Goal: Transaction & Acquisition: Book appointment/travel/reservation

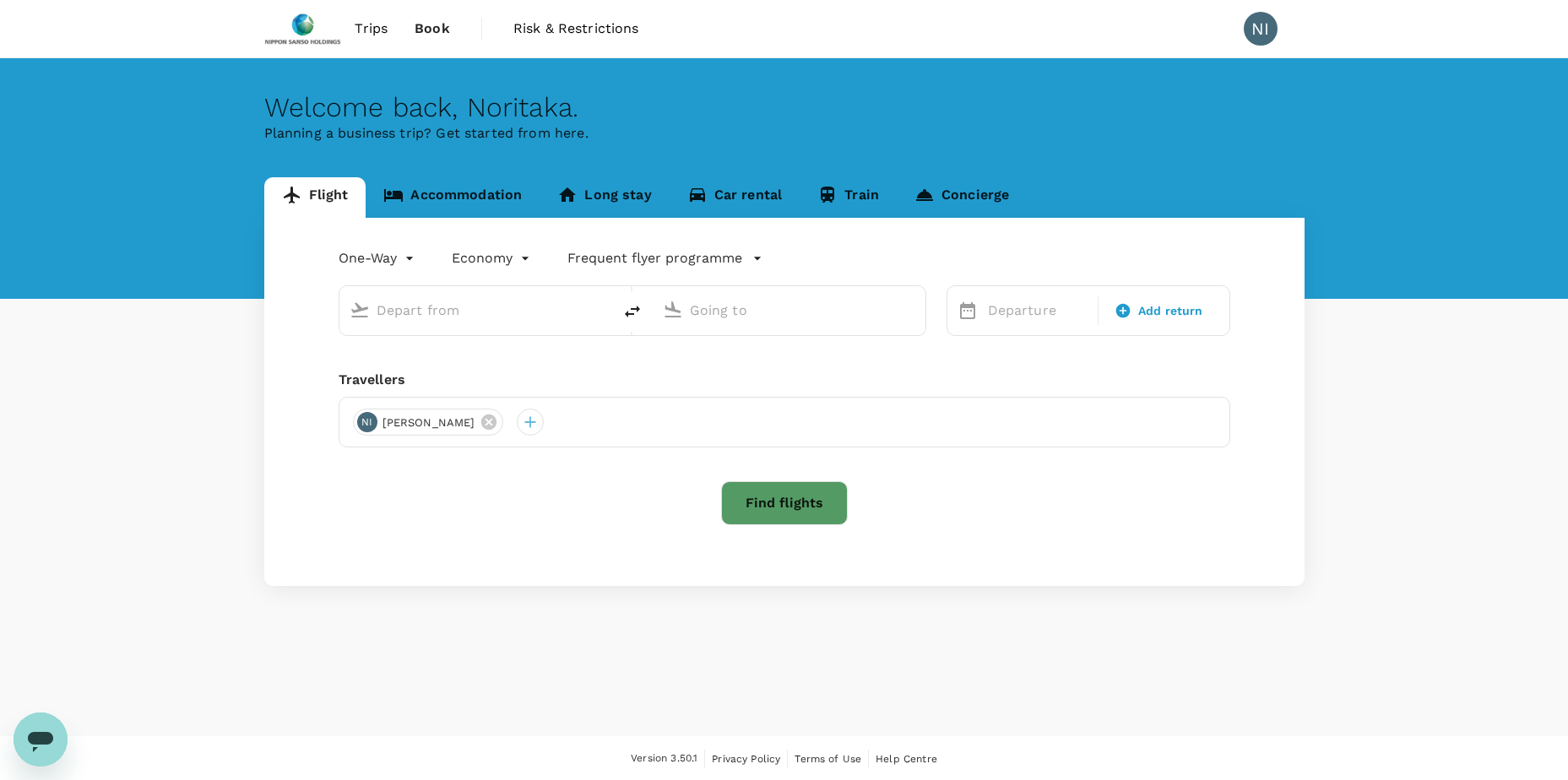
type input "roundtrip"
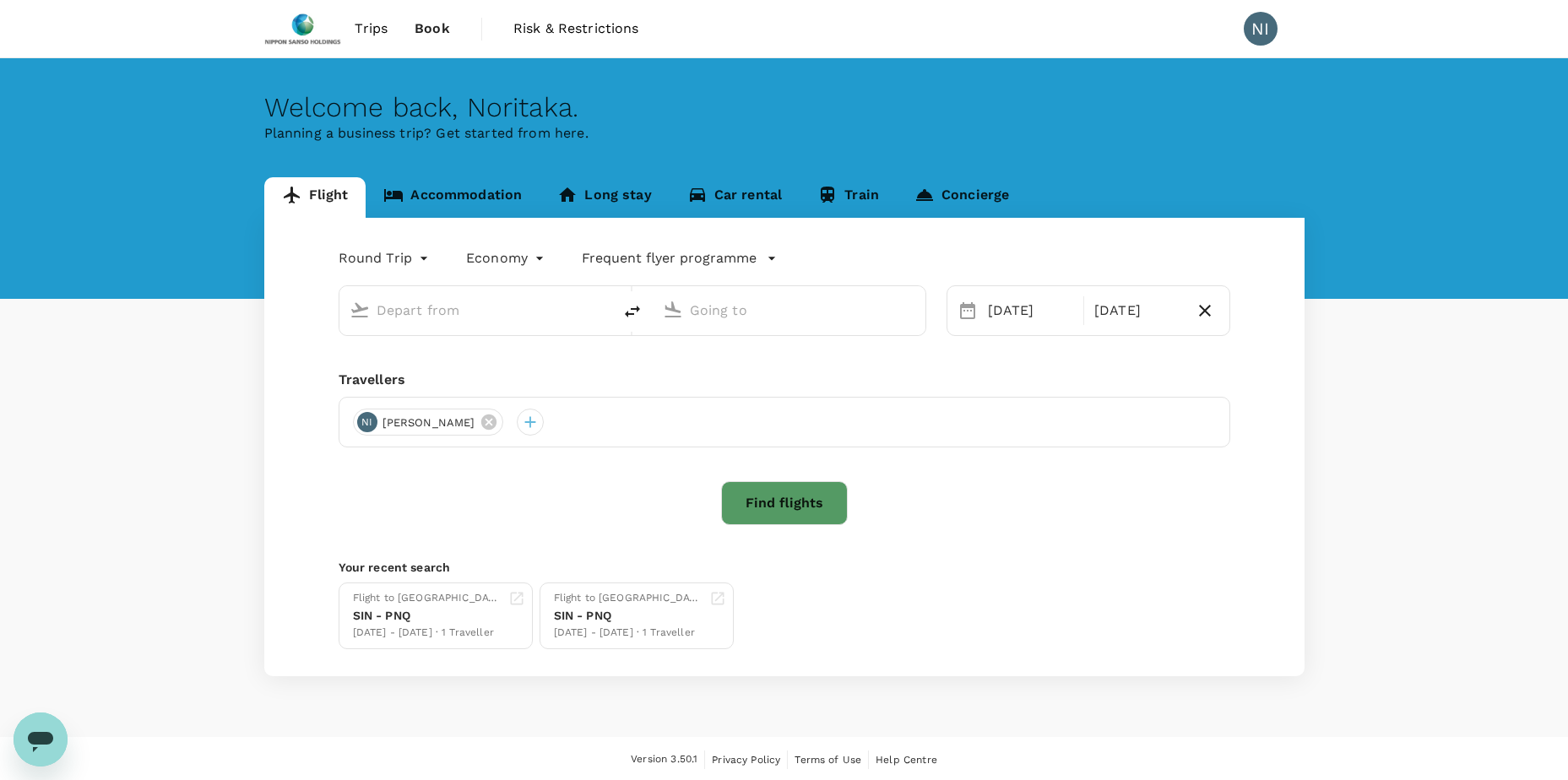
type input "Singapore Changi (SIN)"
type input "Pune (PNQ)"
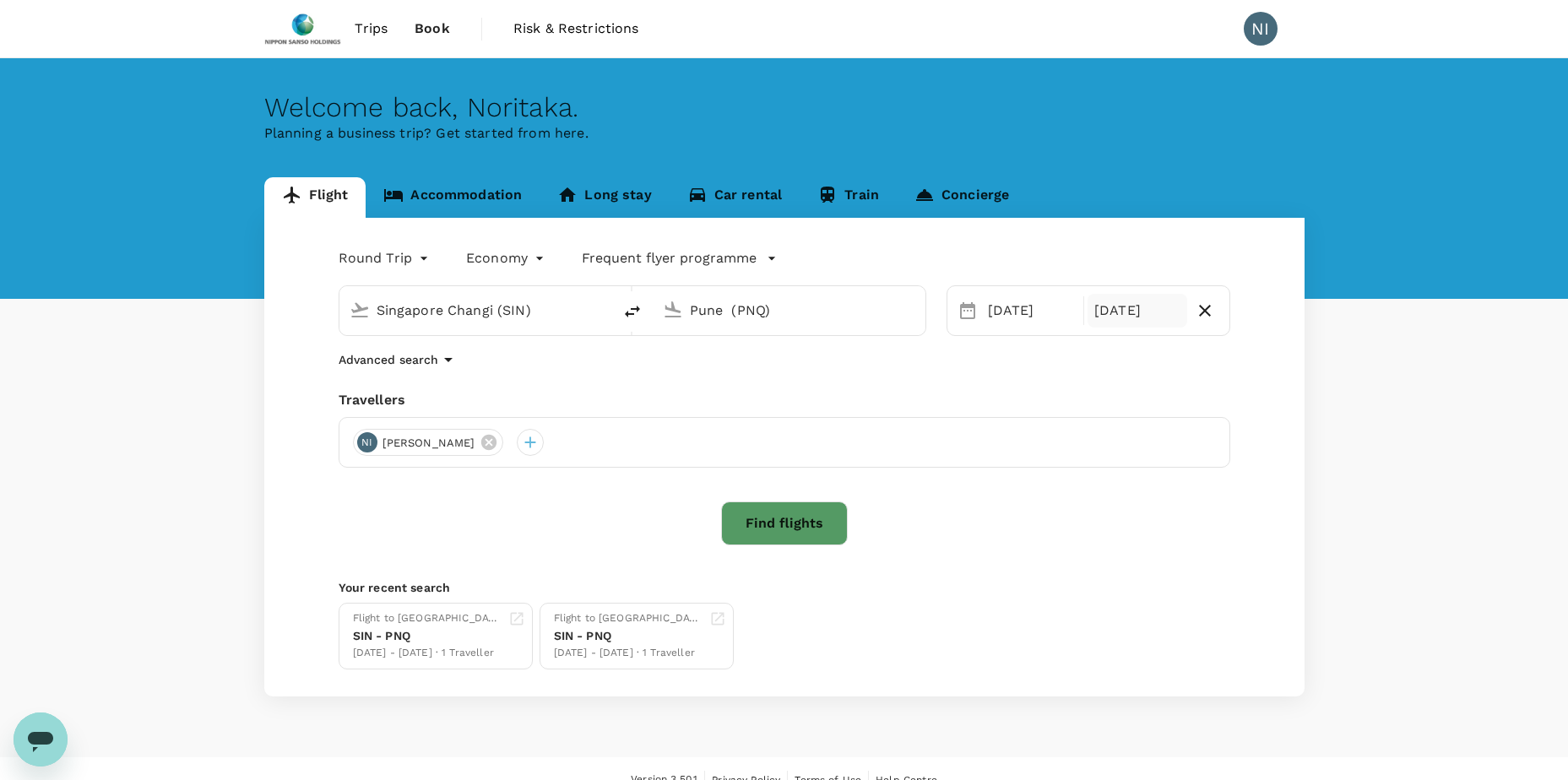
click at [1113, 310] on div "[DATE]" at bounding box center [1137, 311] width 100 height 34
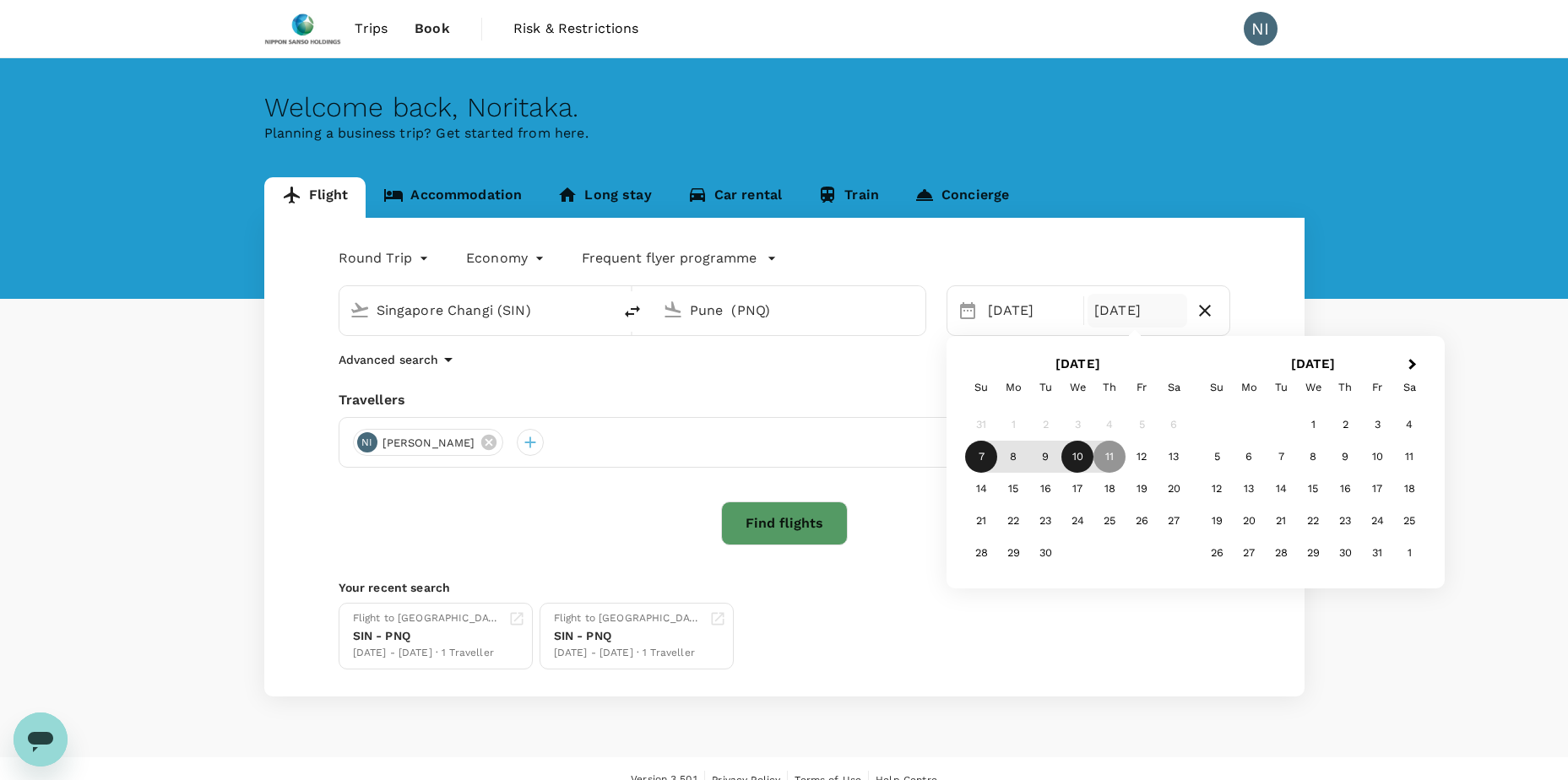
click at [1077, 464] on div "10" at bounding box center [1077, 456] width 32 height 32
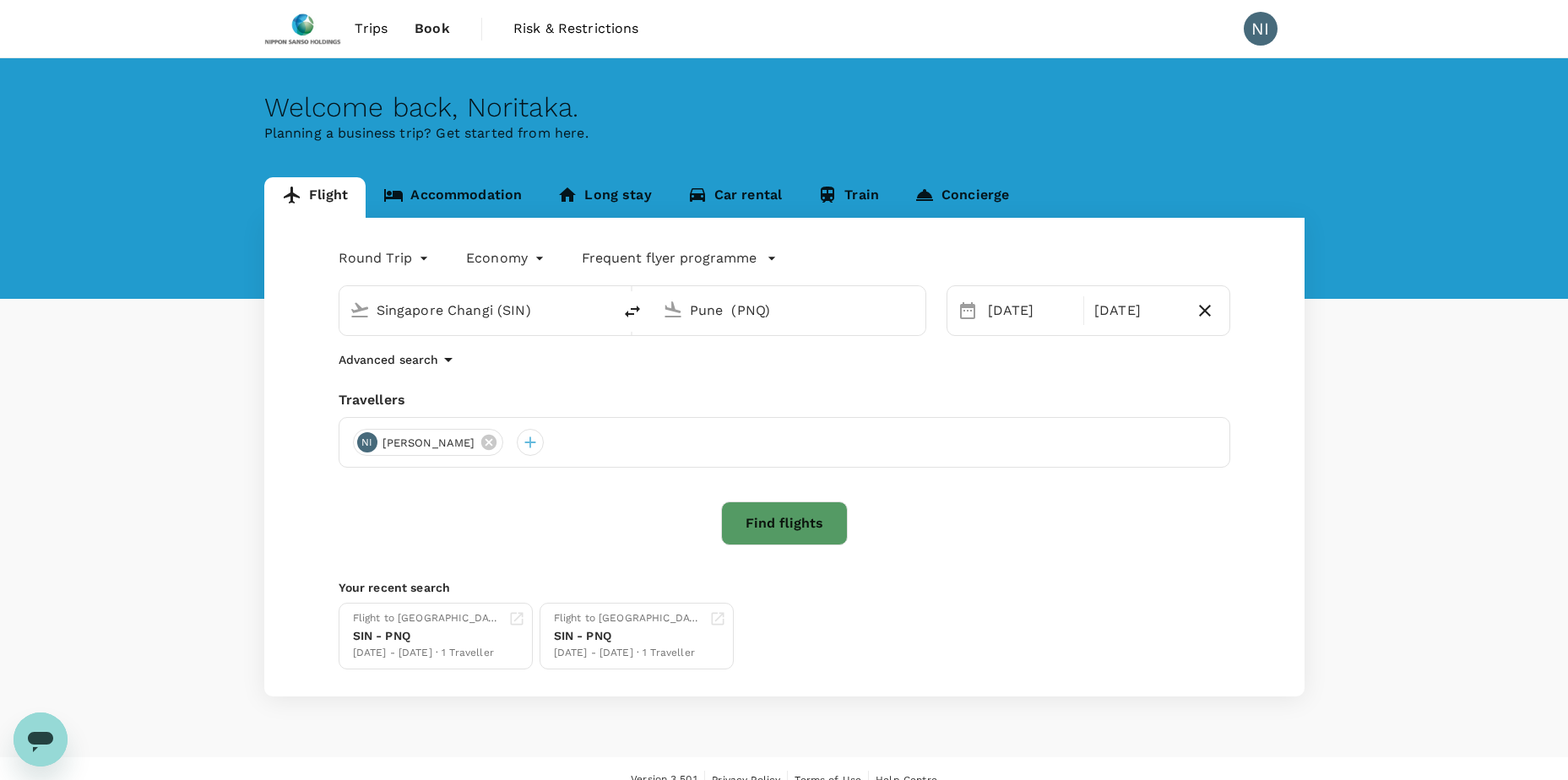
click at [751, 517] on button "Find flights" at bounding box center [784, 523] width 126 height 44
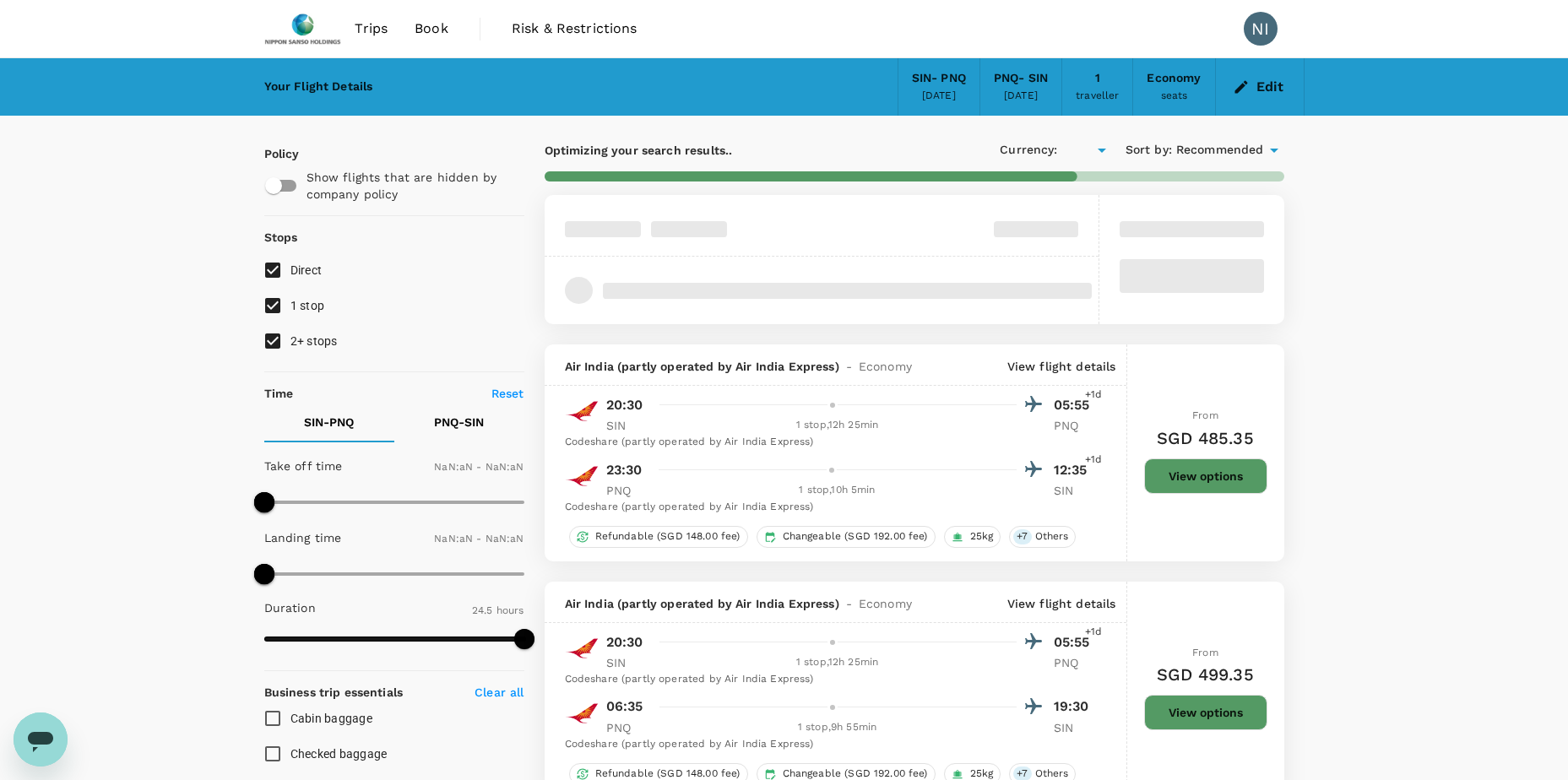
type input "SGD"
type input "1440"
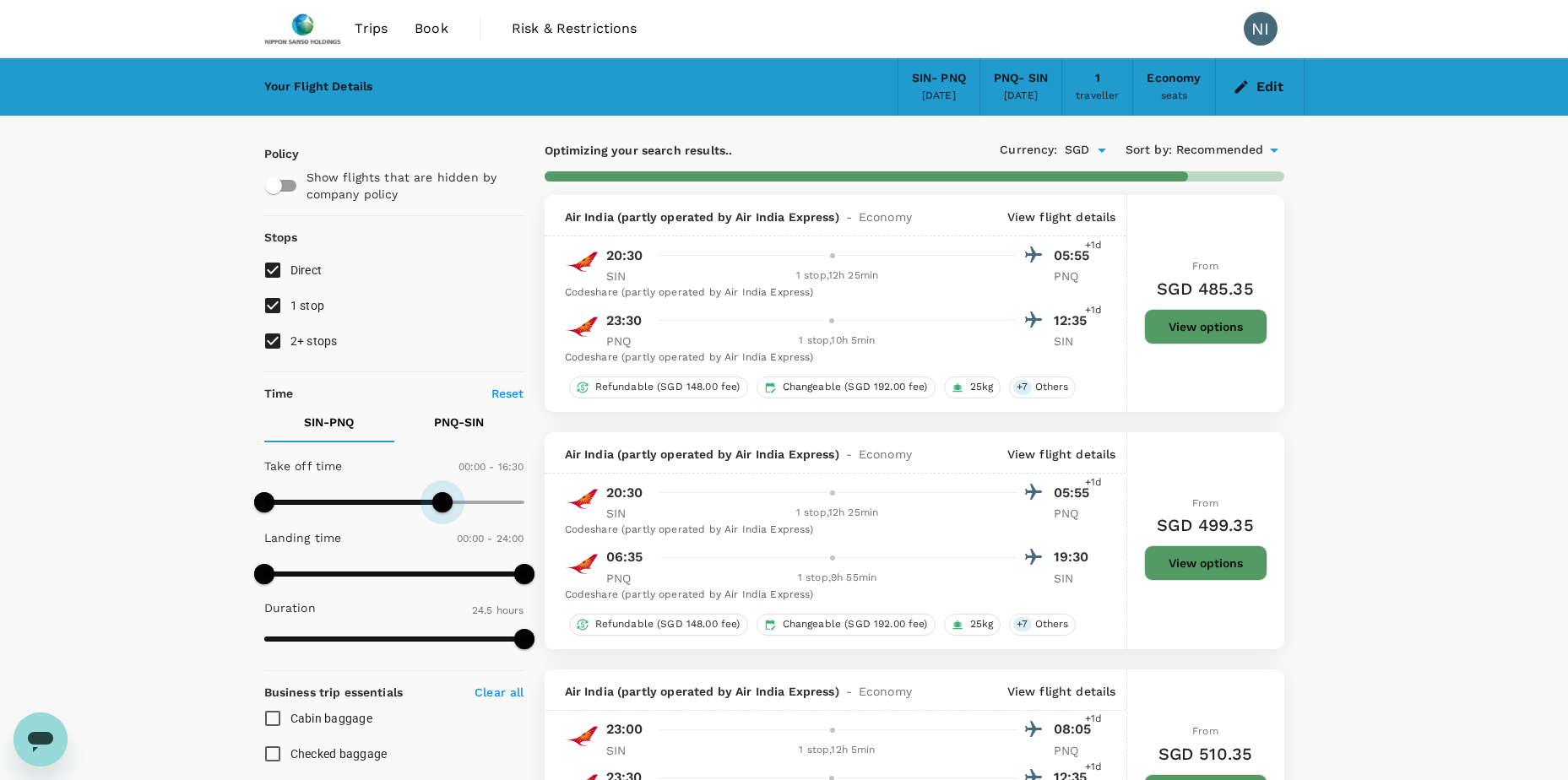
type input "750"
drag, startPoint x: 524, startPoint y: 505, endPoint x: 397, endPoint y: 506, distance: 127.0
click at [397, 506] on span at bounding box center [399, 502] width 20 height 20
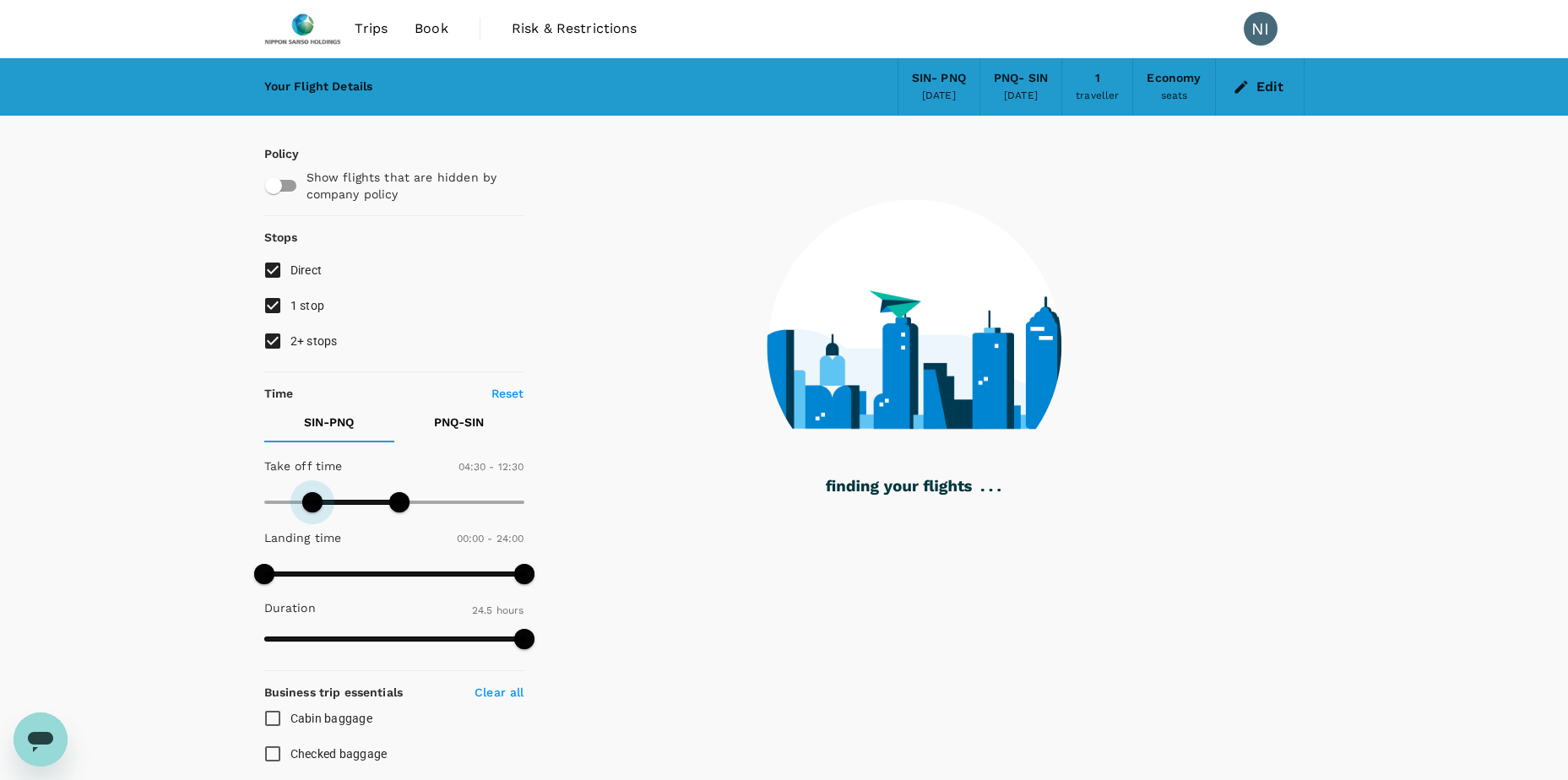
type input "240"
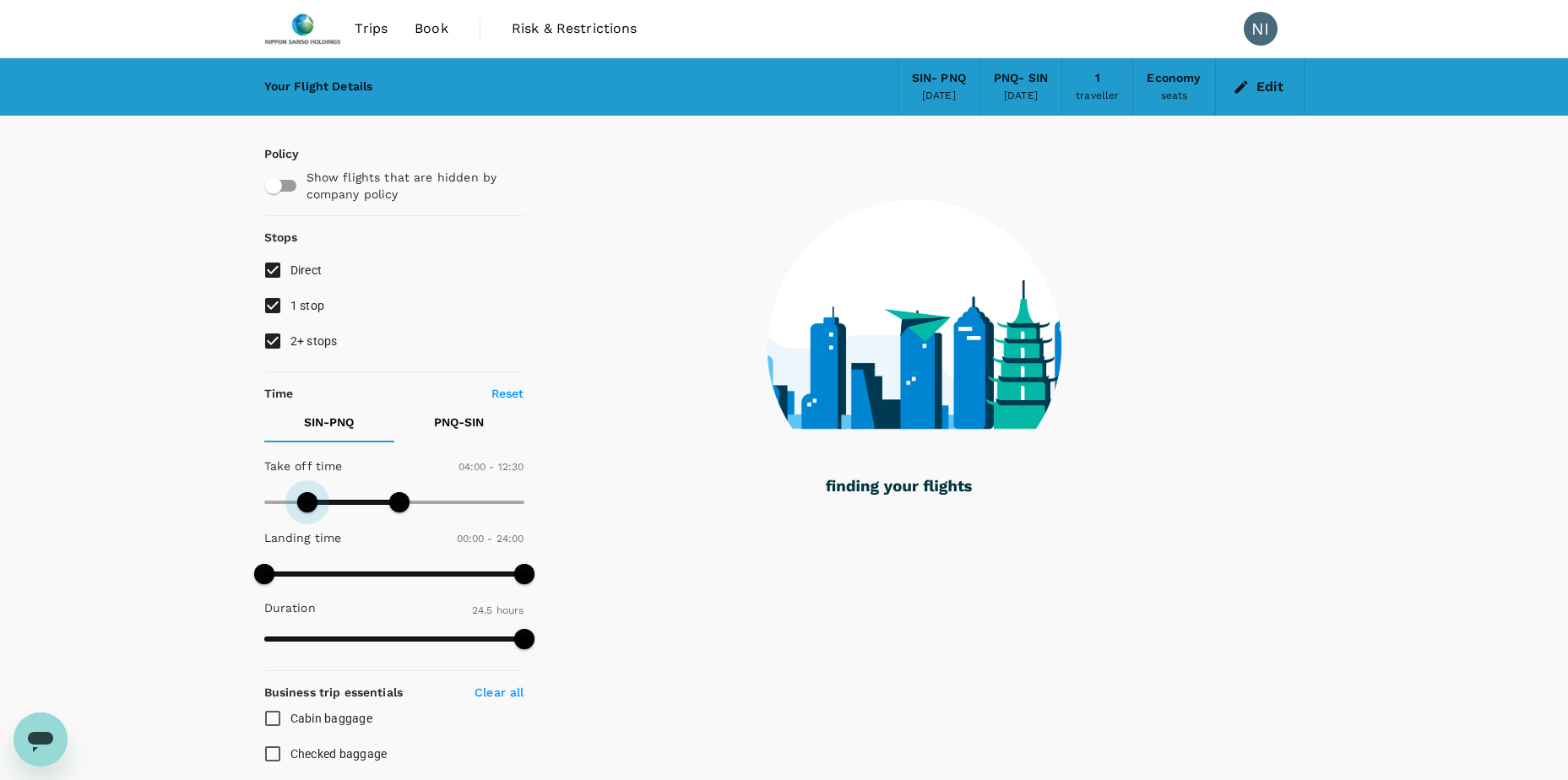
drag, startPoint x: 265, startPoint y: 499, endPoint x: 305, endPoint y: 505, distance: 40.4
click at [305, 505] on span at bounding box center [307, 502] width 20 height 20
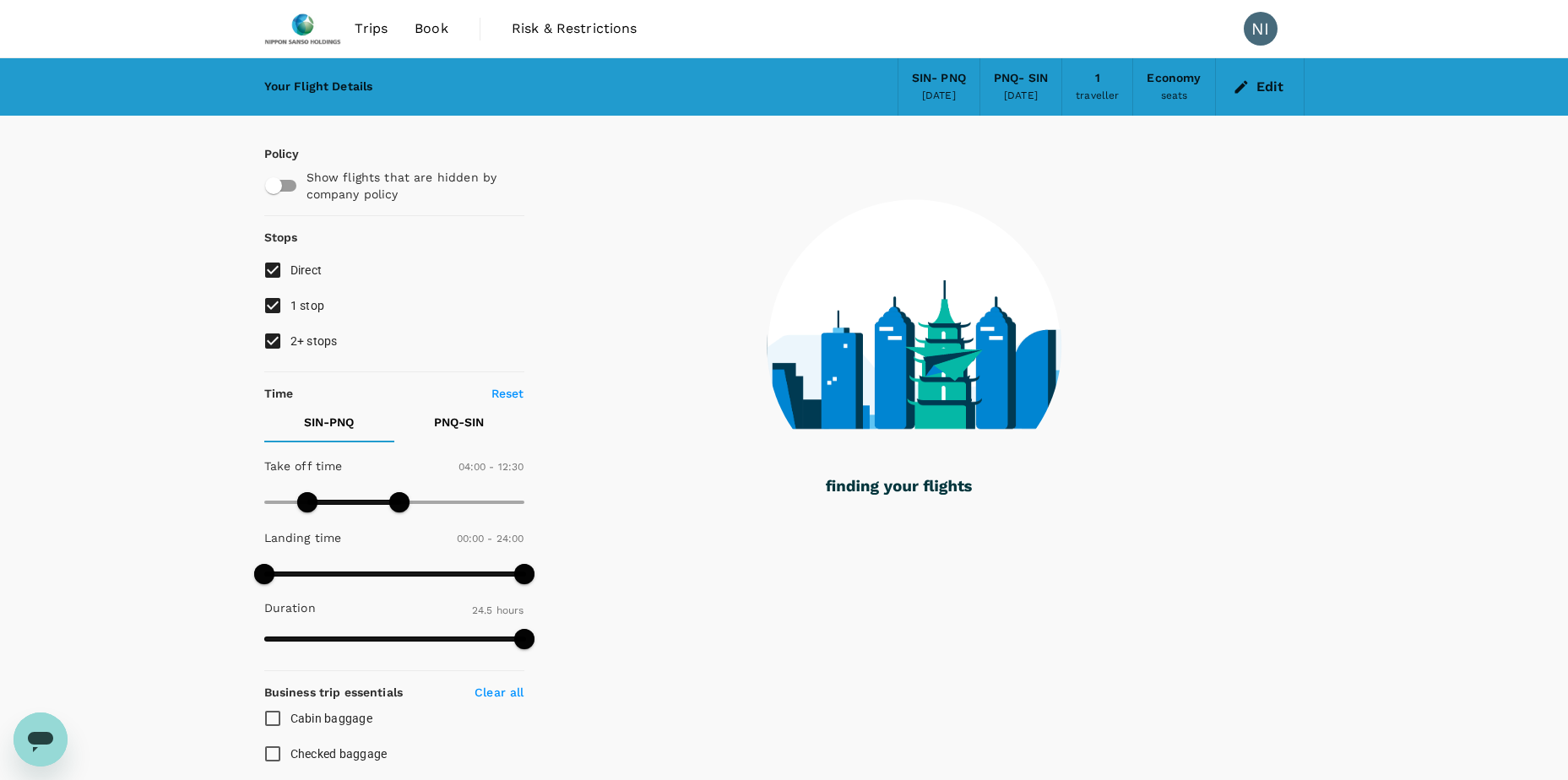
click at [209, 526] on div "Your Flight Details SIN - PNQ [DATE] PNQ - SIN [DATE] 1 traveller Economy seats…" at bounding box center [784, 649] width 1568 height 1183
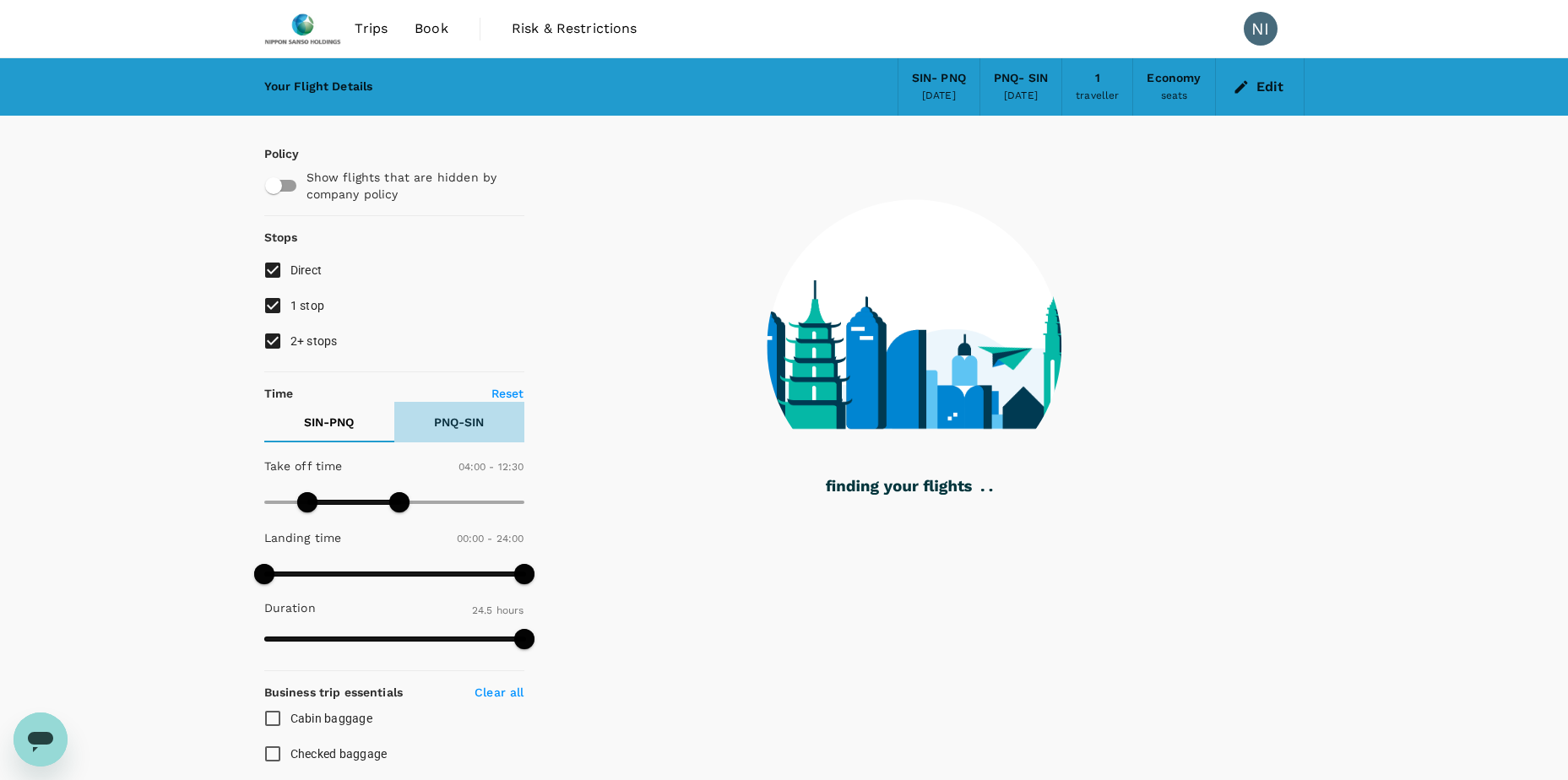
click at [489, 416] on button "PNQ - SIN" at bounding box center [459, 422] width 130 height 41
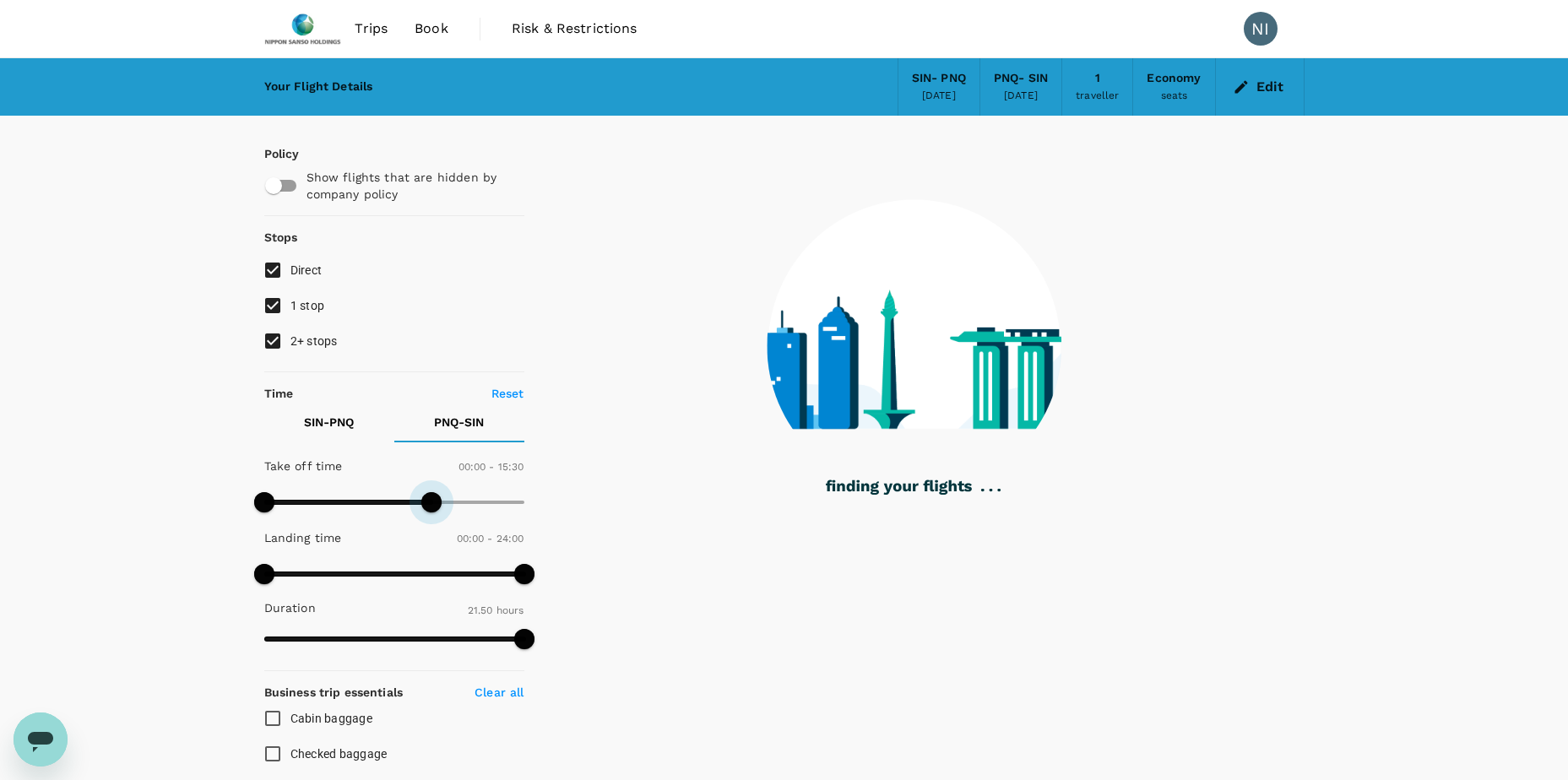
type input "900"
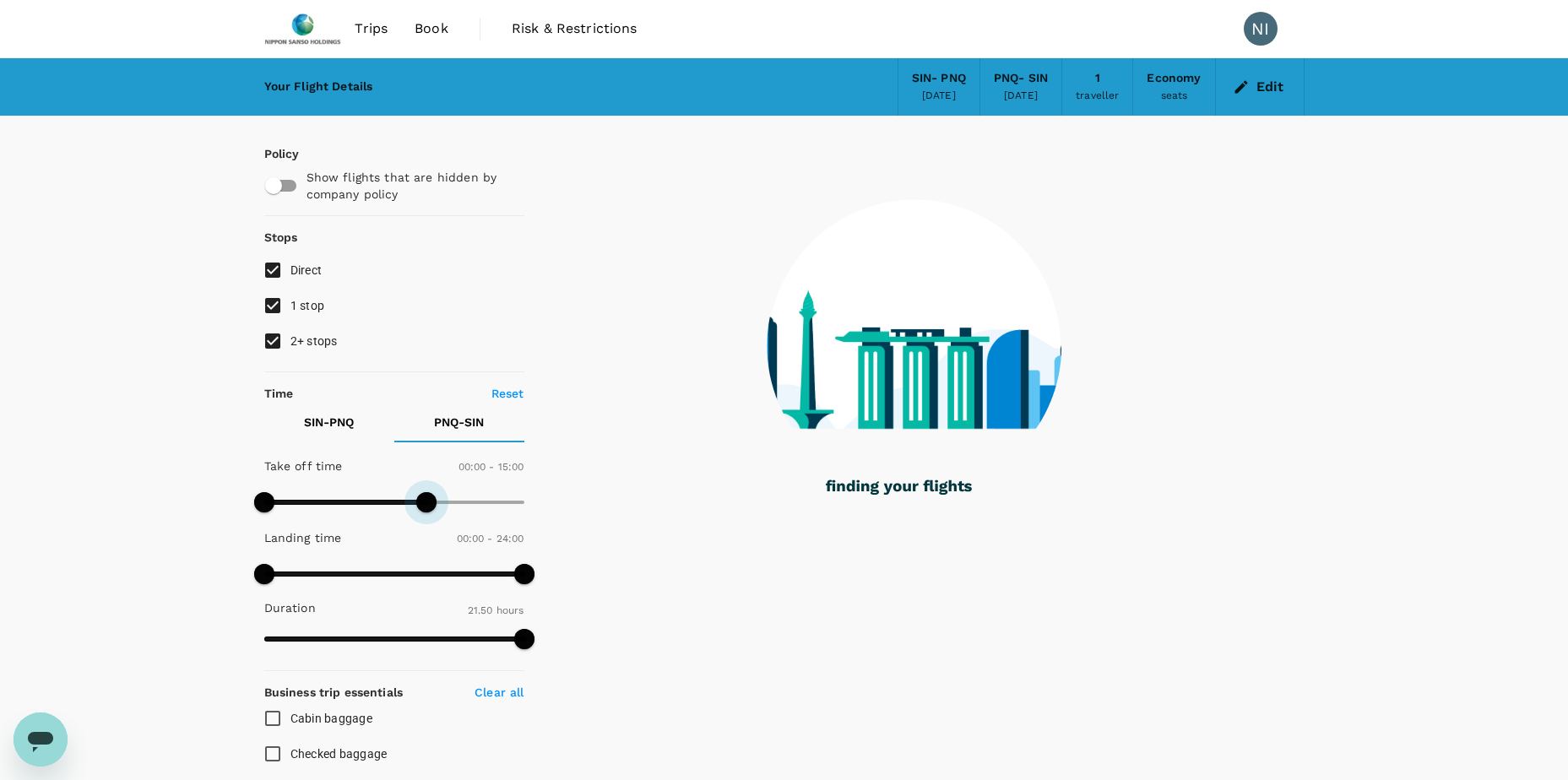
drag, startPoint x: 523, startPoint y: 498, endPoint x: 424, endPoint y: 499, distance: 99.0
click at [424, 499] on span at bounding box center [426, 502] width 20 height 20
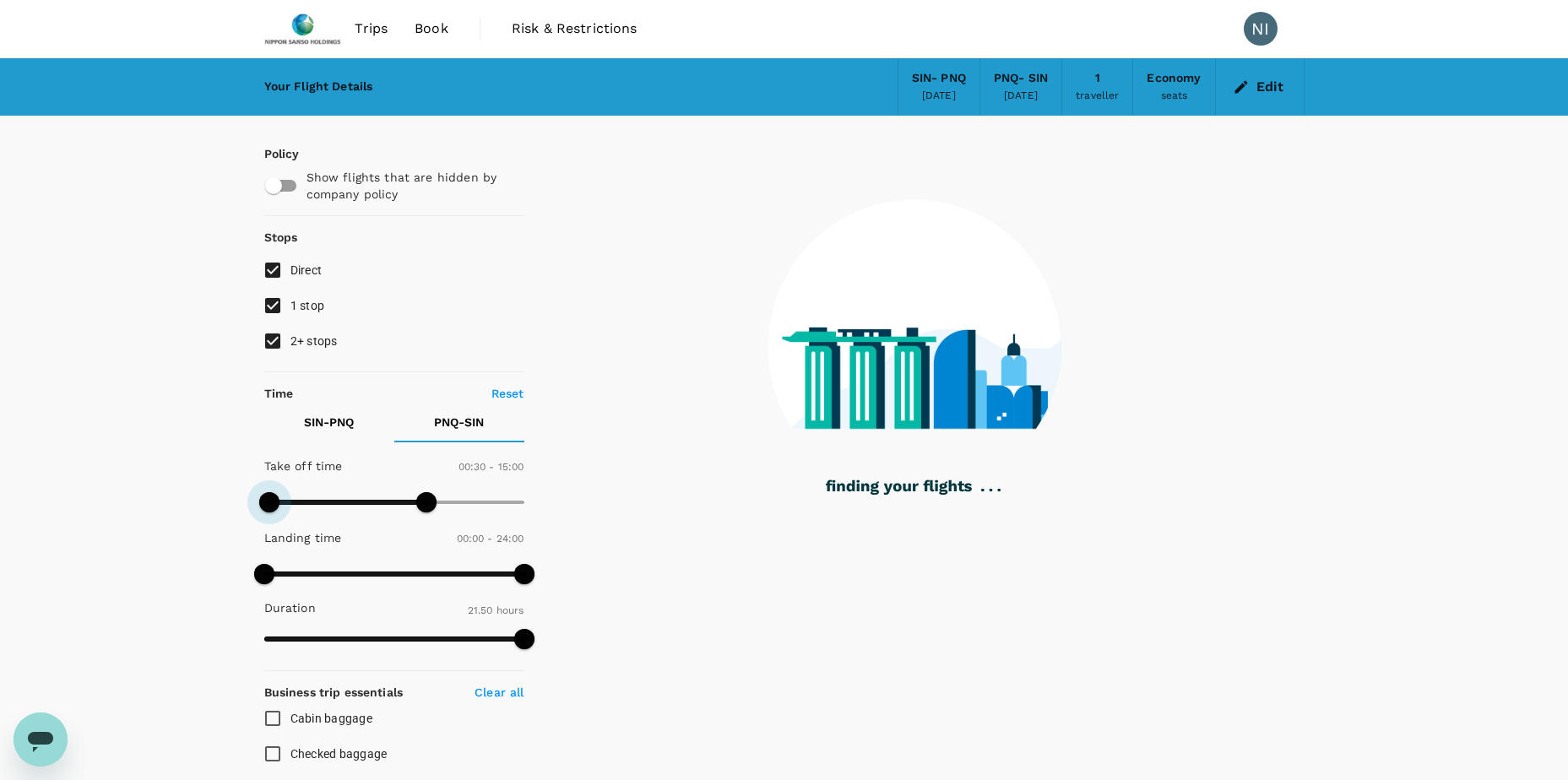
type input "240"
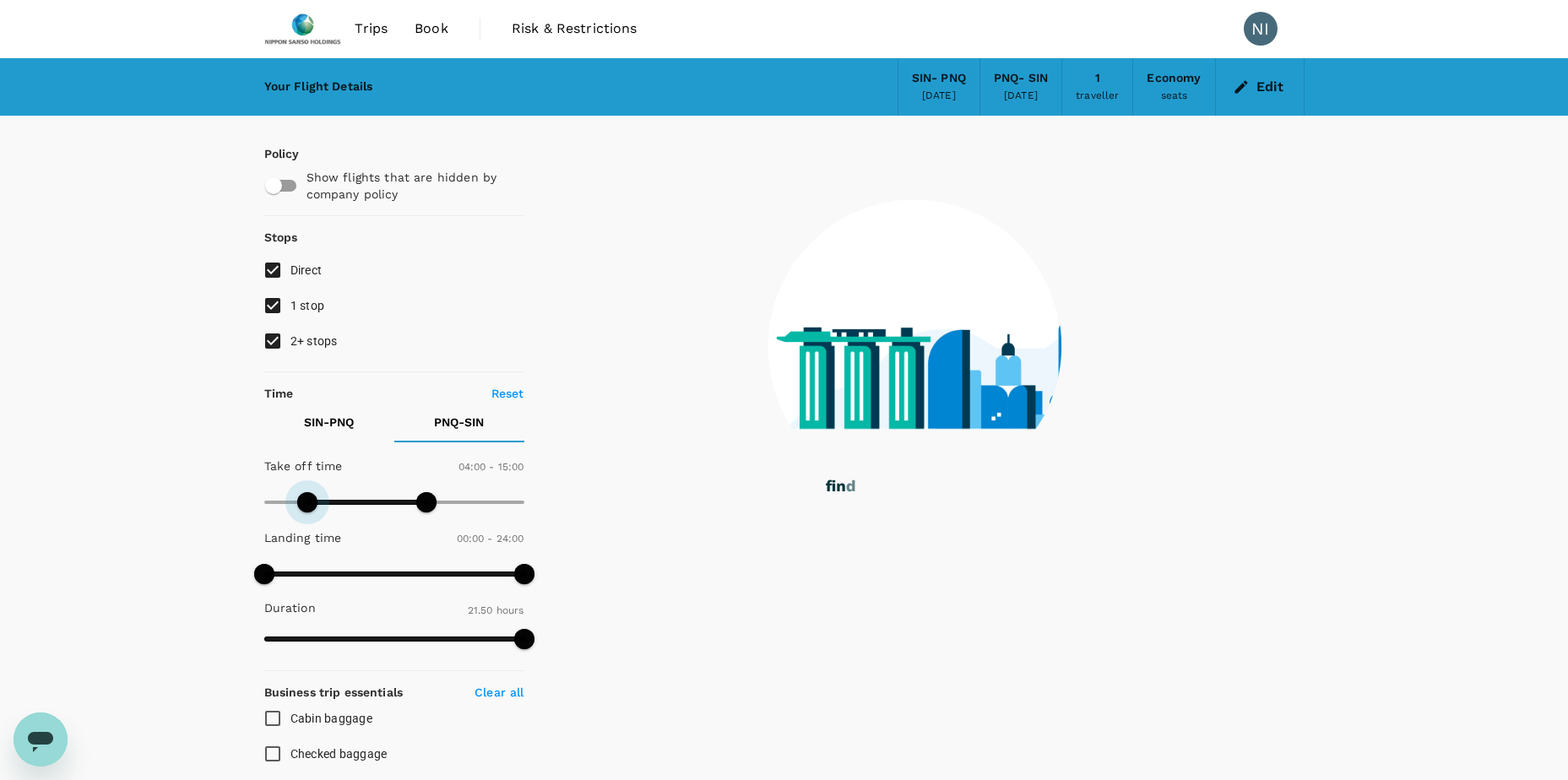
drag, startPoint x: 264, startPoint y: 504, endPoint x: 307, endPoint y: 504, distance: 43.0
click at [307, 504] on span at bounding box center [307, 502] width 20 height 20
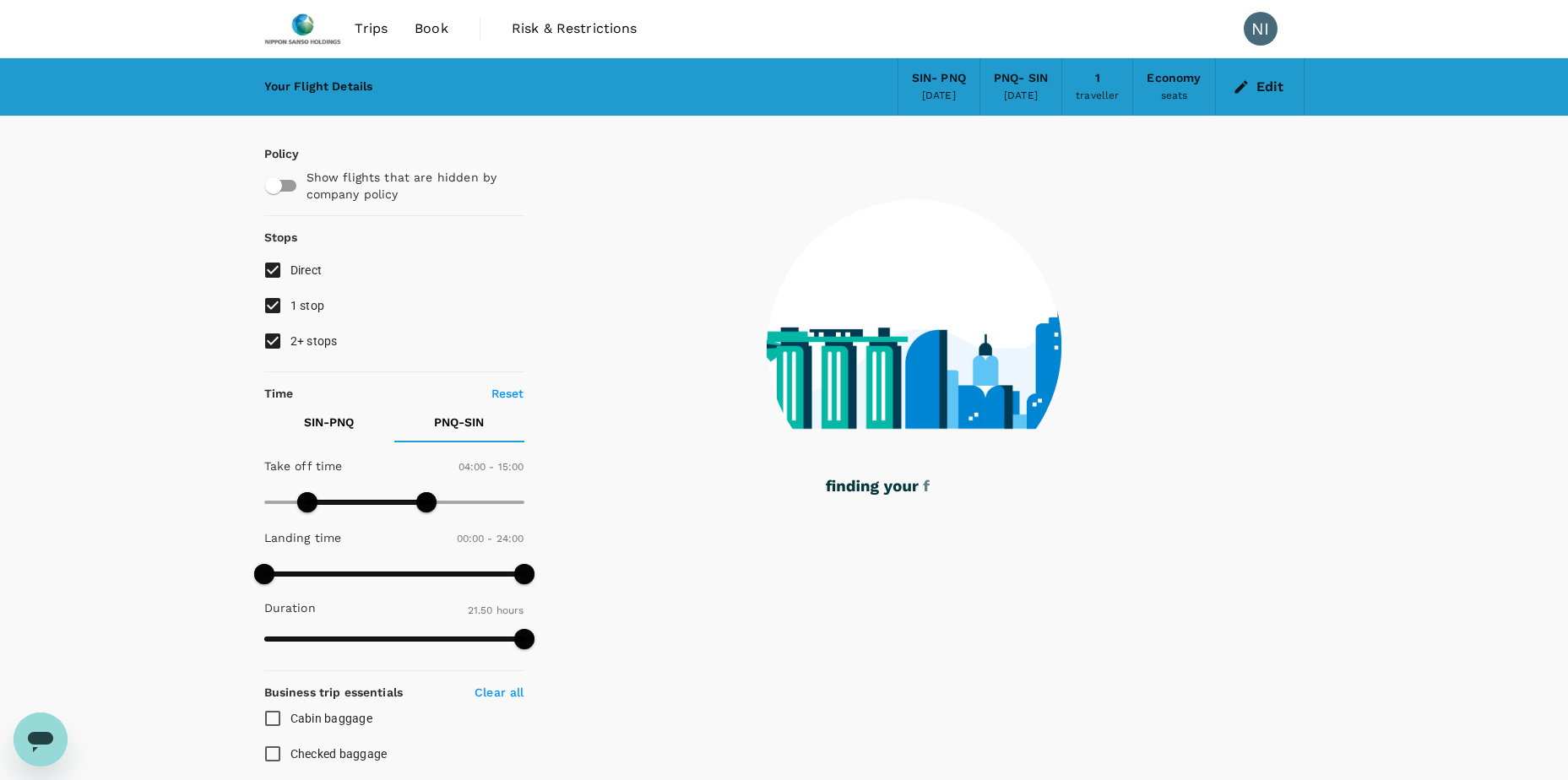
click at [178, 396] on div "Your Flight Details SIN - PNQ [DATE] PNQ - SIN [DATE] 1 traveller Economy seats…" at bounding box center [784, 649] width 1568 height 1183
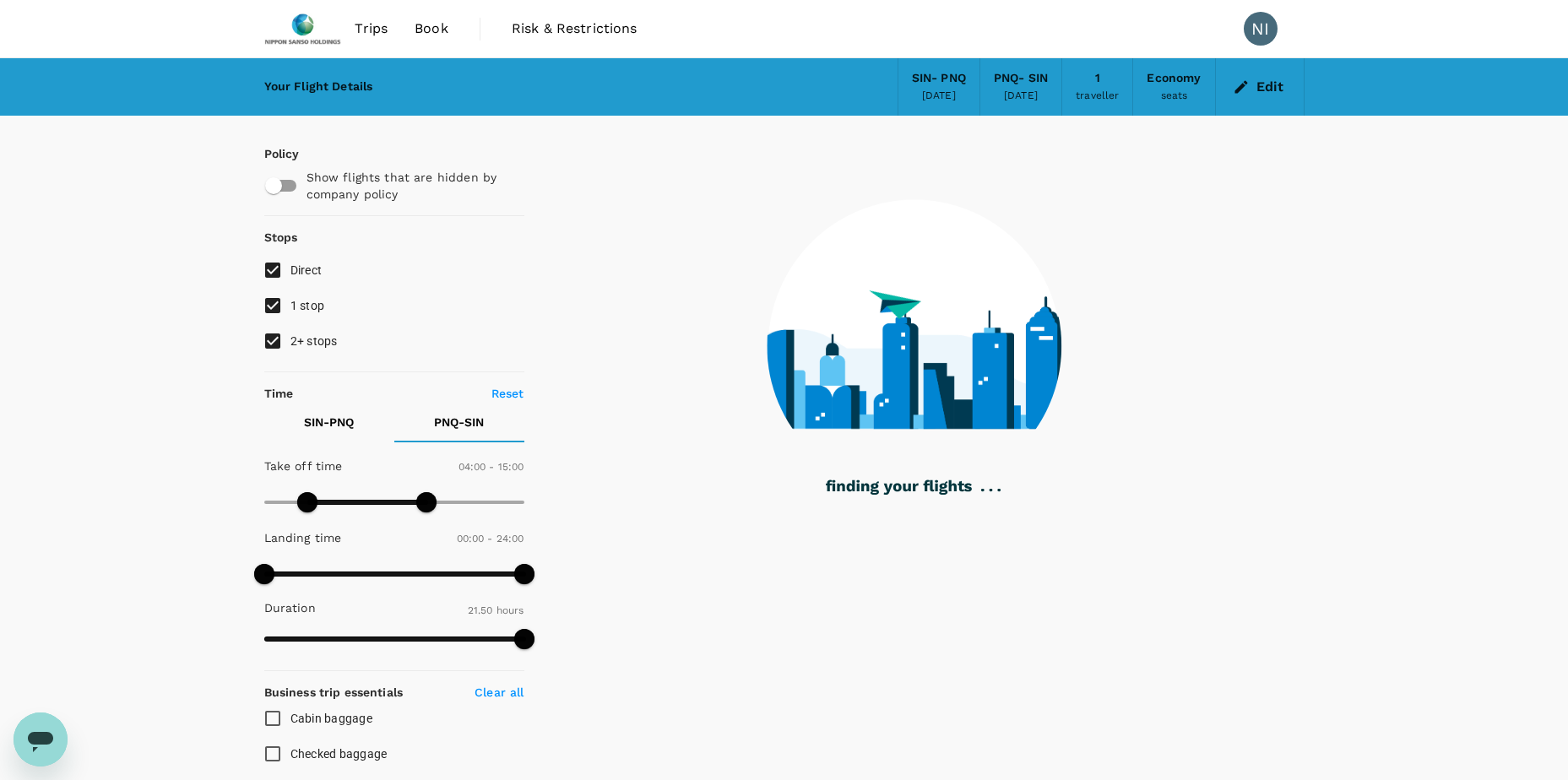
click at [269, 345] on input "2+ stops" at bounding box center [273, 341] width 35 height 35
checkbox input "false"
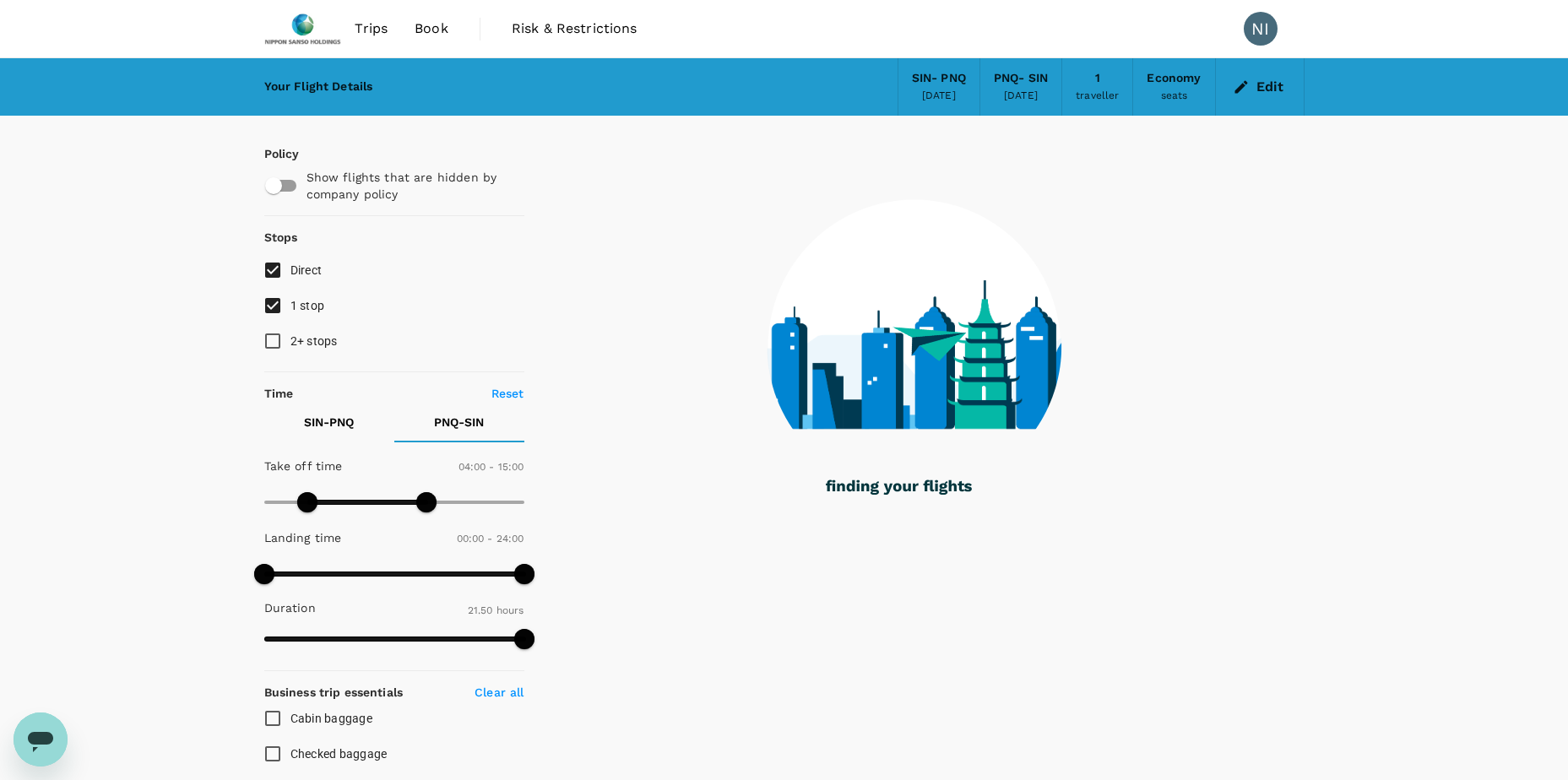
click at [192, 357] on div "Your Flight Details SIN - PNQ [DATE] PNQ - SIN [DATE] 1 traveller Economy seats…" at bounding box center [784, 649] width 1568 height 1183
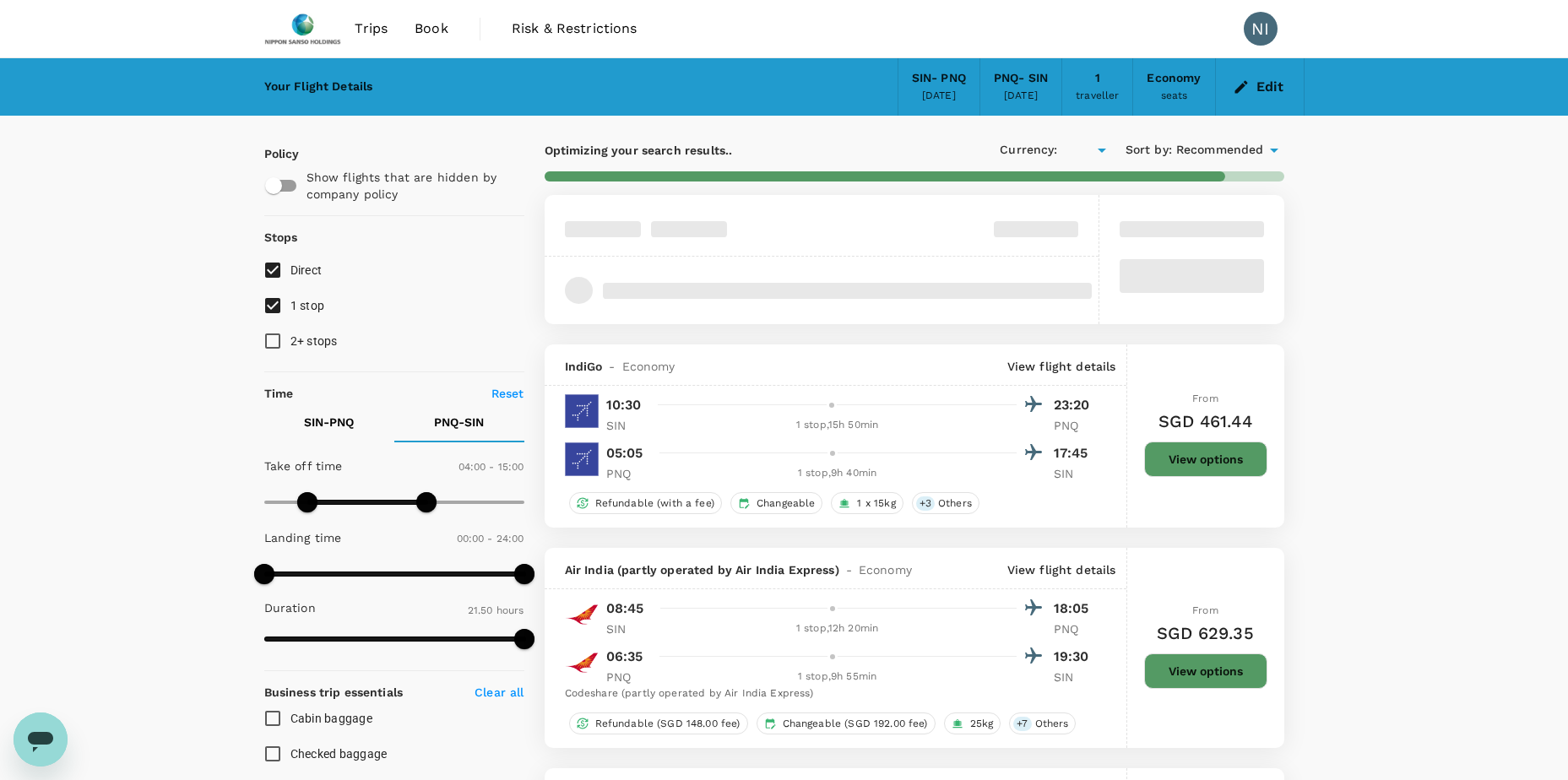
type input "SGD"
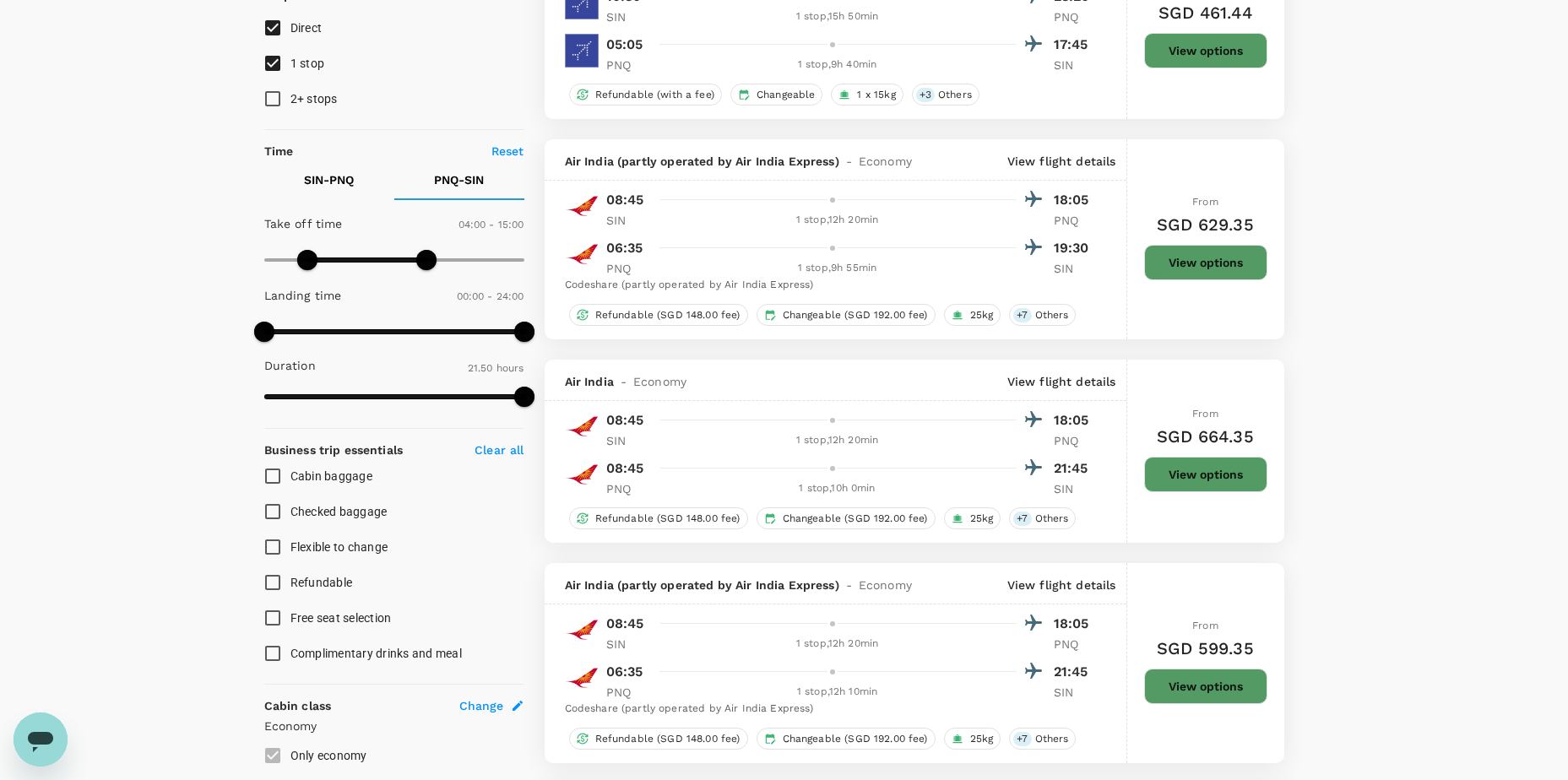
scroll to position [253, 0]
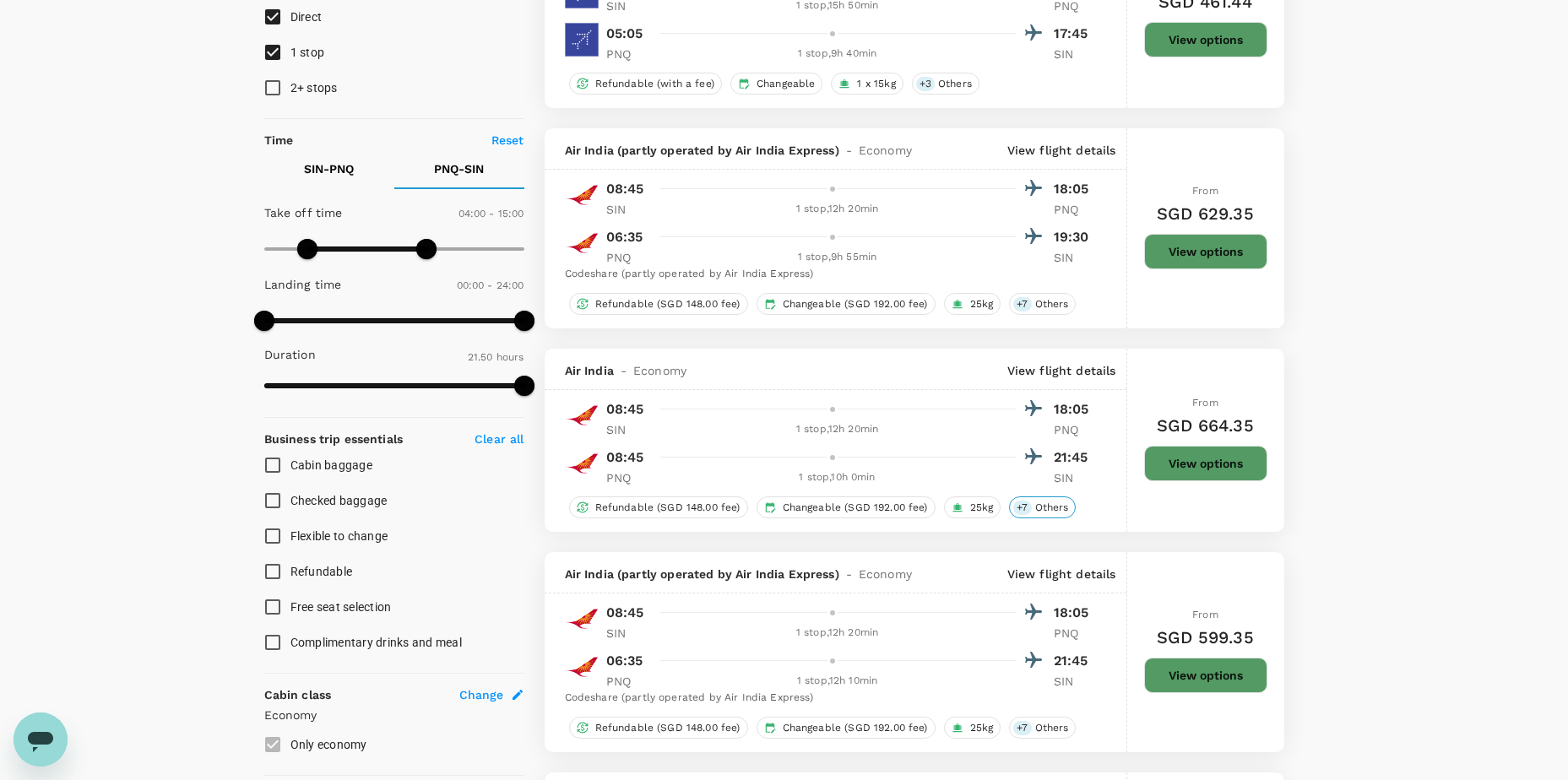
click at [1059, 506] on span "Others" at bounding box center [1052, 507] width 48 height 14
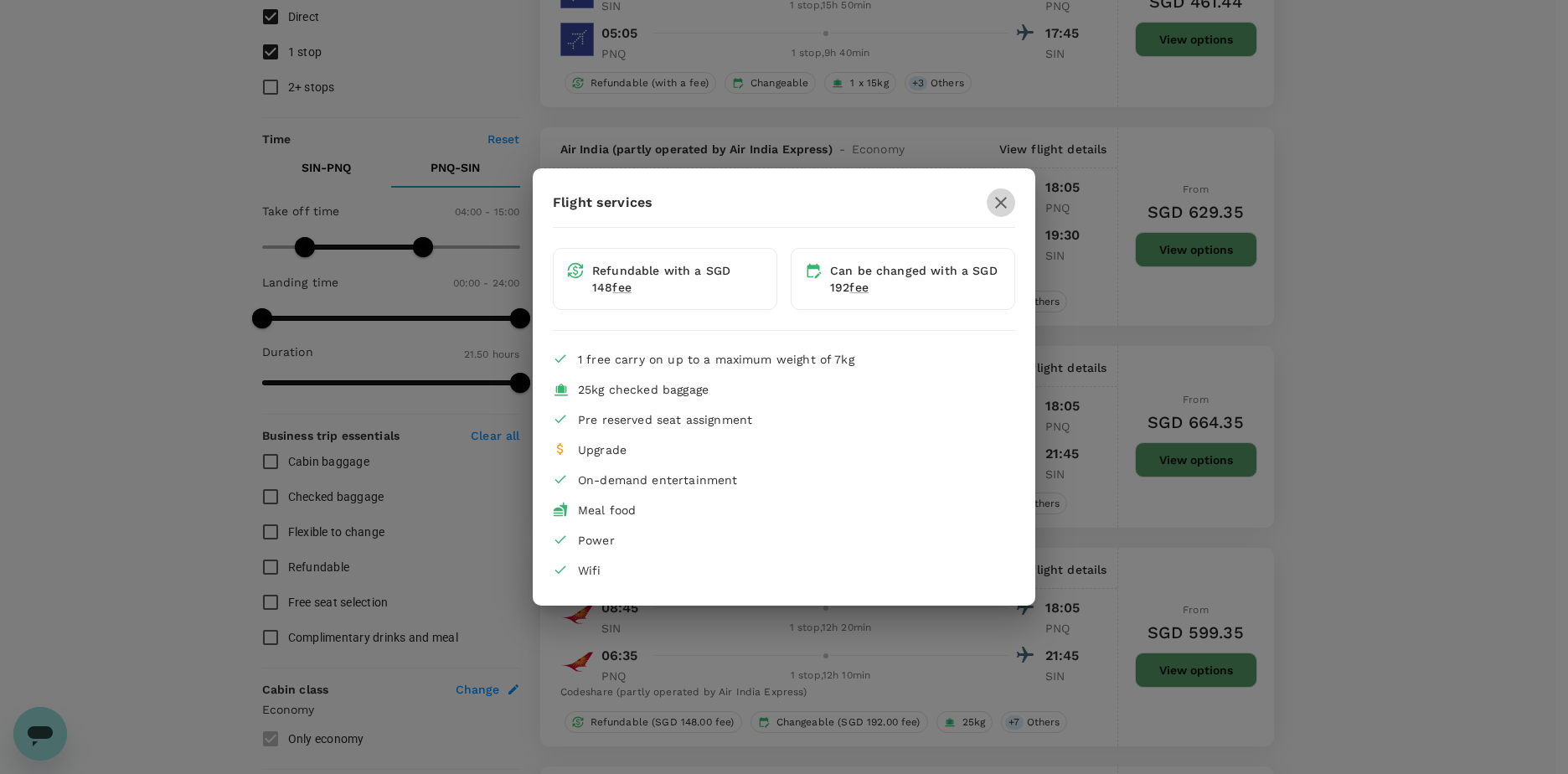
click at [1001, 197] on icon "button" at bounding box center [1000, 202] width 20 height 20
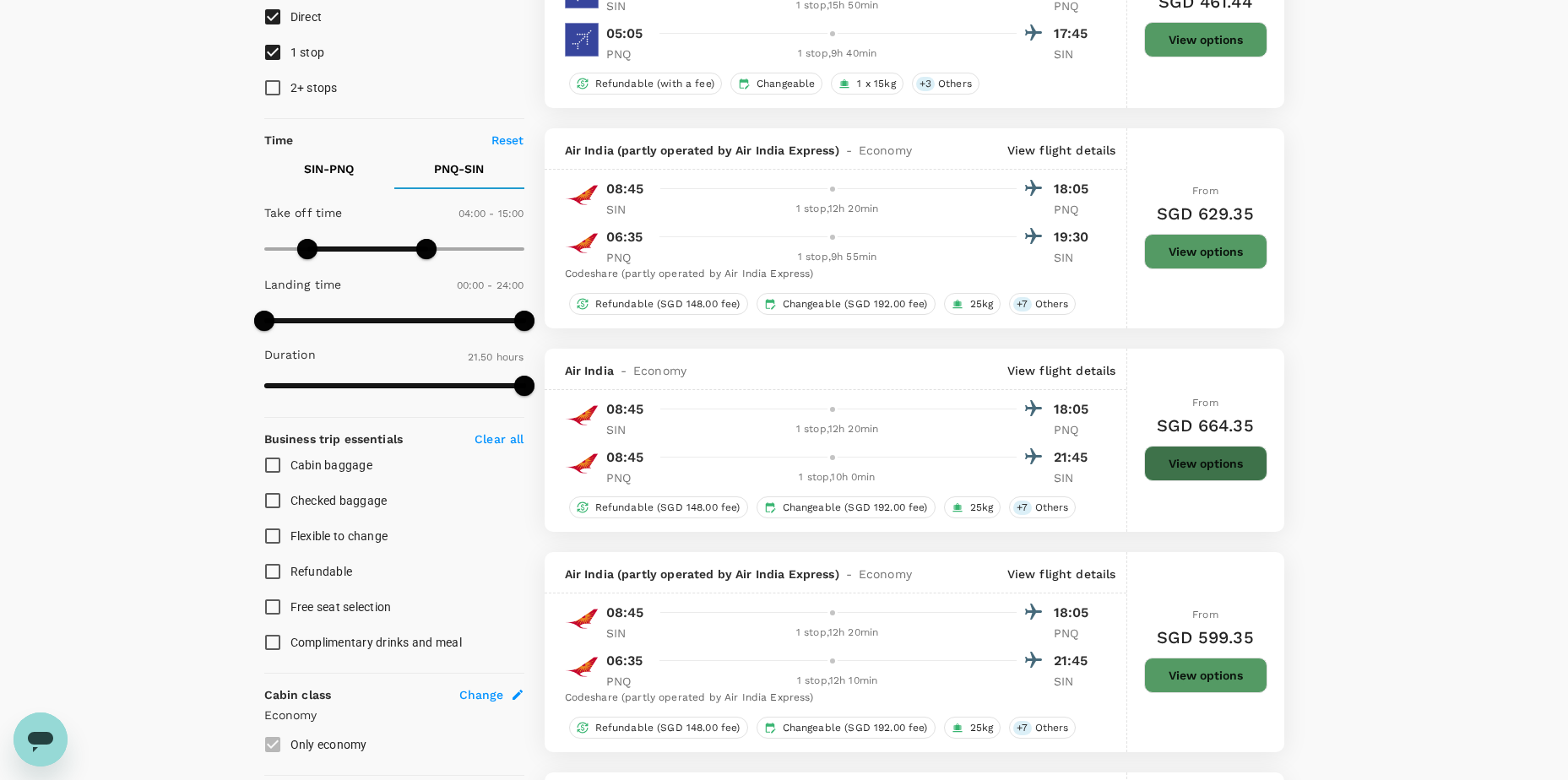
click at [1217, 460] on button "View options" at bounding box center [1206, 463] width 124 height 35
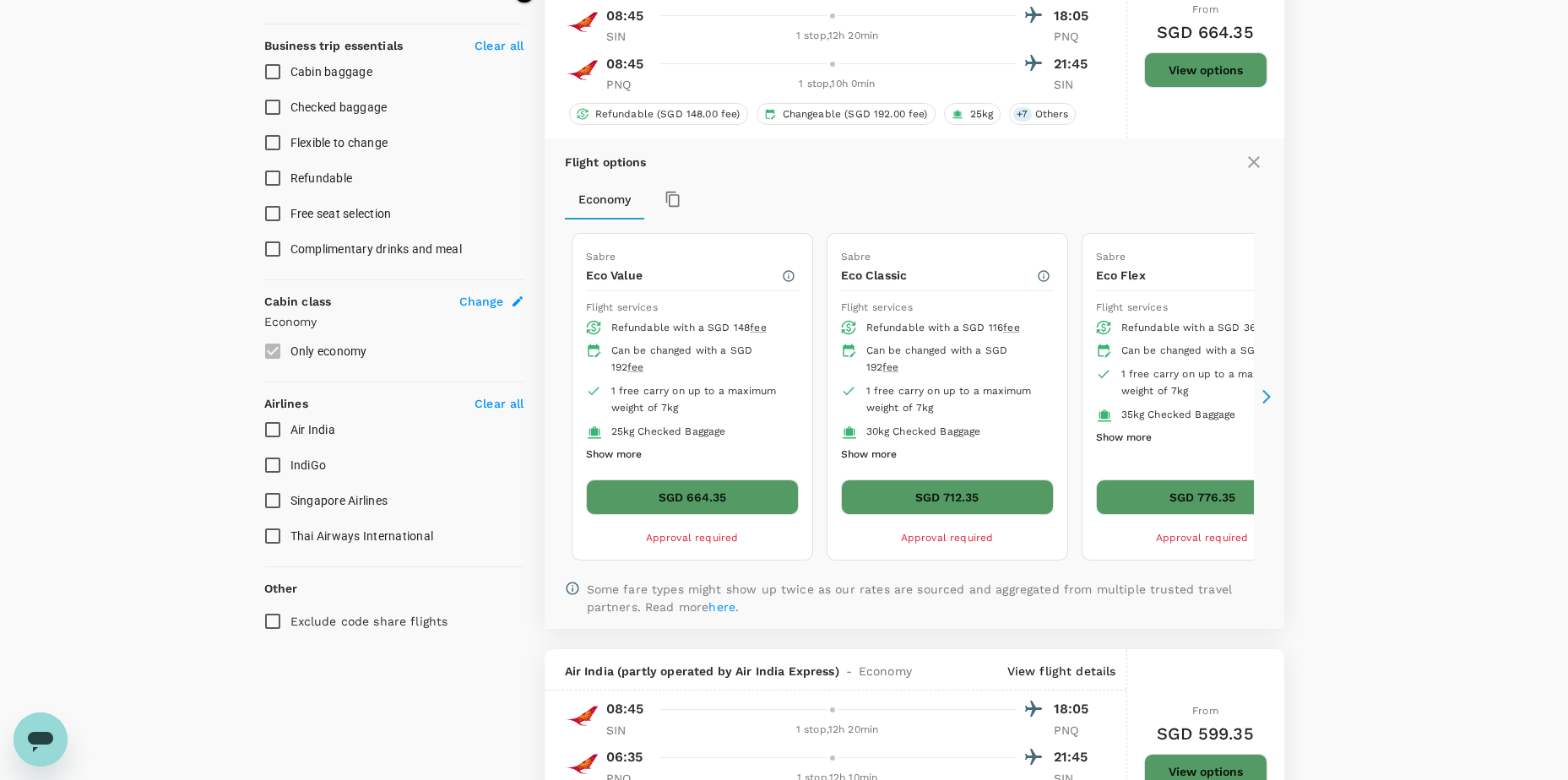
scroll to position [686, 0]
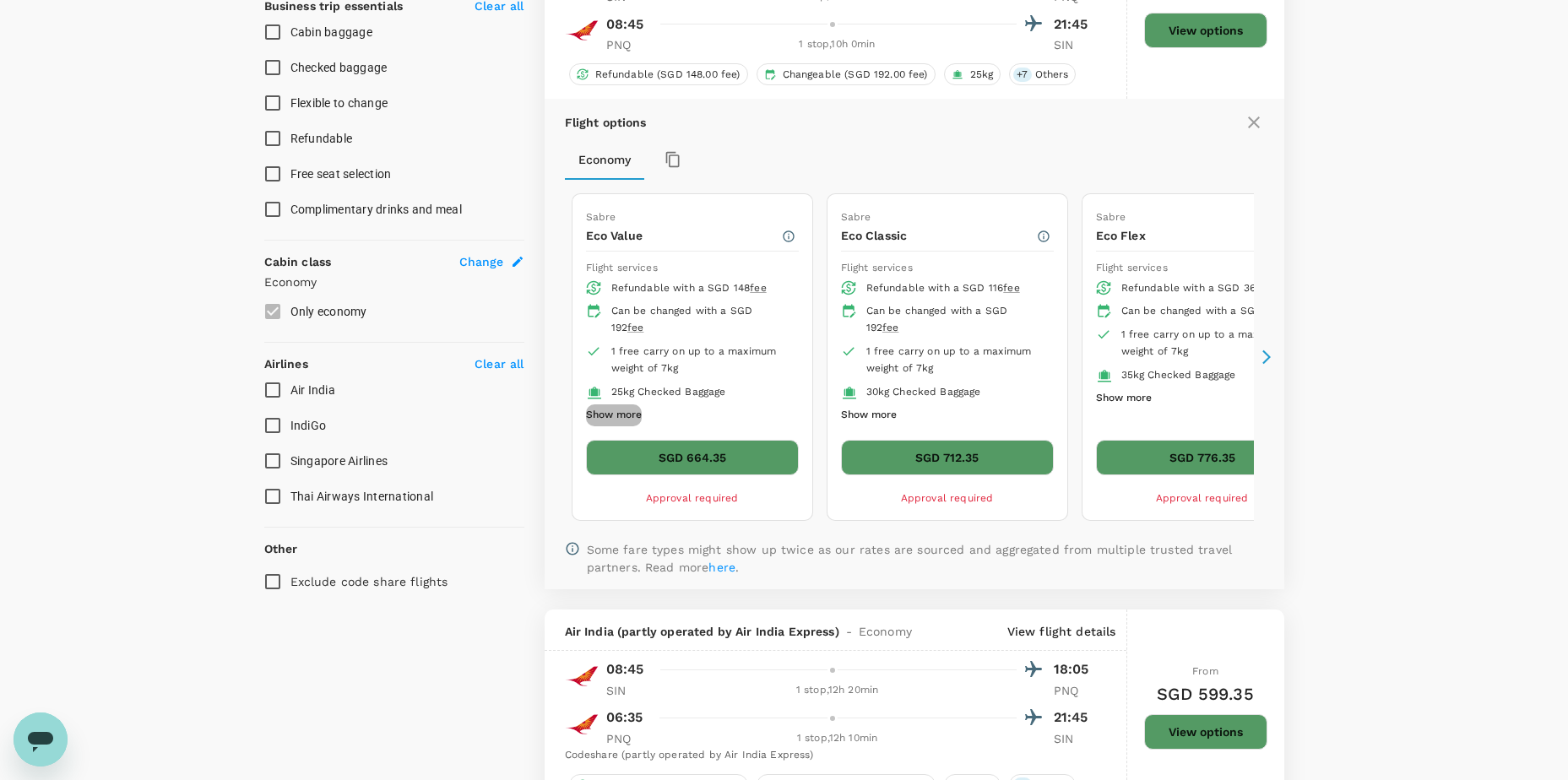
click at [635, 413] on button "Show more" at bounding box center [614, 415] width 56 height 22
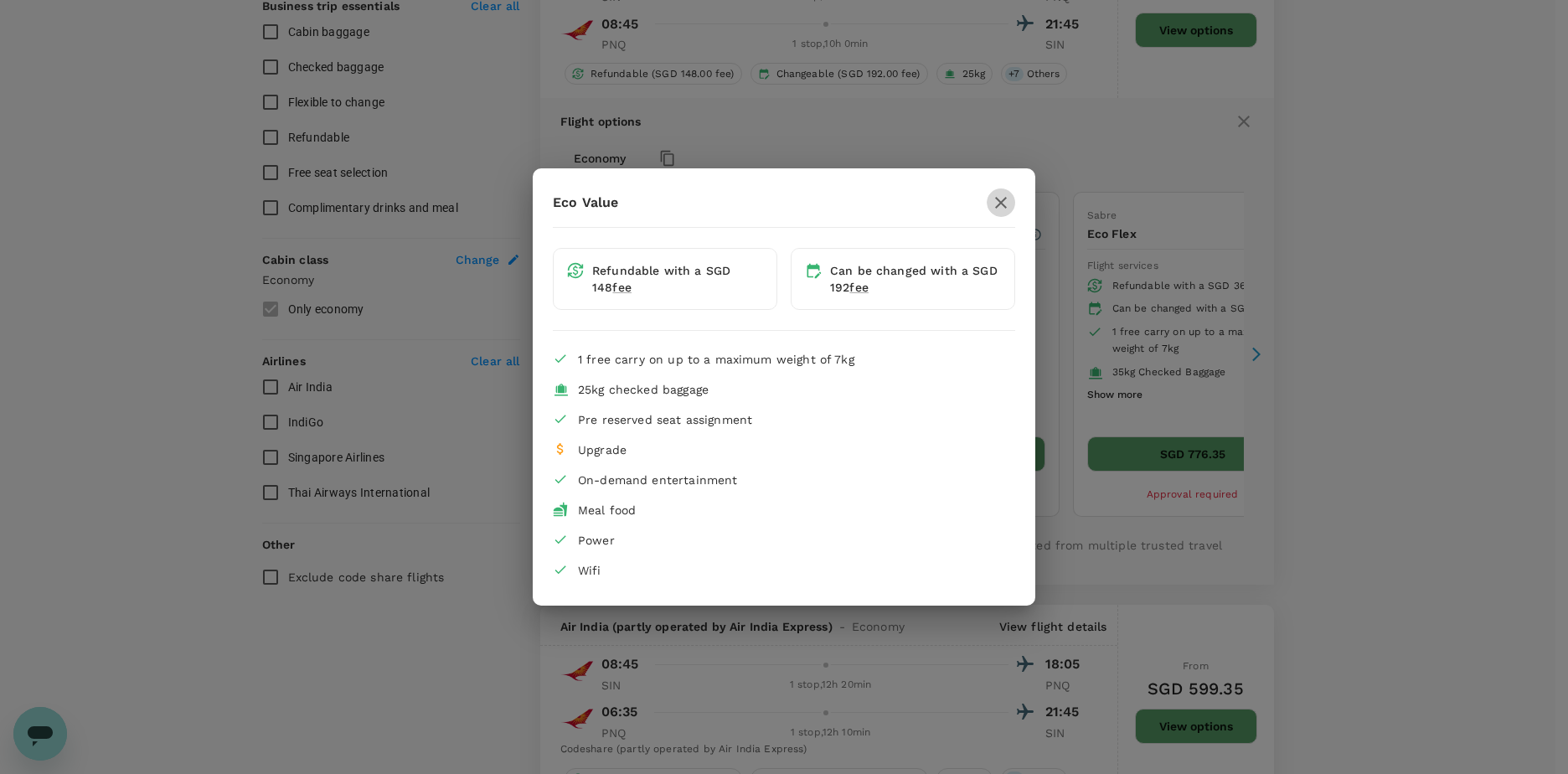
click at [1005, 196] on icon "button" at bounding box center [1000, 202] width 20 height 20
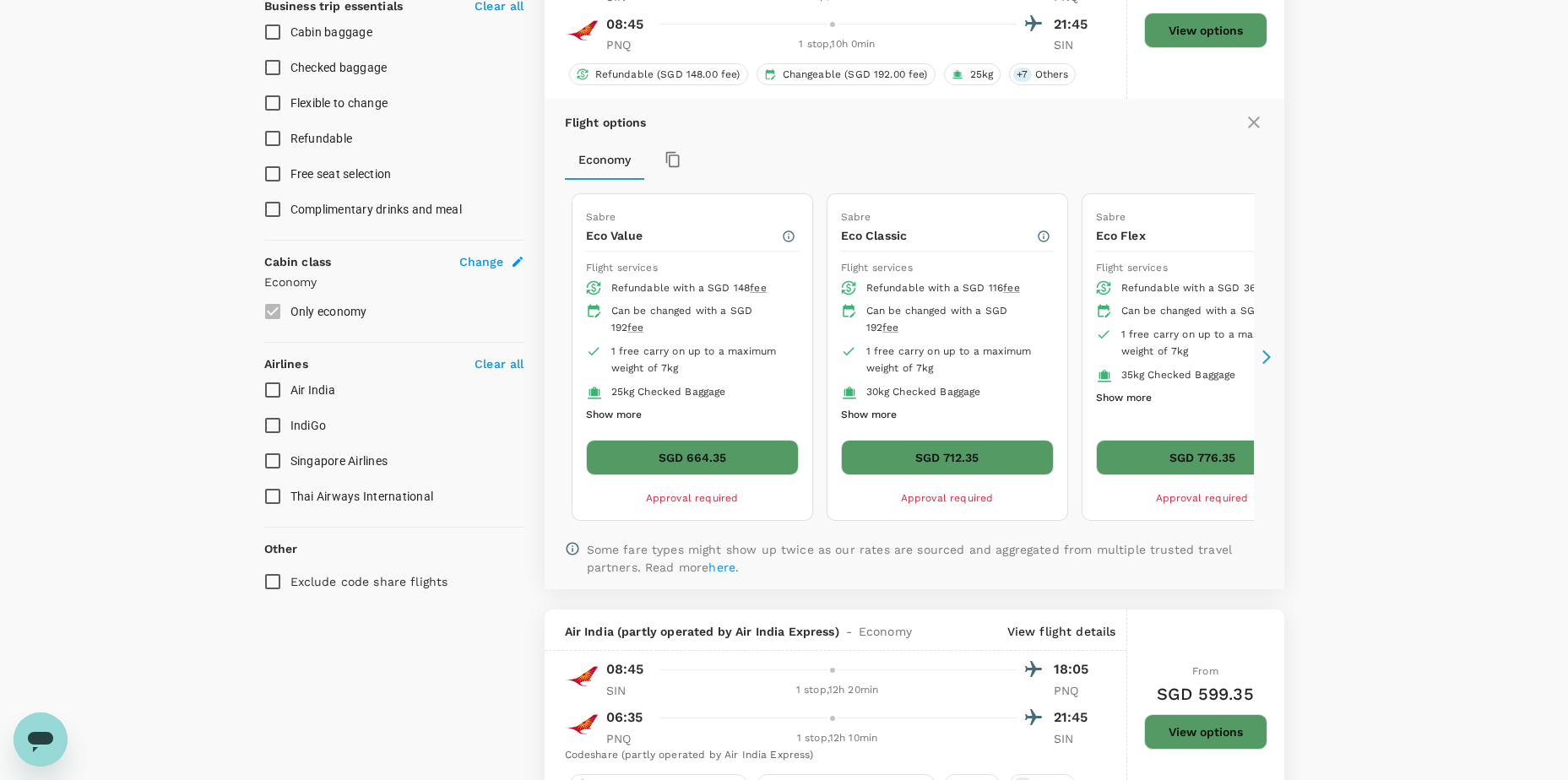
click at [726, 447] on button "SGD 664.35" at bounding box center [692, 457] width 213 height 35
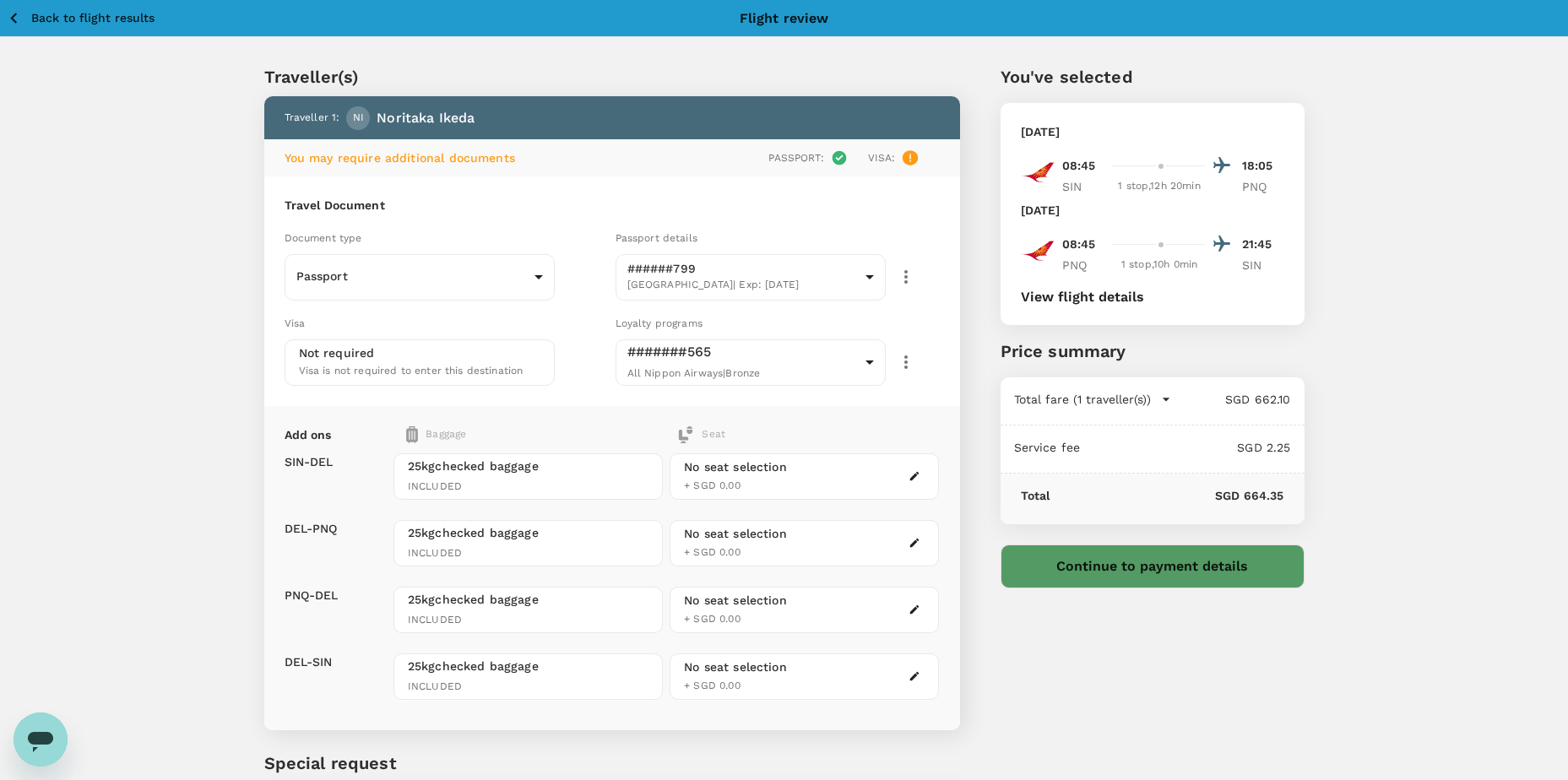
click at [917, 473] on icon "button" at bounding box center [914, 476] width 11 height 11
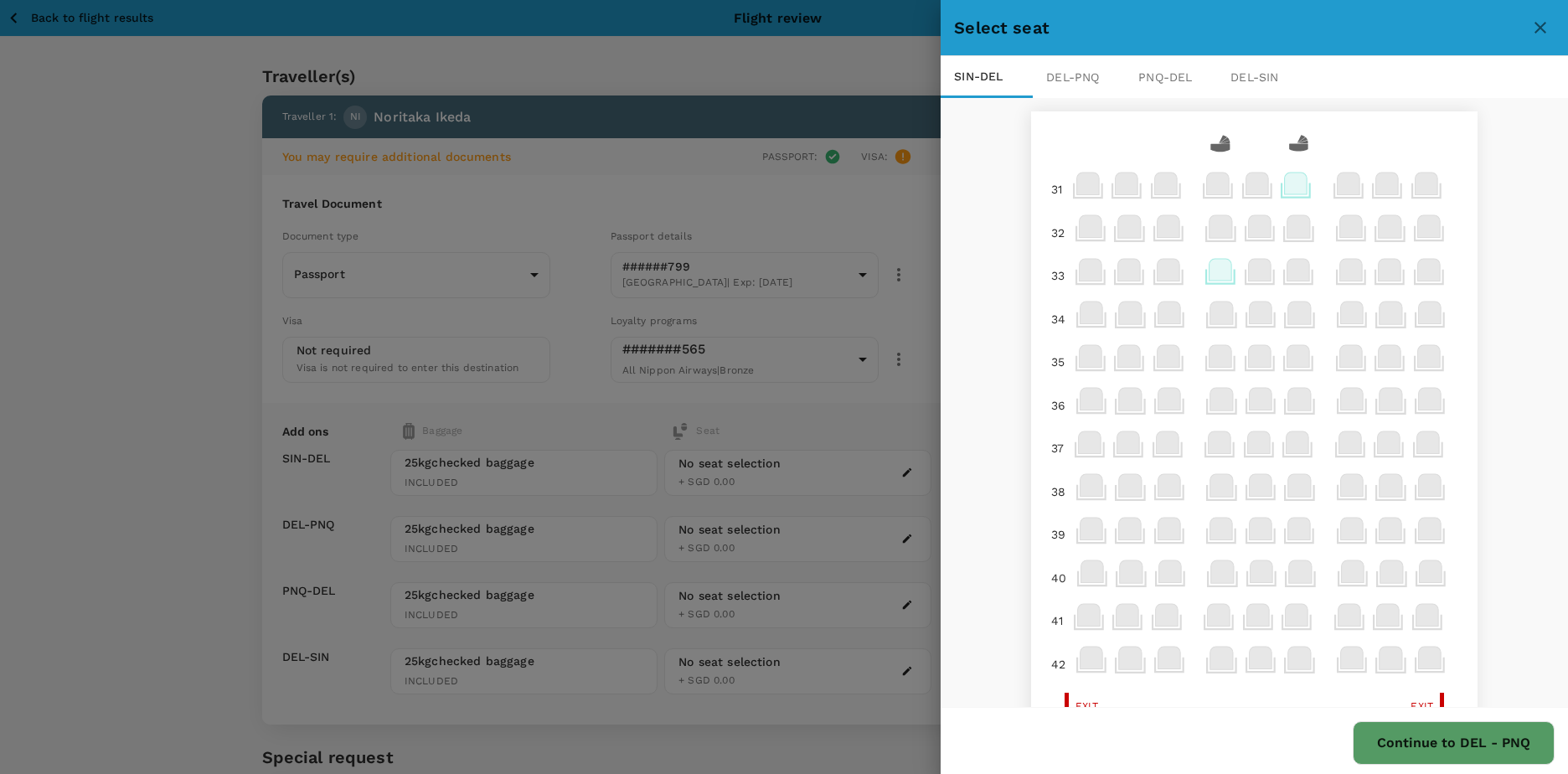
click at [1210, 271] on icon at bounding box center [1221, 270] width 23 height 22
click at [1409, 234] on p "Select" at bounding box center [1409, 232] width 37 height 17
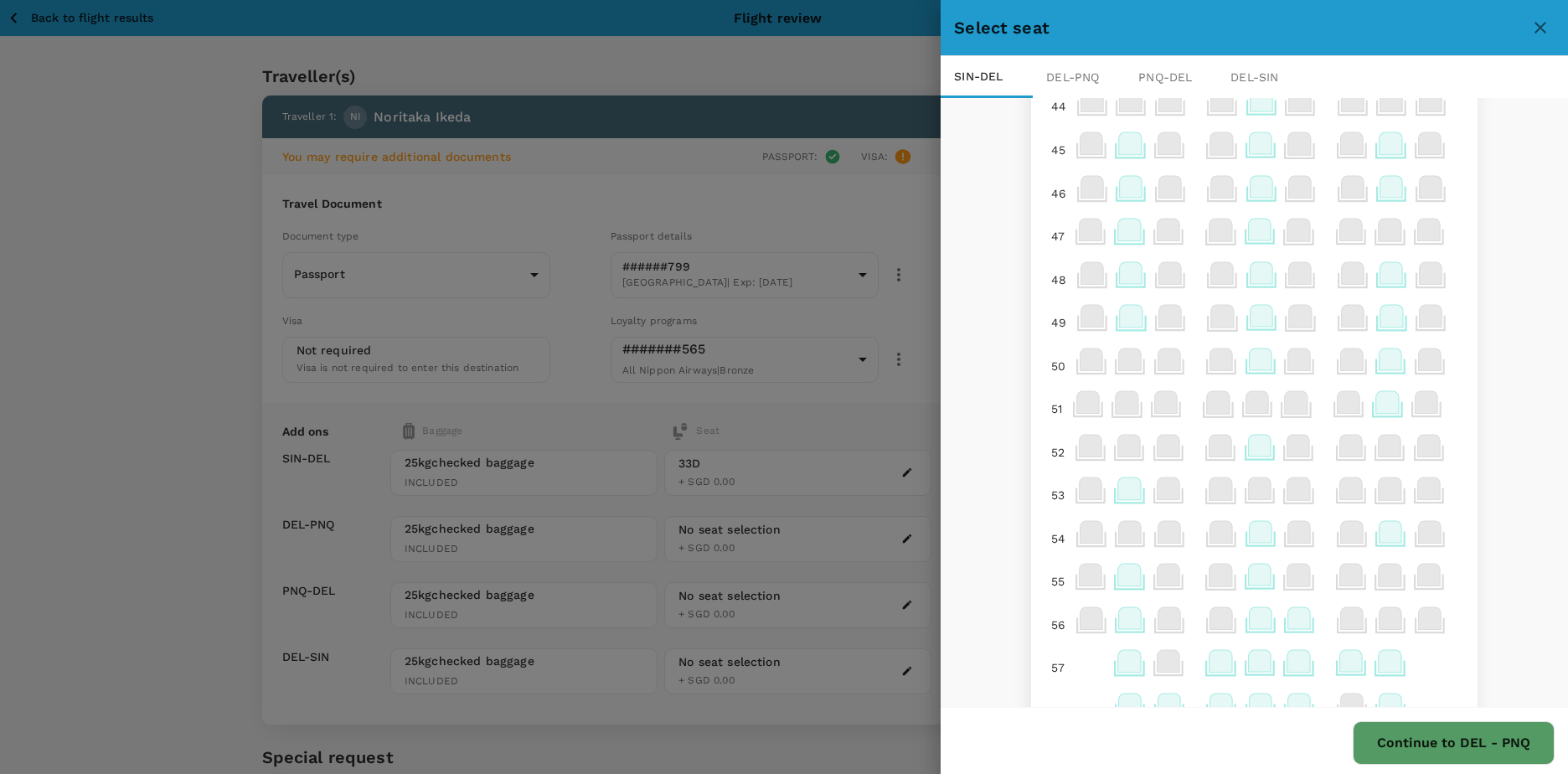
scroll to position [872, 0]
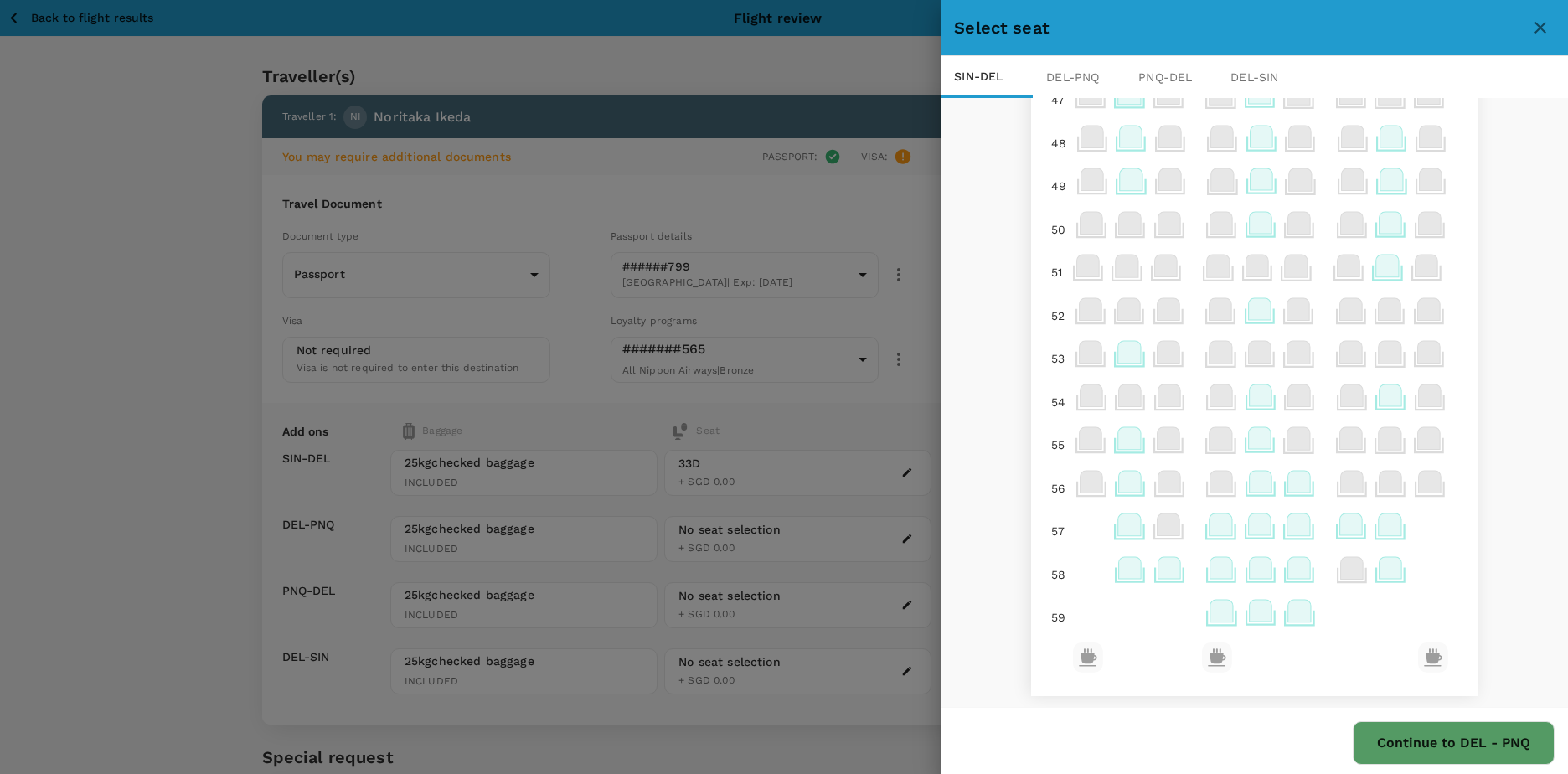
click at [1211, 570] on icon at bounding box center [1222, 567] width 23 height 22
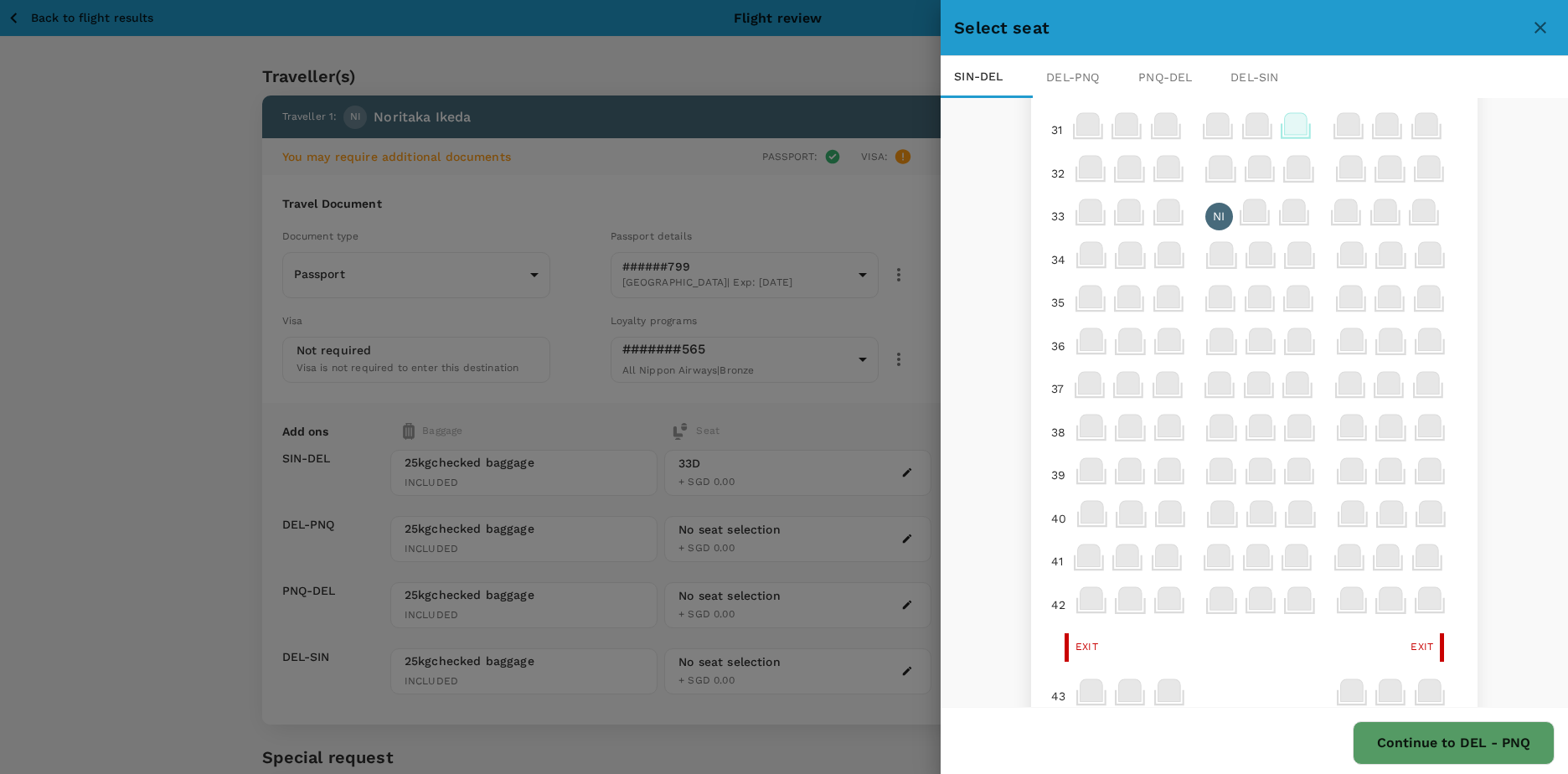
scroll to position [34, 0]
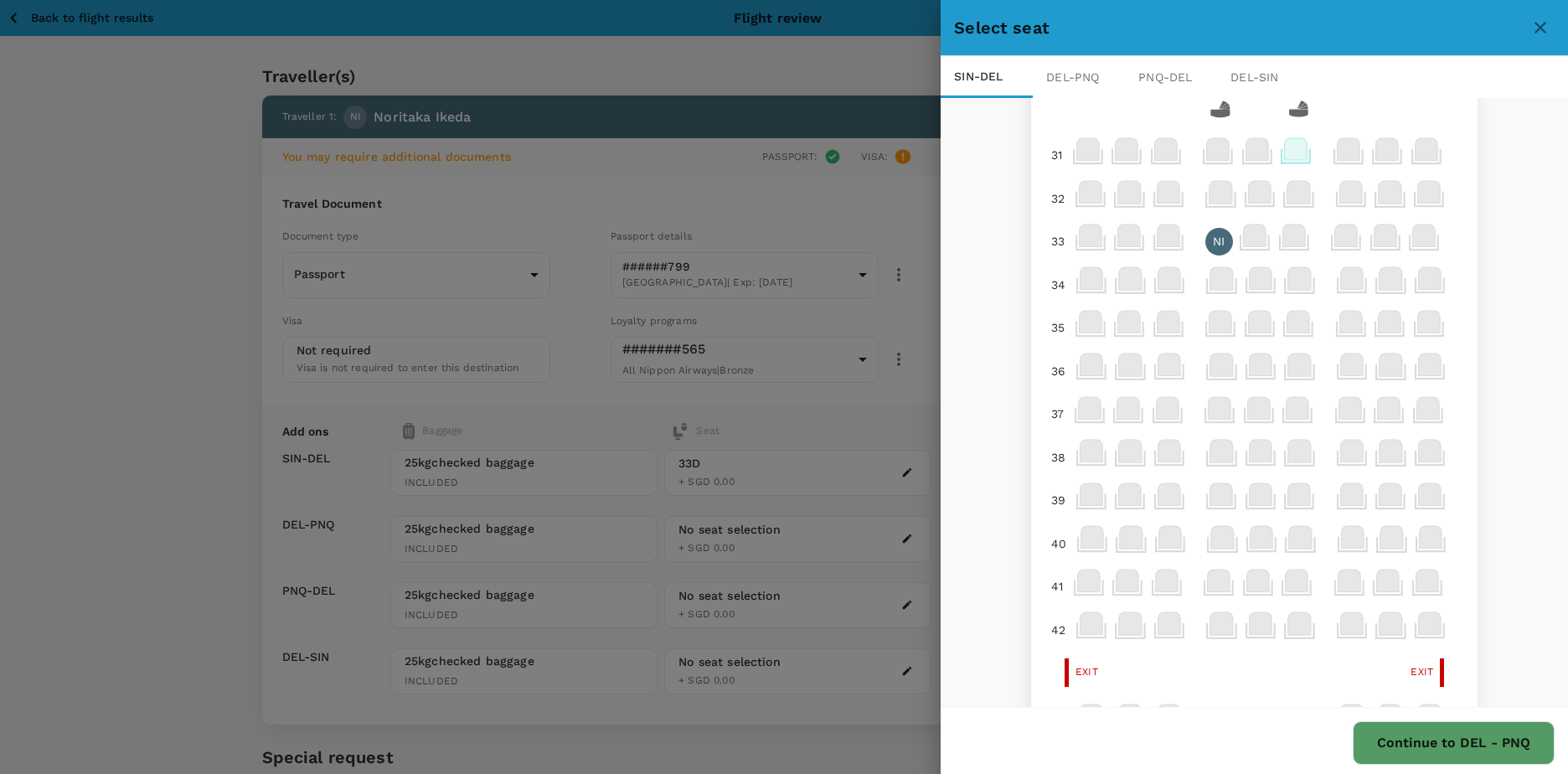
click at [1213, 243] on p "NI" at bounding box center [1218, 241] width 11 height 17
drag, startPoint x: 1204, startPoint y: 238, endPoint x: 1508, endPoint y: 647, distance: 509.6
click at [1508, 647] on div "31 31 32 33 NI 34 35 36 37 38 39 40 41 42 Exit Exit 43 44 44 45 46 47 48 49 50 …" at bounding box center [1254, 404] width 627 height 611
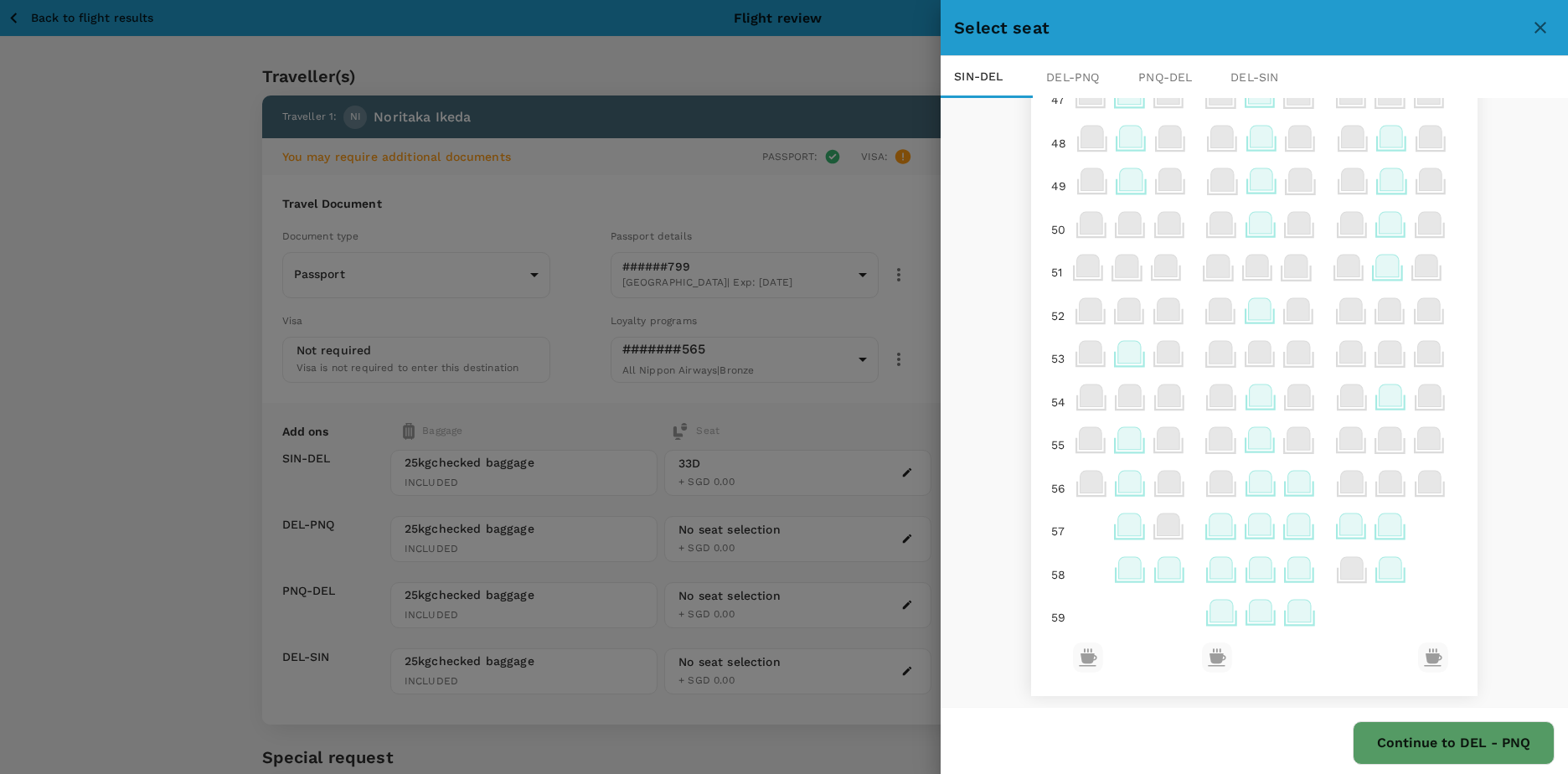
scroll to position [3, 0]
click at [1211, 561] on icon at bounding box center [1222, 565] width 23 height 22
click at [1476, 565] on div "31 31 32 33 NI 34 35 36 37 38 39 40 41 42 Exit Exit 43 44 44 45 46 47 48 49 50 …" at bounding box center [1254, 401] width 627 height 611
click at [1446, 725] on button "Continue to DEL - PNQ" at bounding box center [1453, 742] width 201 height 44
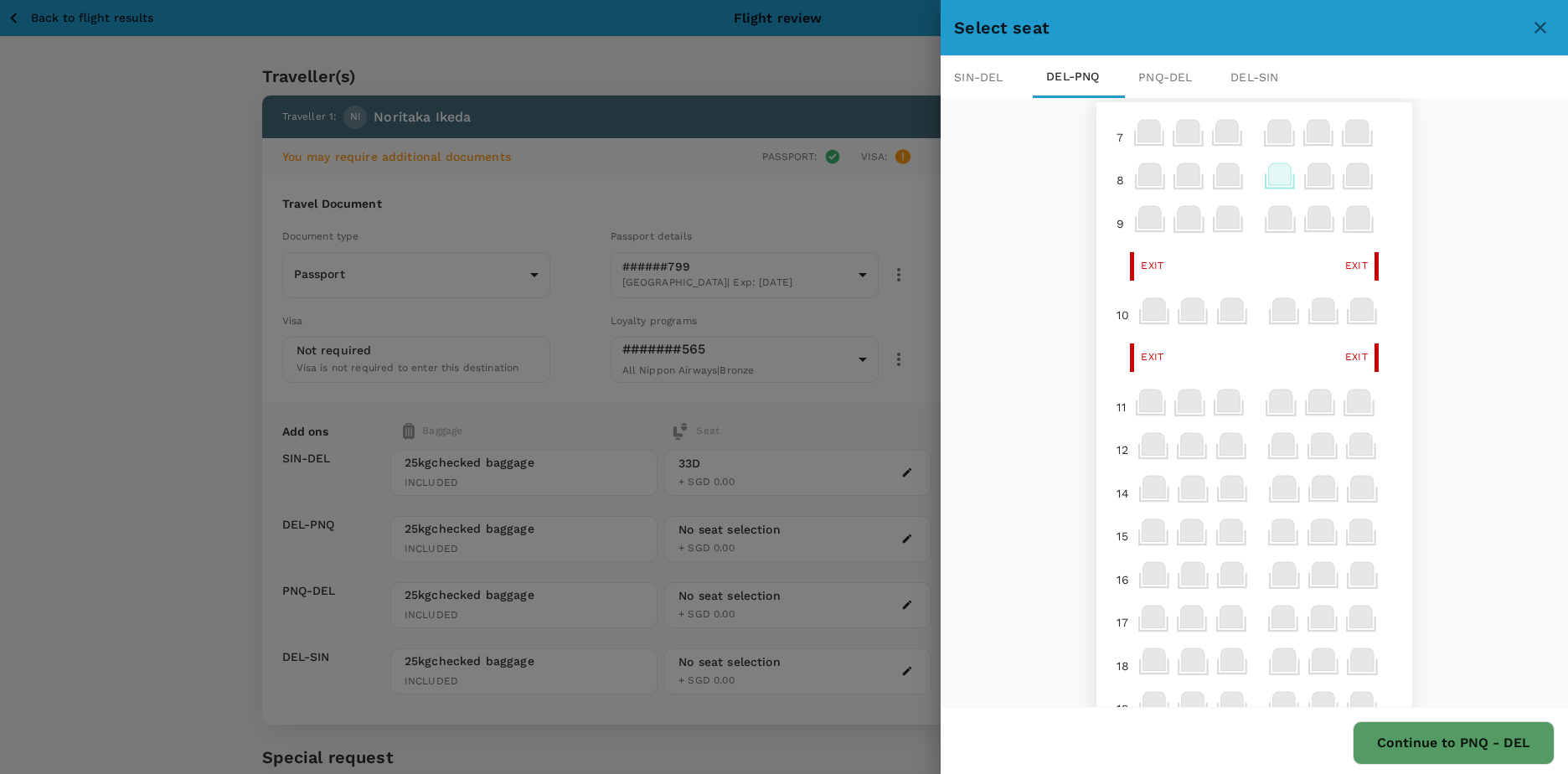
scroll to position [0, 0]
click at [977, 86] on div "SIN - DEL" at bounding box center [986, 77] width 92 height 42
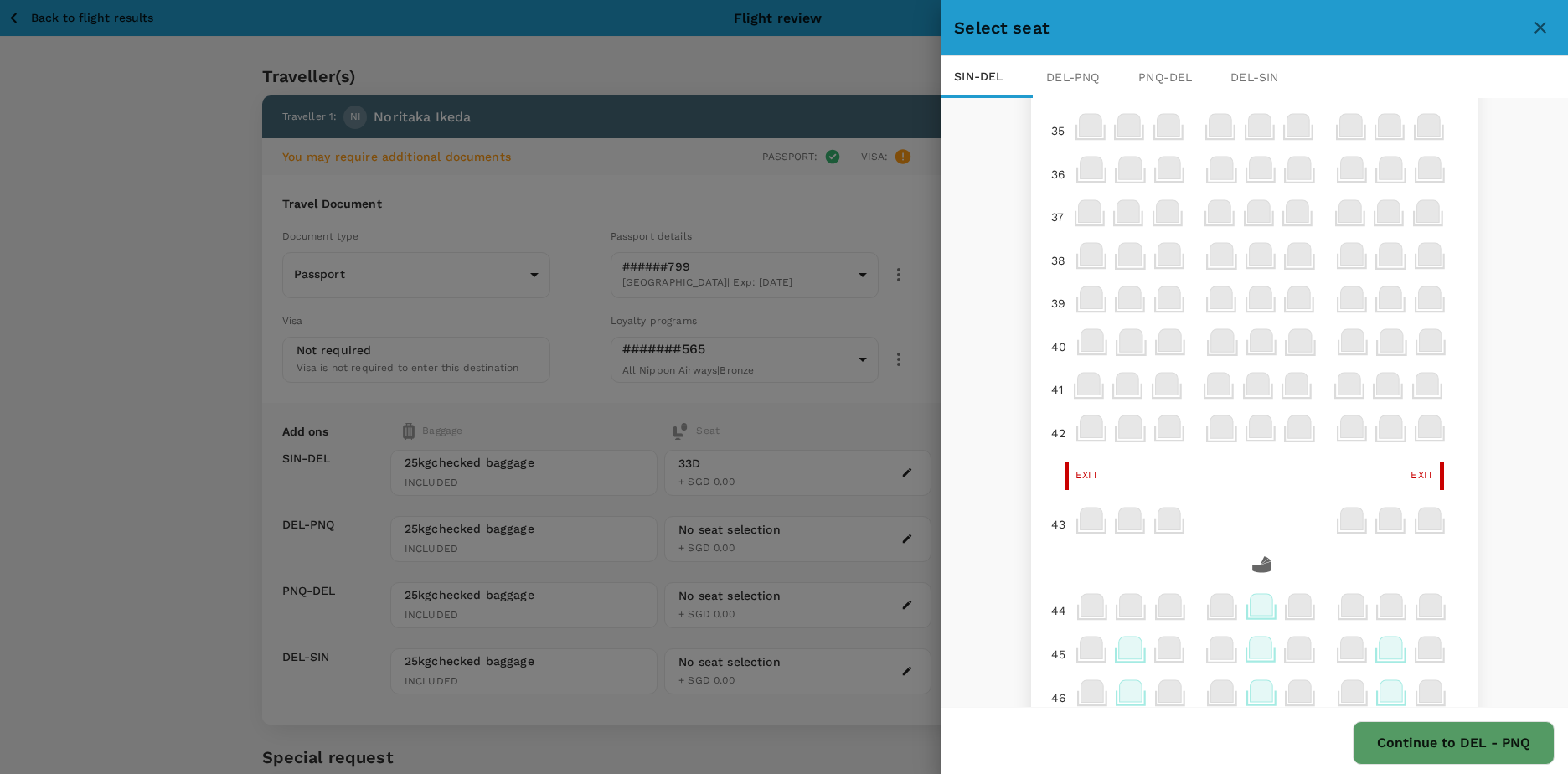
scroll to position [84, 0]
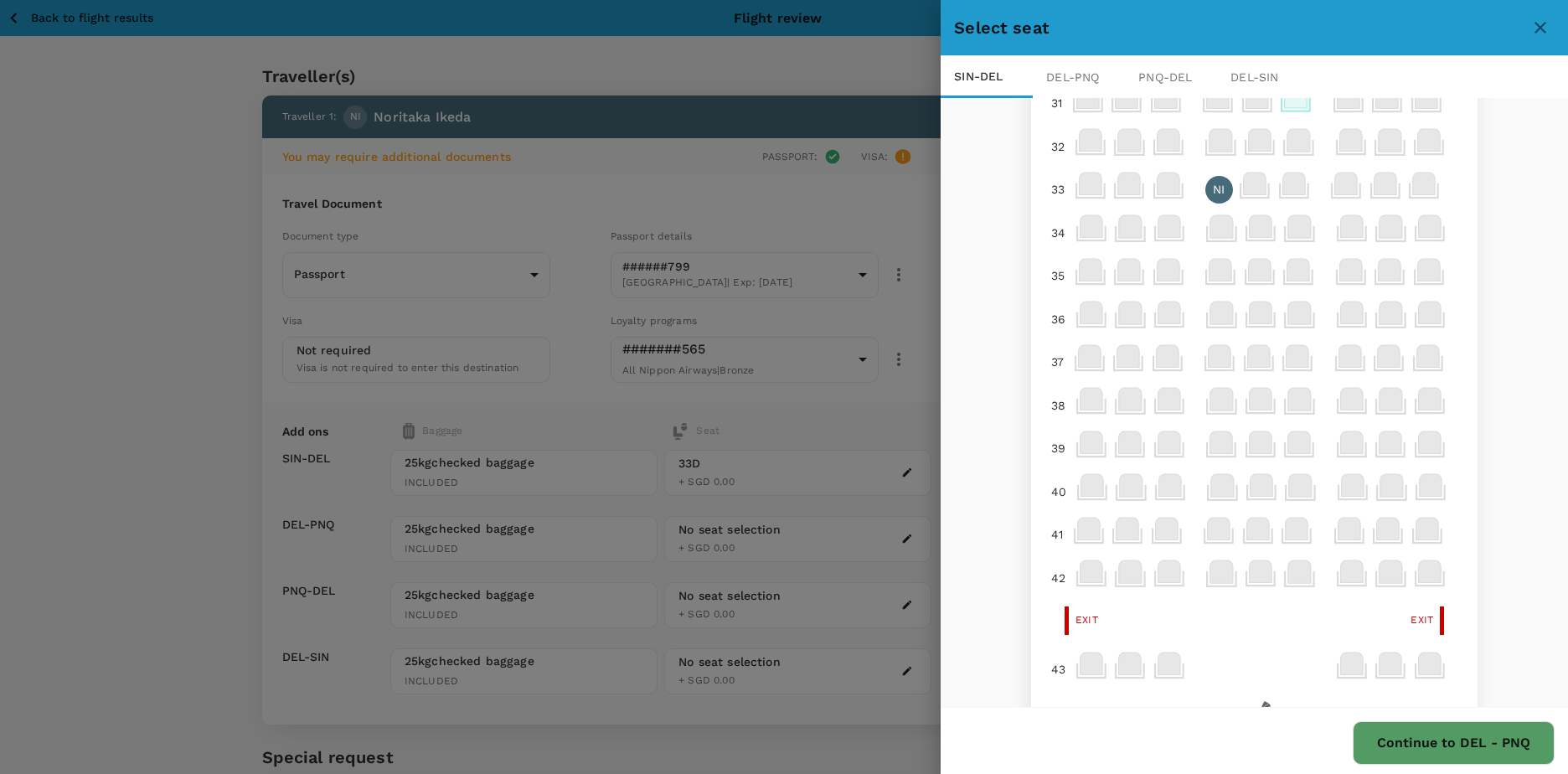
click at [1213, 190] on p "NI" at bounding box center [1218, 189] width 11 height 17
click at [1393, 272] on p "Remove" at bounding box center [1405, 272] width 46 height 17
click at [1483, 297] on div "31 31 32 33 34 35 36 37 38 39 40 41 42 Exit Exit 43 44 44 45 46 47 48 49 50 51 …" at bounding box center [1254, 401] width 627 height 611
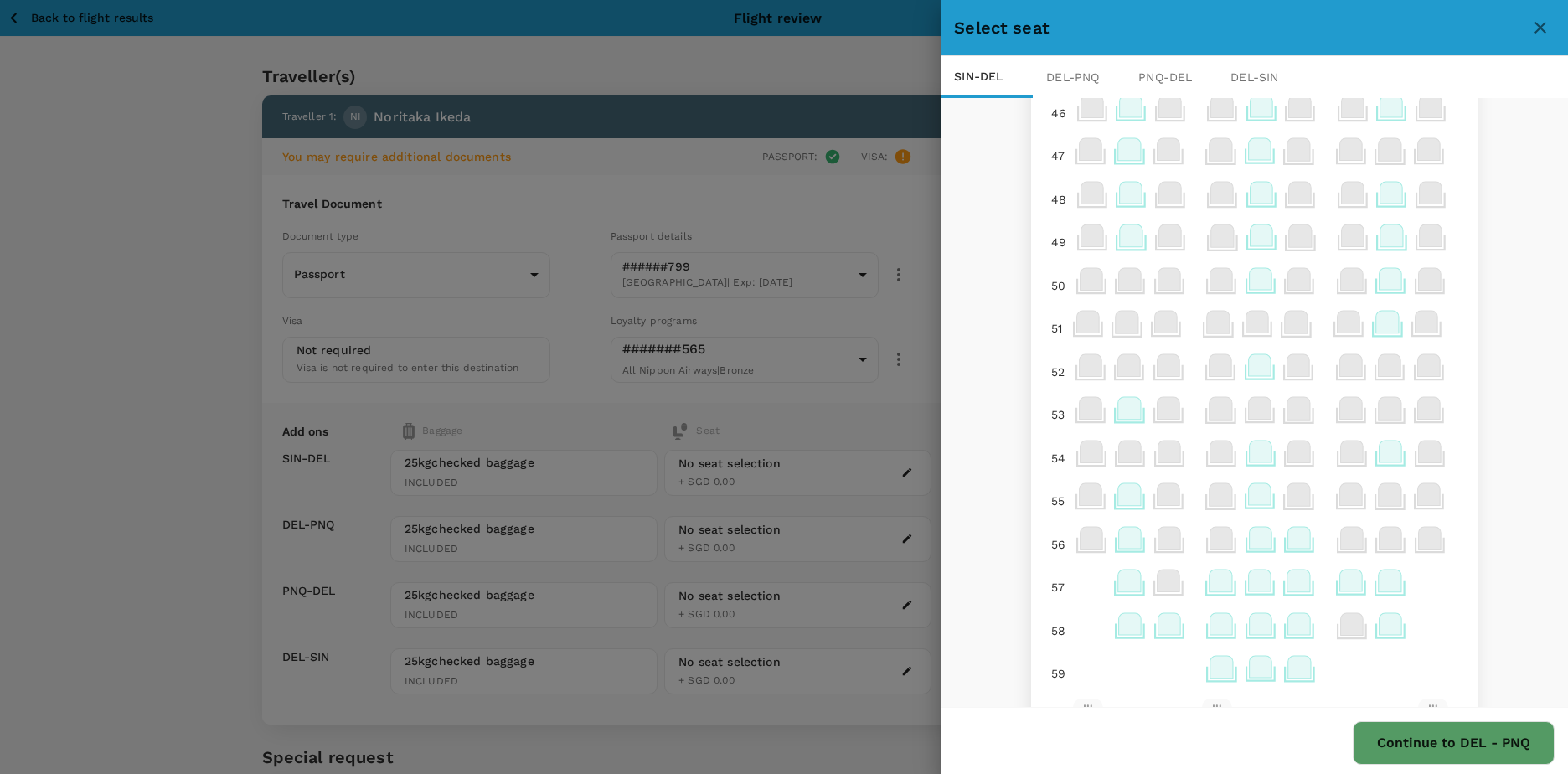
scroll to position [872, 0]
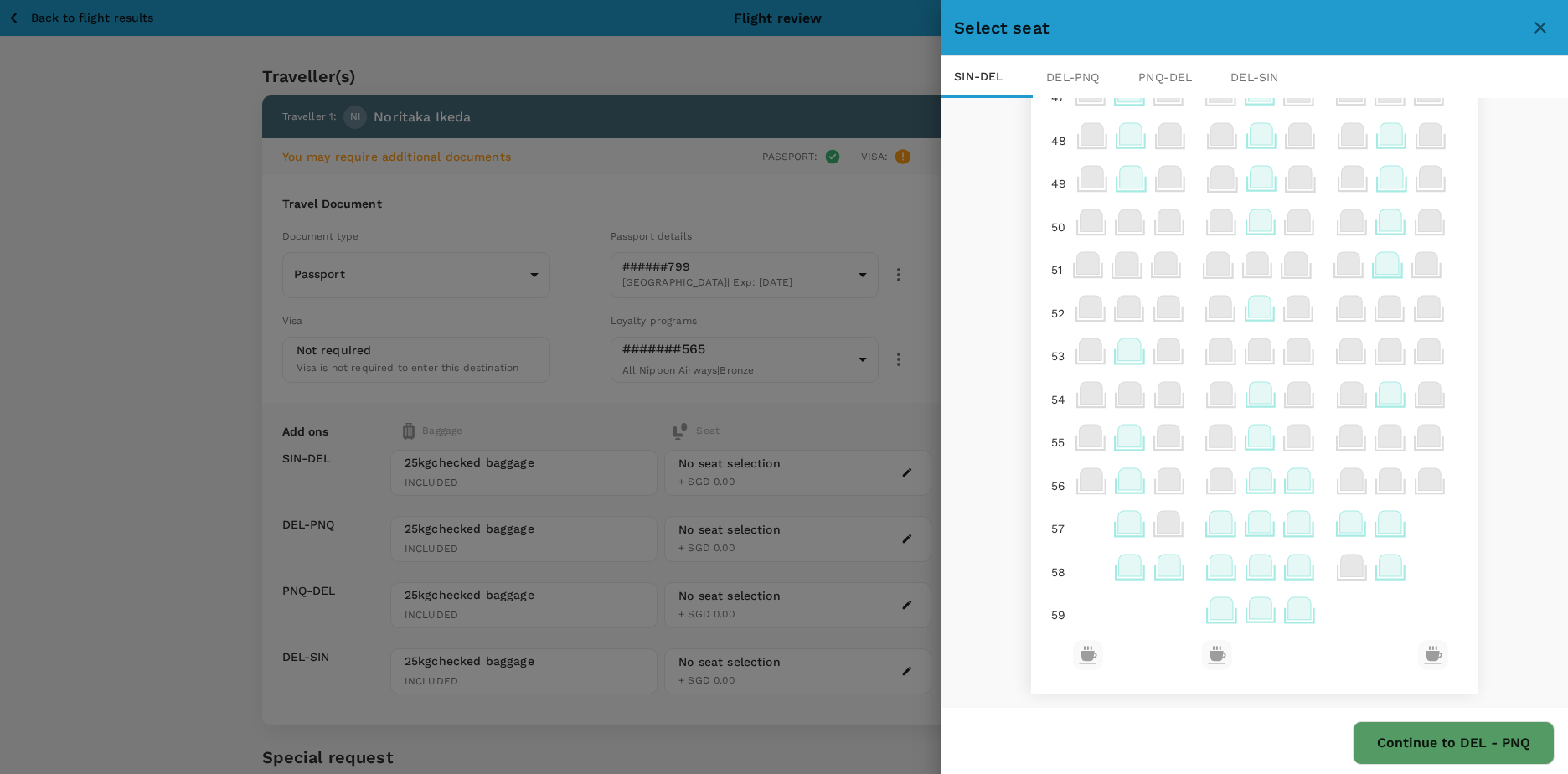
click at [1211, 564] on icon at bounding box center [1222, 565] width 23 height 22
click at [1409, 530] on p "Select" at bounding box center [1409, 528] width 37 height 17
click at [1413, 738] on button "Continue to DEL - PNQ" at bounding box center [1453, 742] width 201 height 44
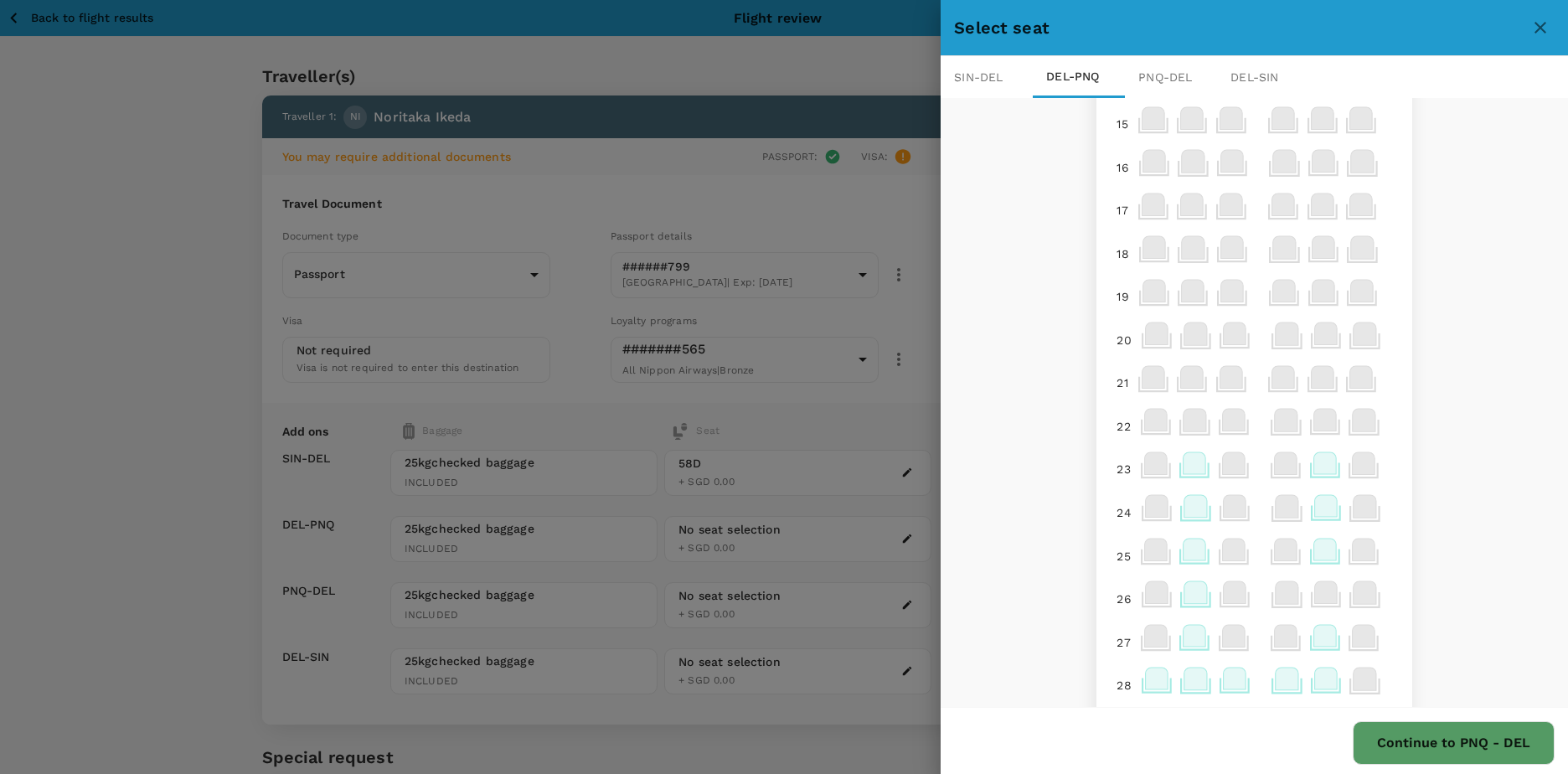
scroll to position [574, 0]
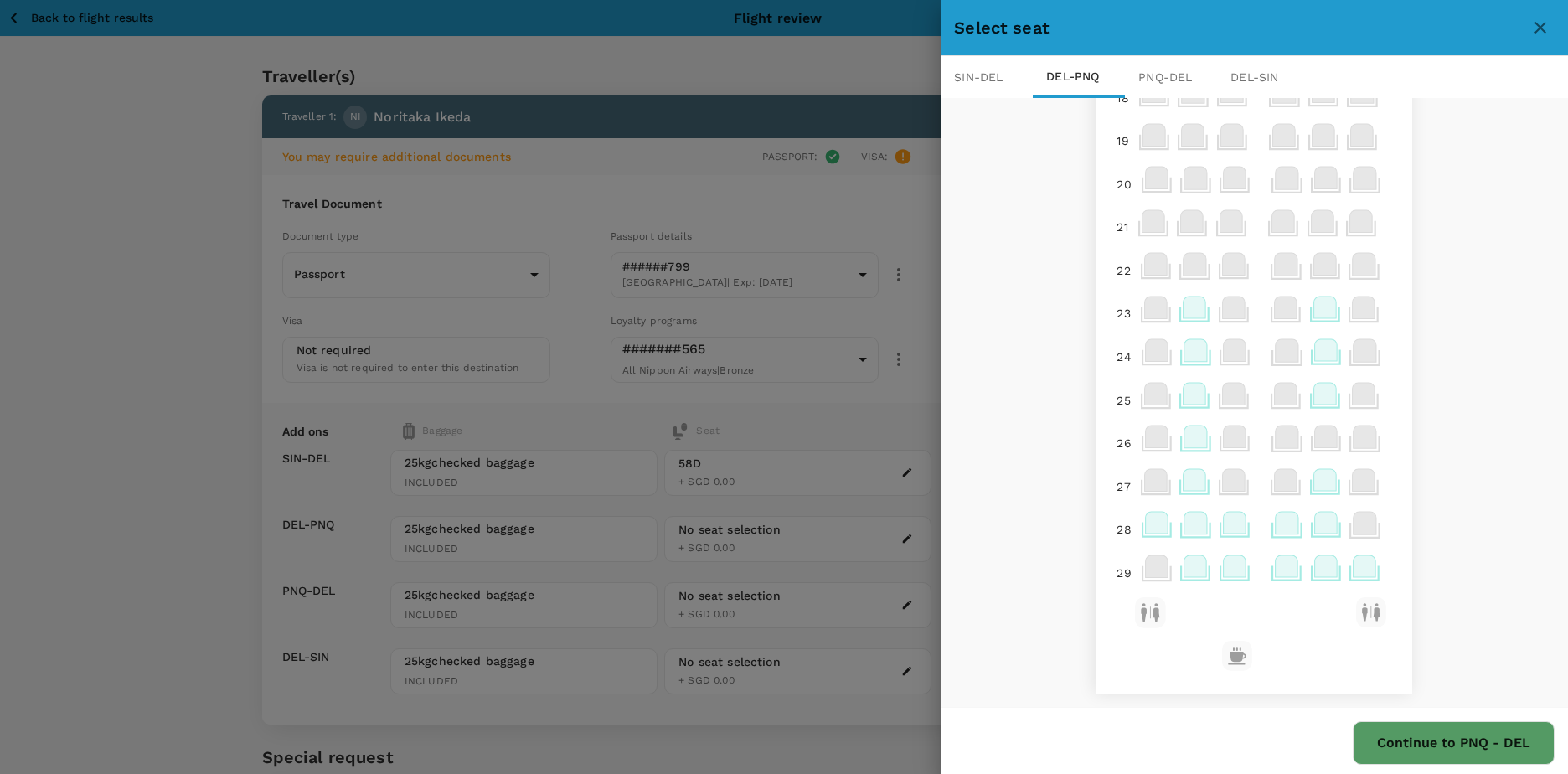
click at [1275, 525] on icon at bounding box center [1287, 522] width 23 height 22
click at [1464, 487] on p "Select" at bounding box center [1475, 485] width 37 height 17
click at [1437, 743] on button "Continue to PNQ - DEL" at bounding box center [1453, 742] width 201 height 44
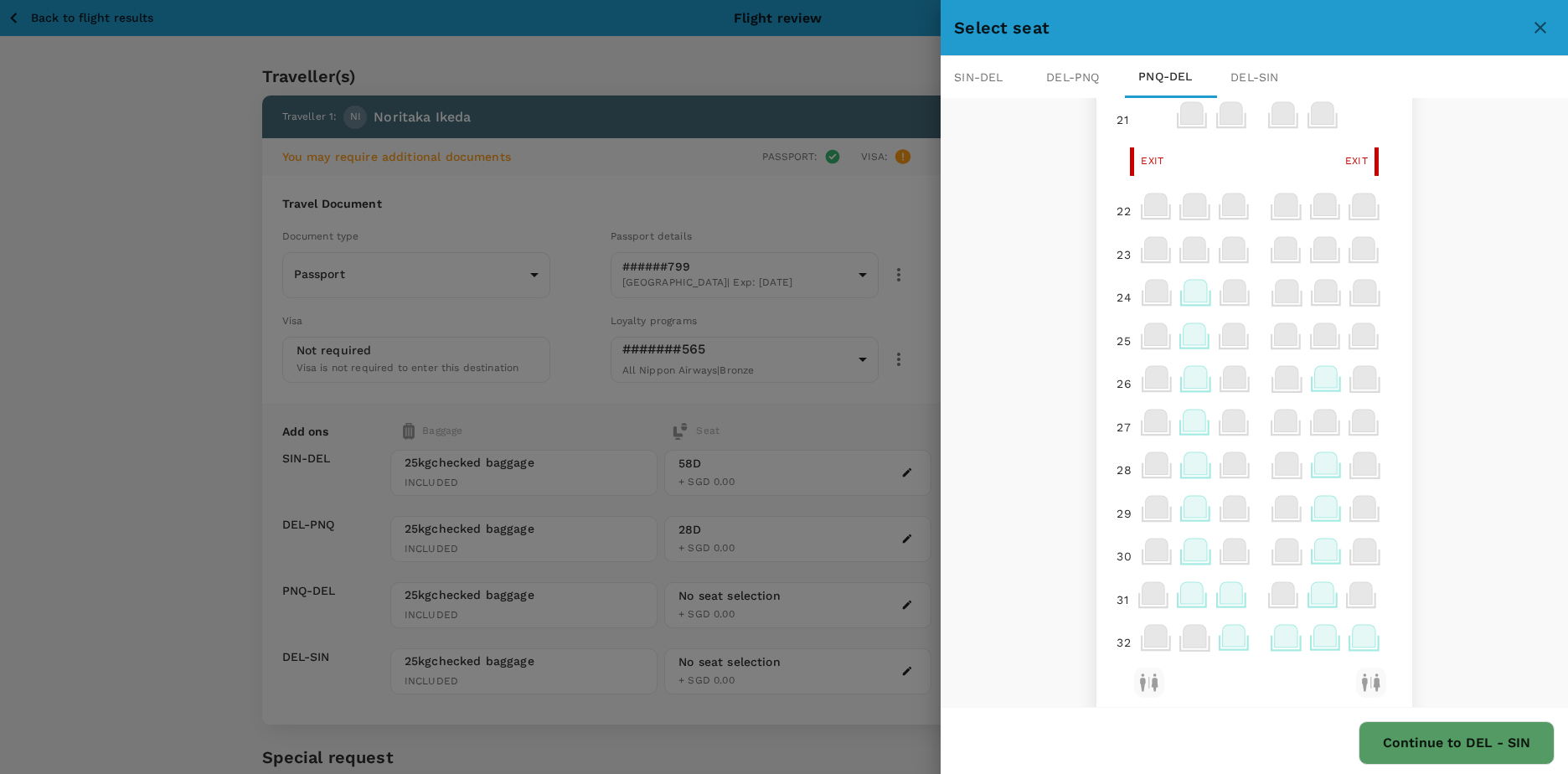
scroll to position [837, 0]
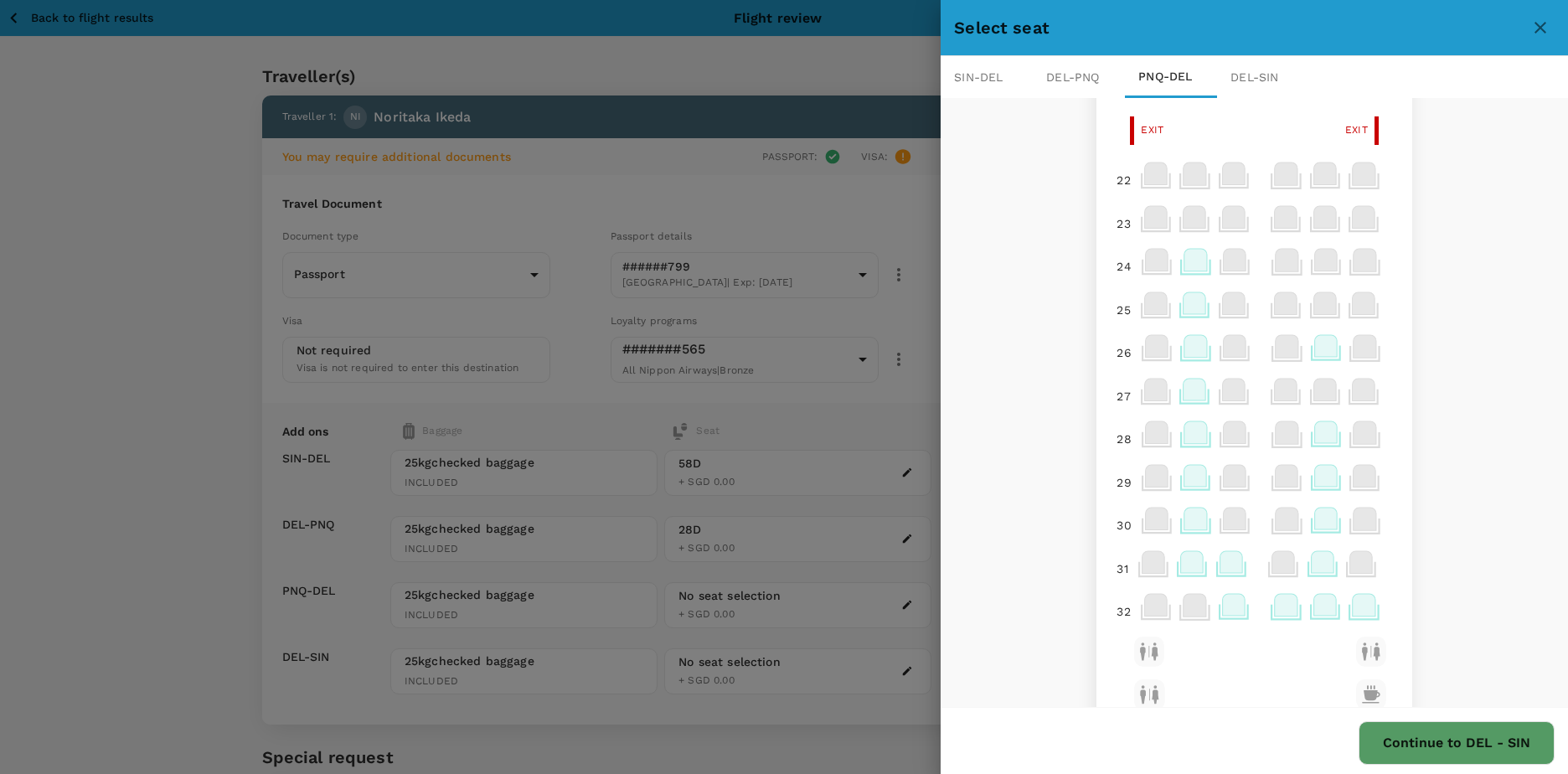
click at [1219, 563] on icon at bounding box center [1231, 561] width 23 height 22
click at [1416, 525] on p "Select" at bounding box center [1420, 524] width 37 height 17
click at [1444, 738] on button "Continue to DEL - SIN" at bounding box center [1457, 742] width 196 height 44
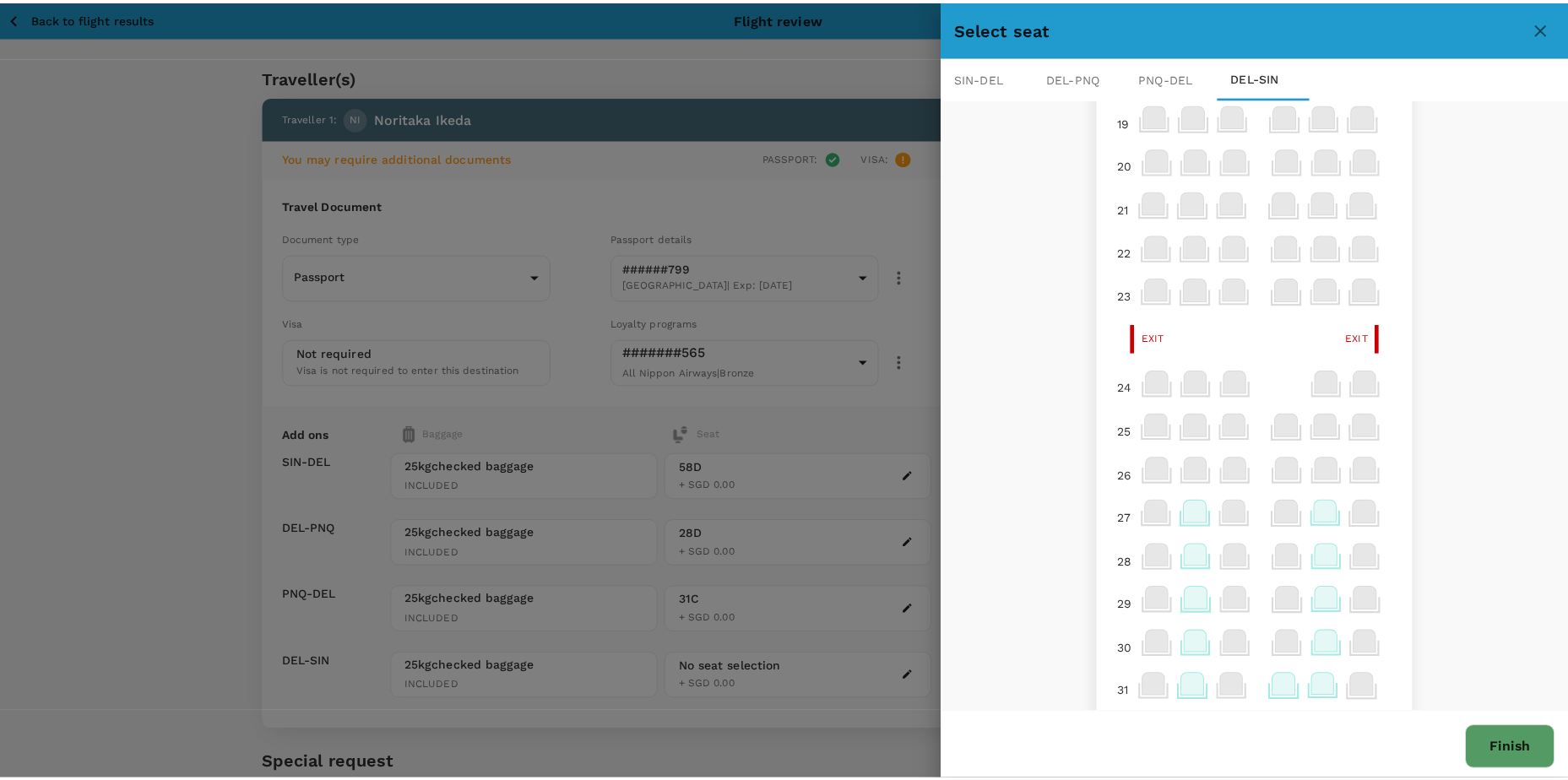
scroll to position [753, 0]
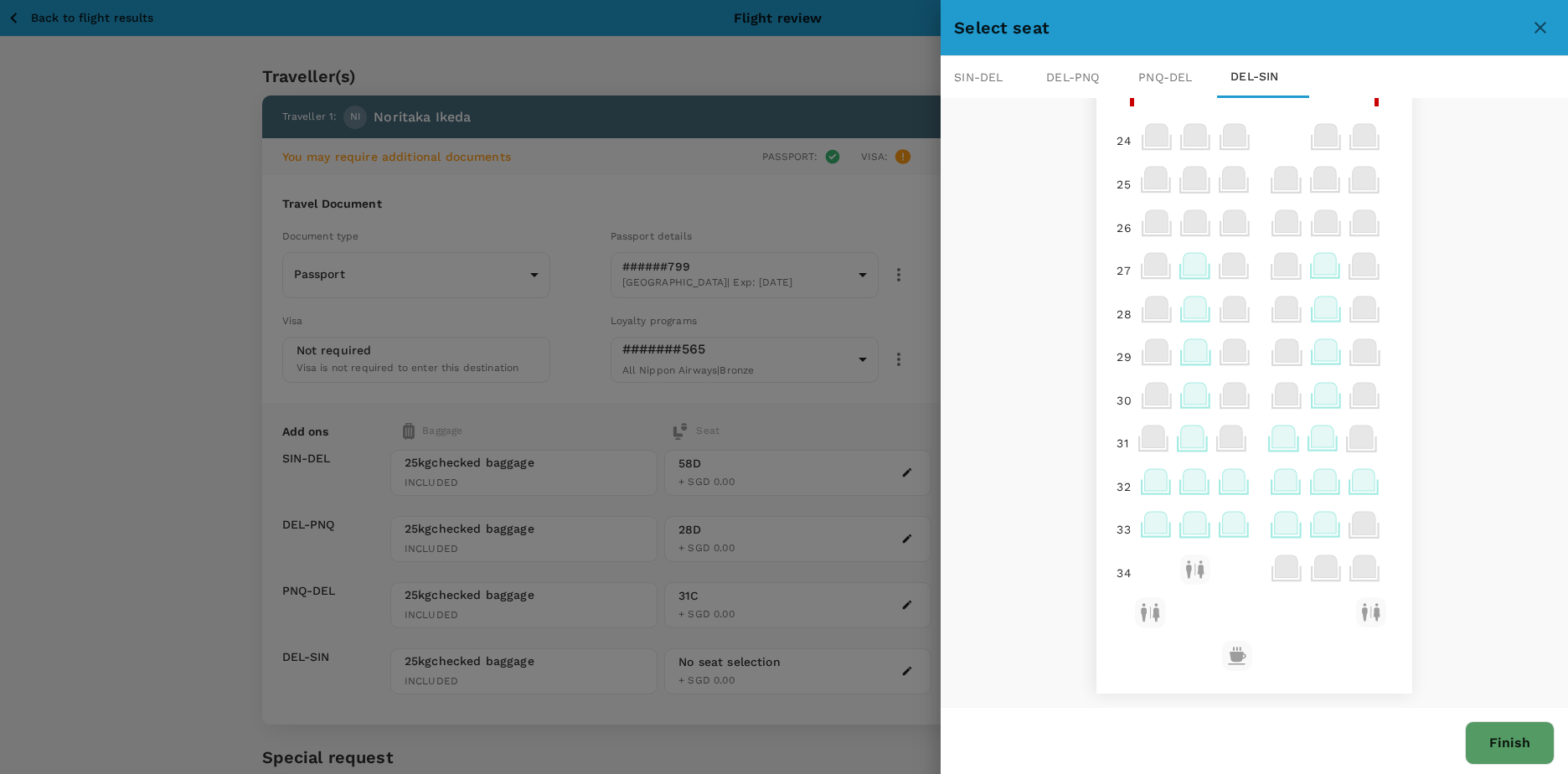
click at [1275, 472] on icon at bounding box center [1287, 480] width 23 height 22
click at [1474, 443] on p "Select" at bounding box center [1474, 442] width 37 height 17
click at [1506, 744] on button "Finish" at bounding box center [1510, 742] width 89 height 44
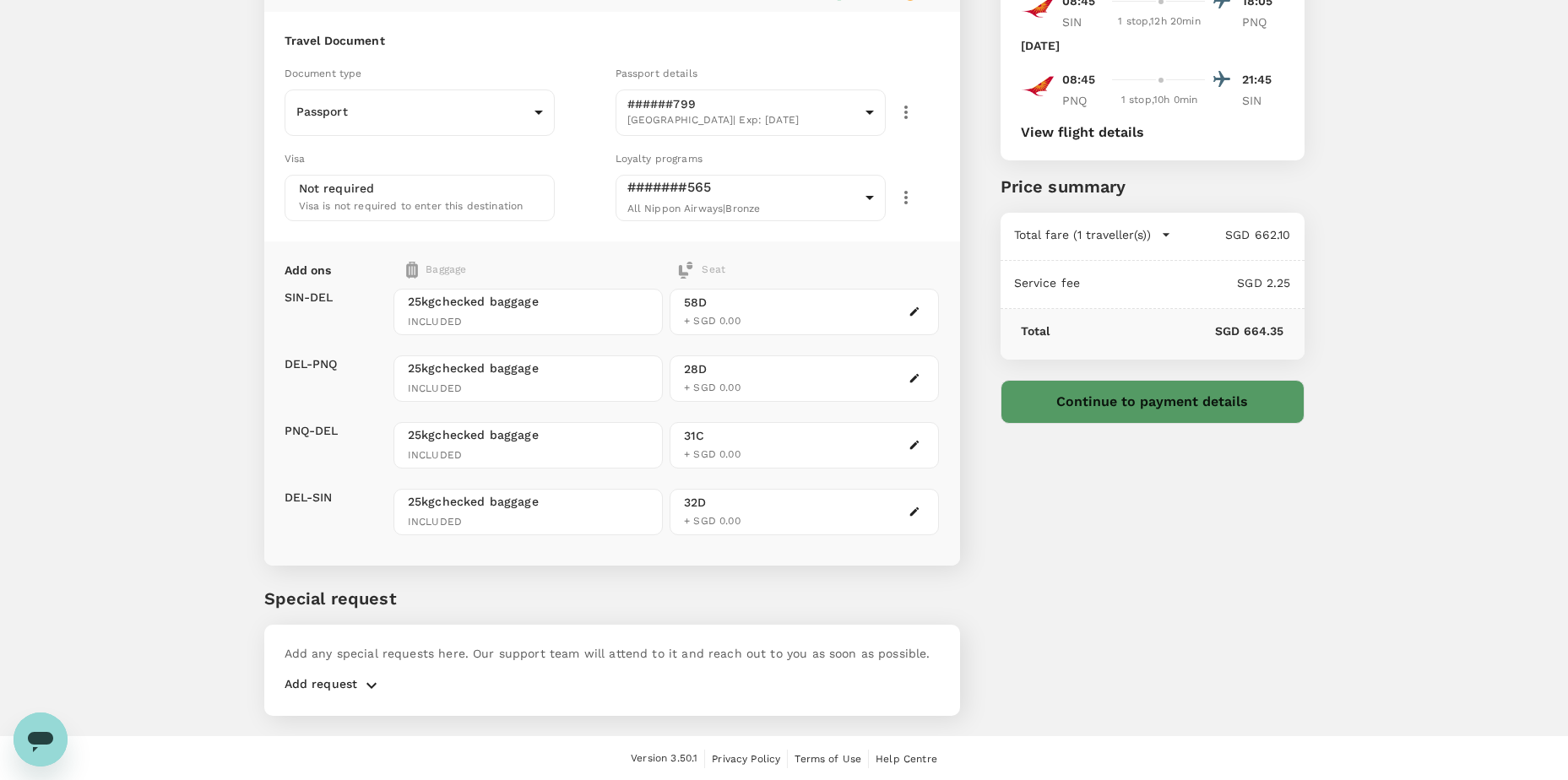
scroll to position [166, 0]
click at [366, 686] on icon "button" at bounding box center [371, 683] width 20 height 20
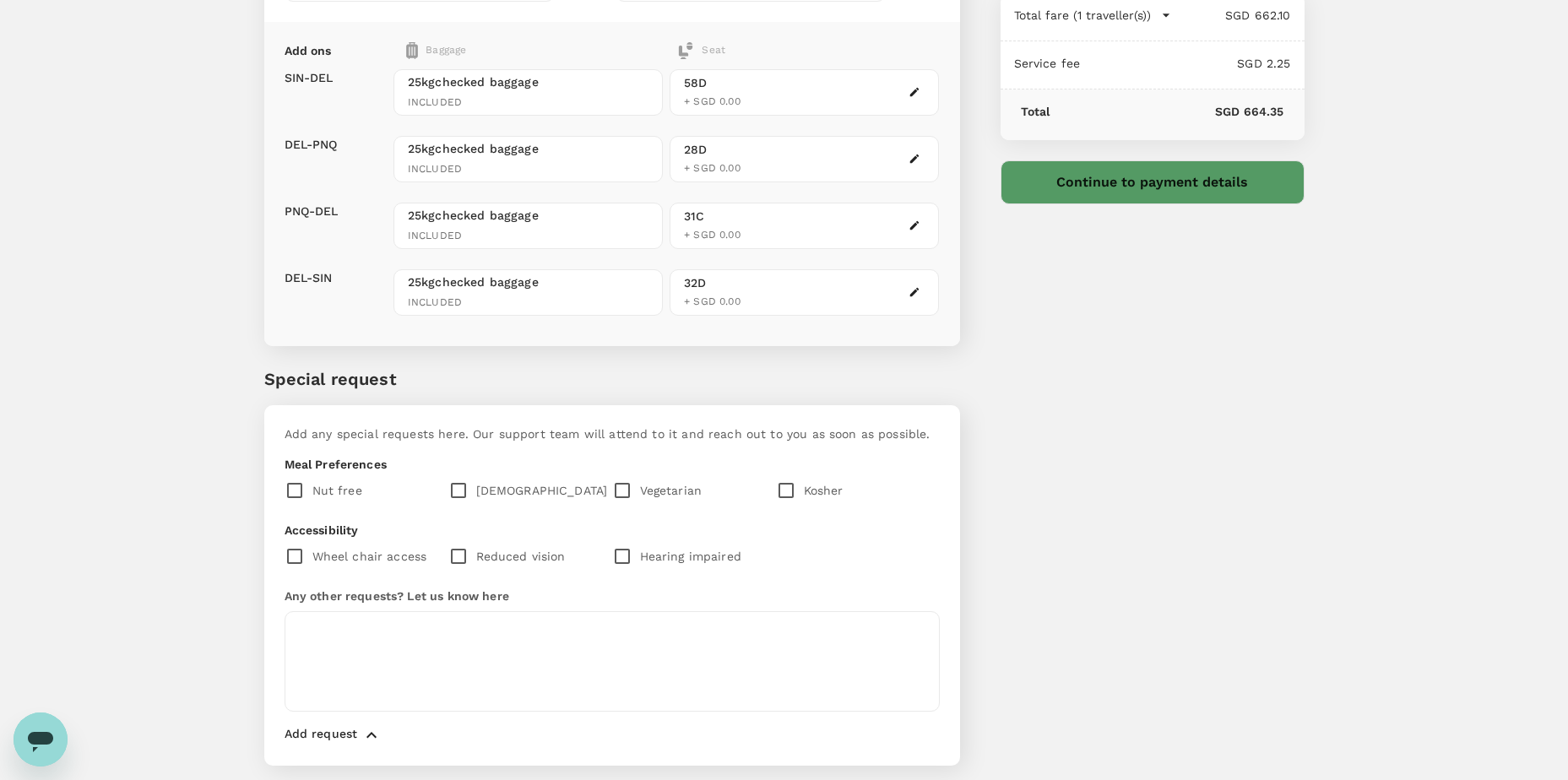
scroll to position [435, 0]
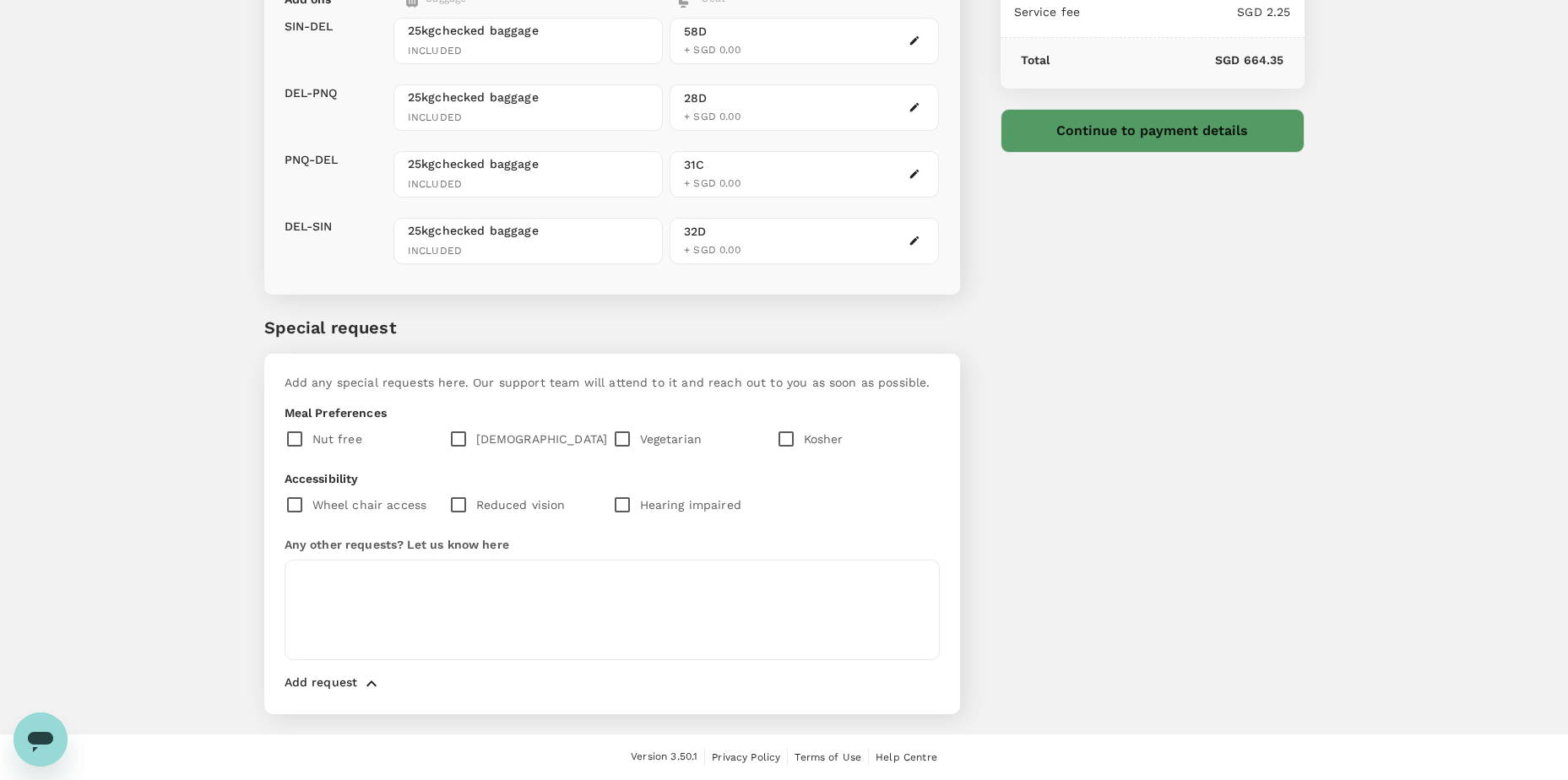
click at [350, 686] on p "Add request" at bounding box center [320, 683] width 73 height 20
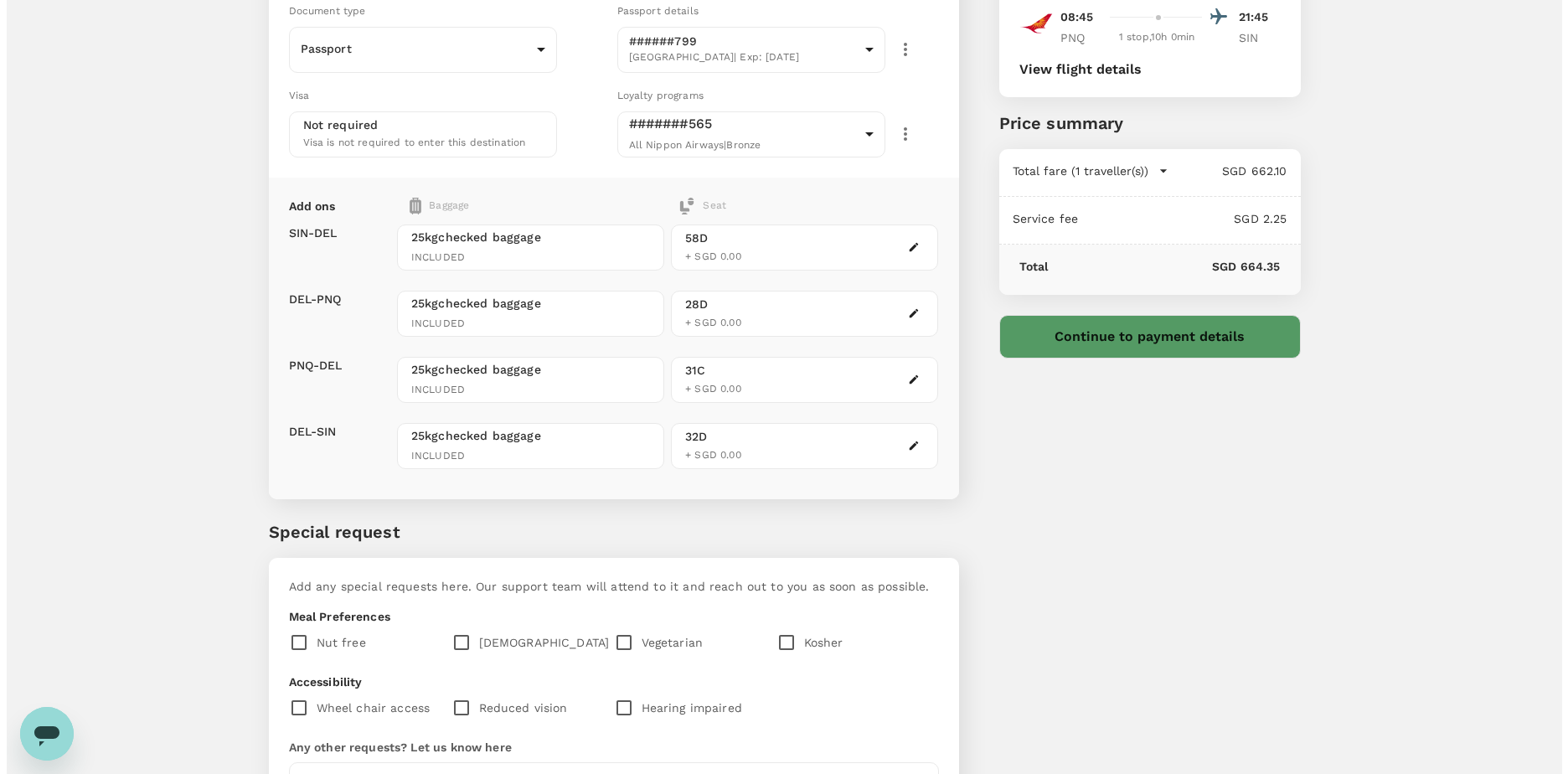
scroll to position [0, 0]
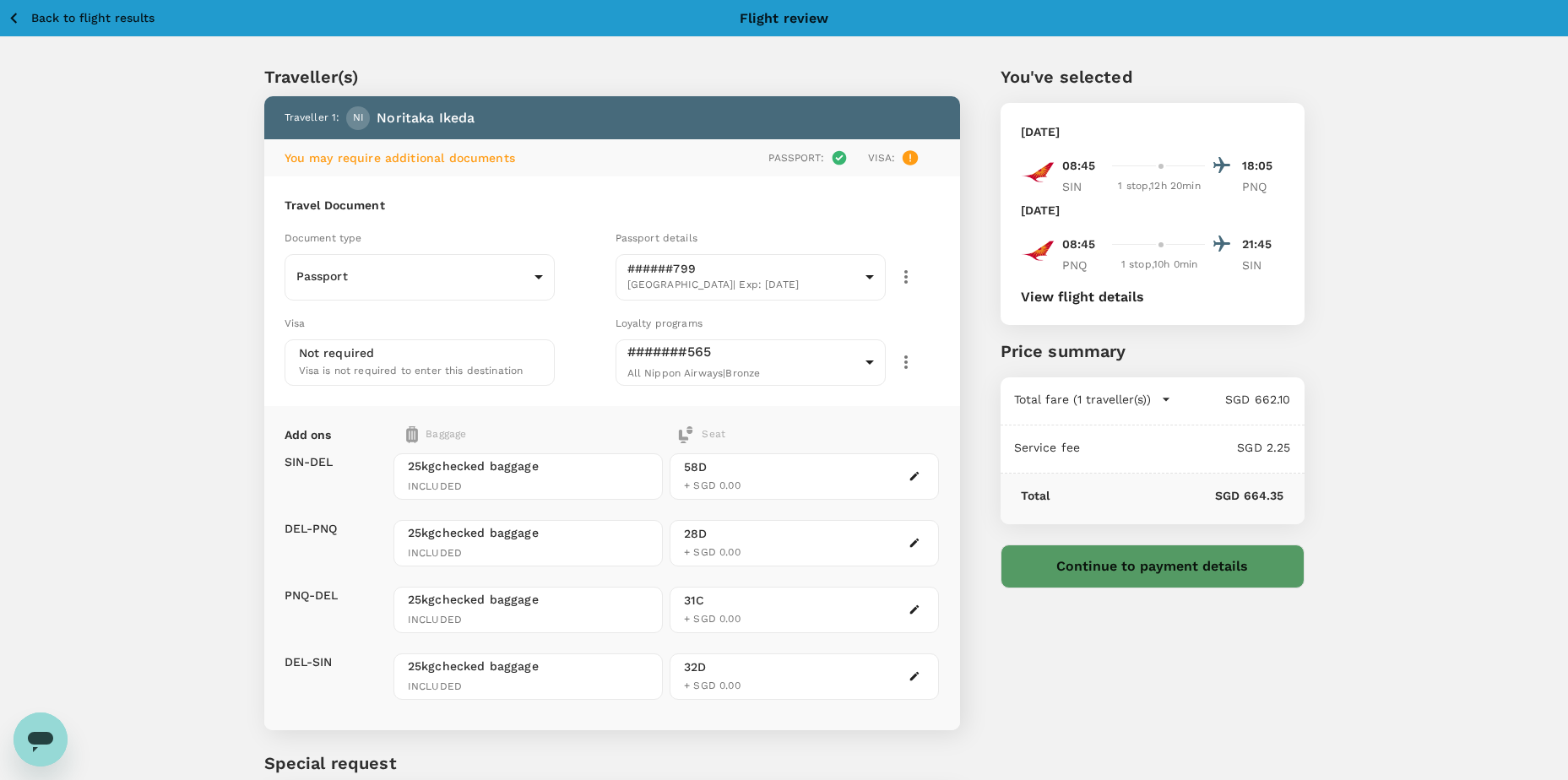
click at [1174, 571] on button "Continue to payment details" at bounding box center [1152, 566] width 304 height 44
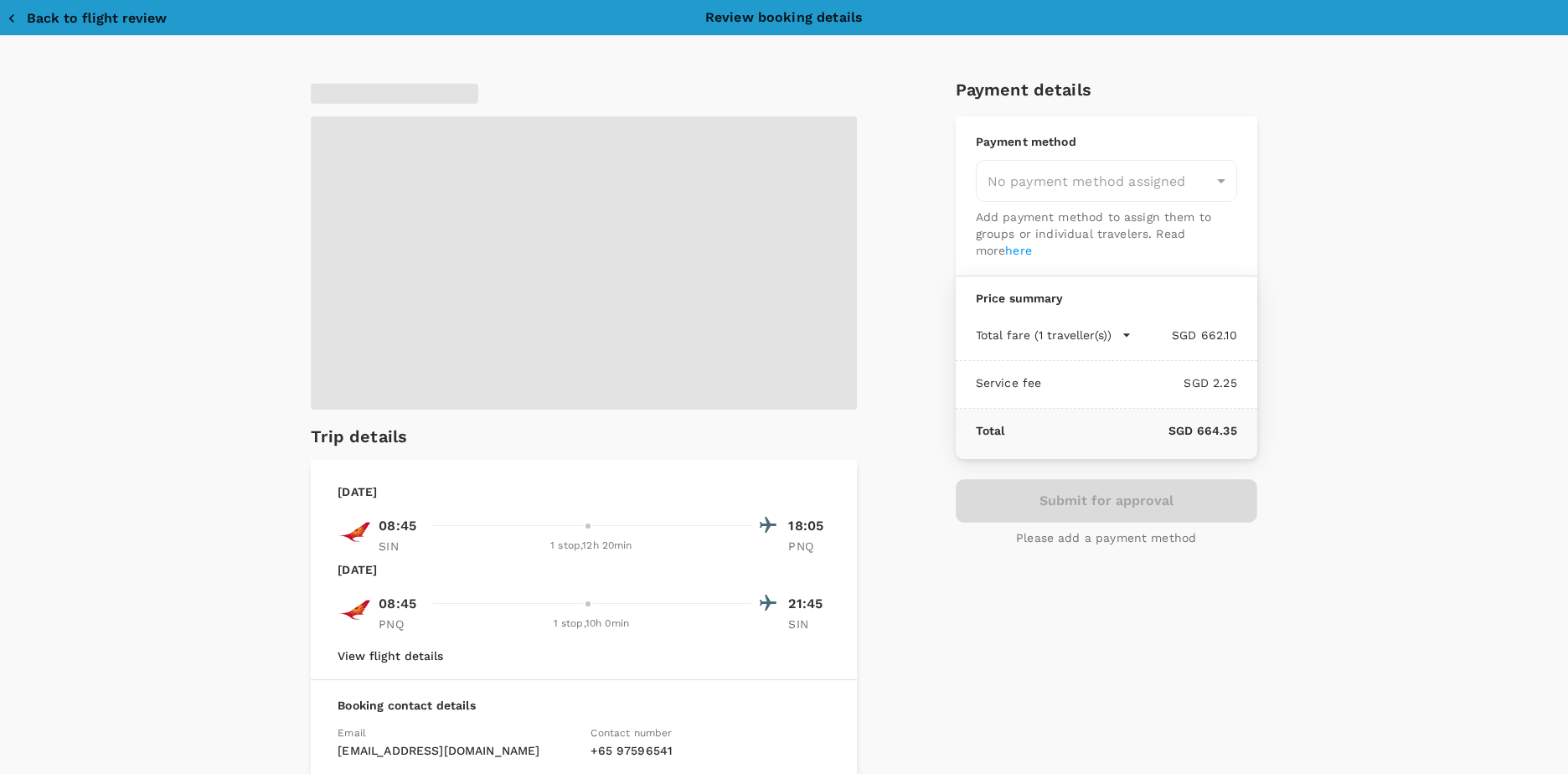
type input "9da82385-ea03-4e8d-b270-32b986f0971a"
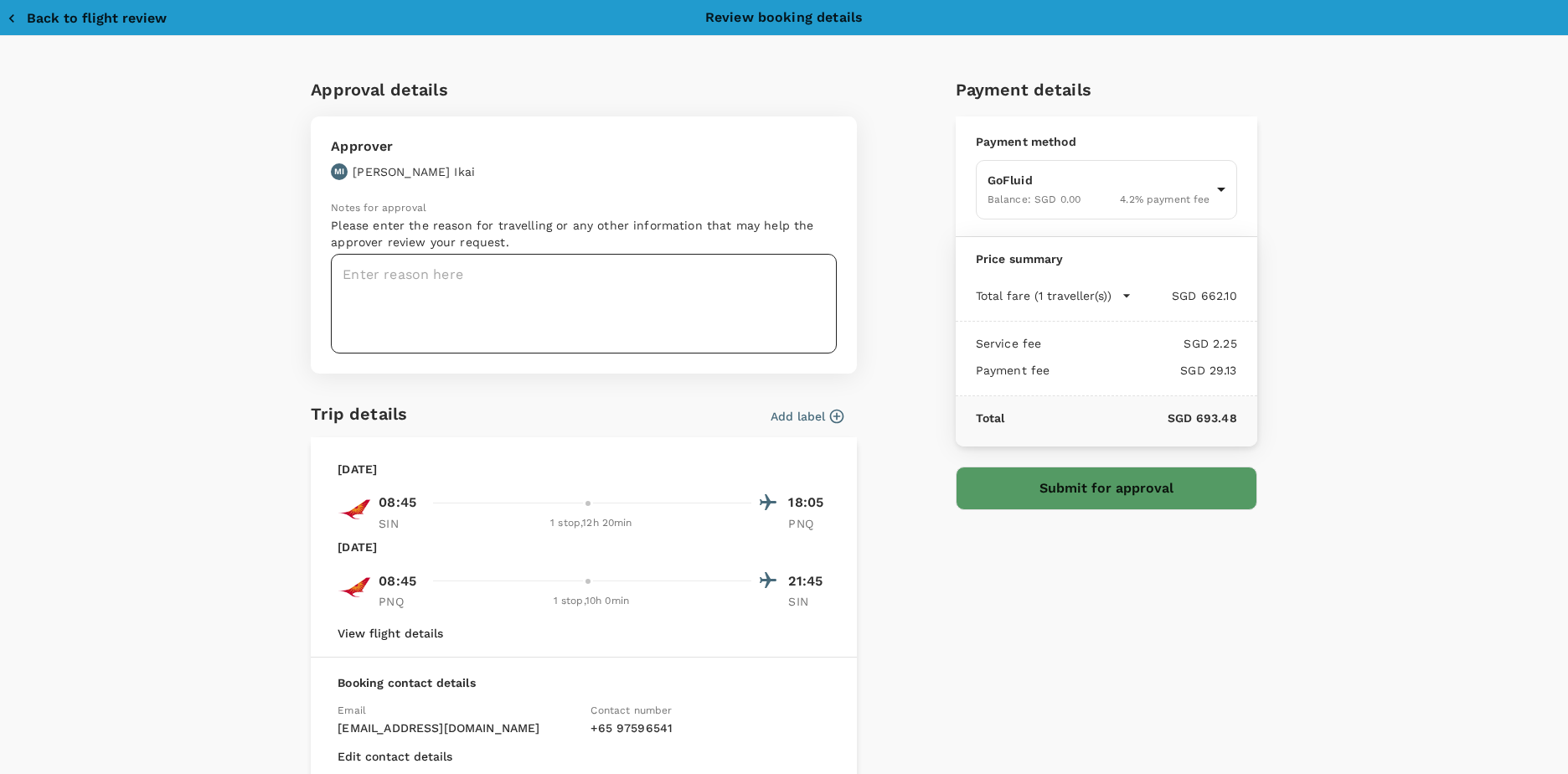
click at [738, 299] on textarea at bounding box center [584, 304] width 506 height 100
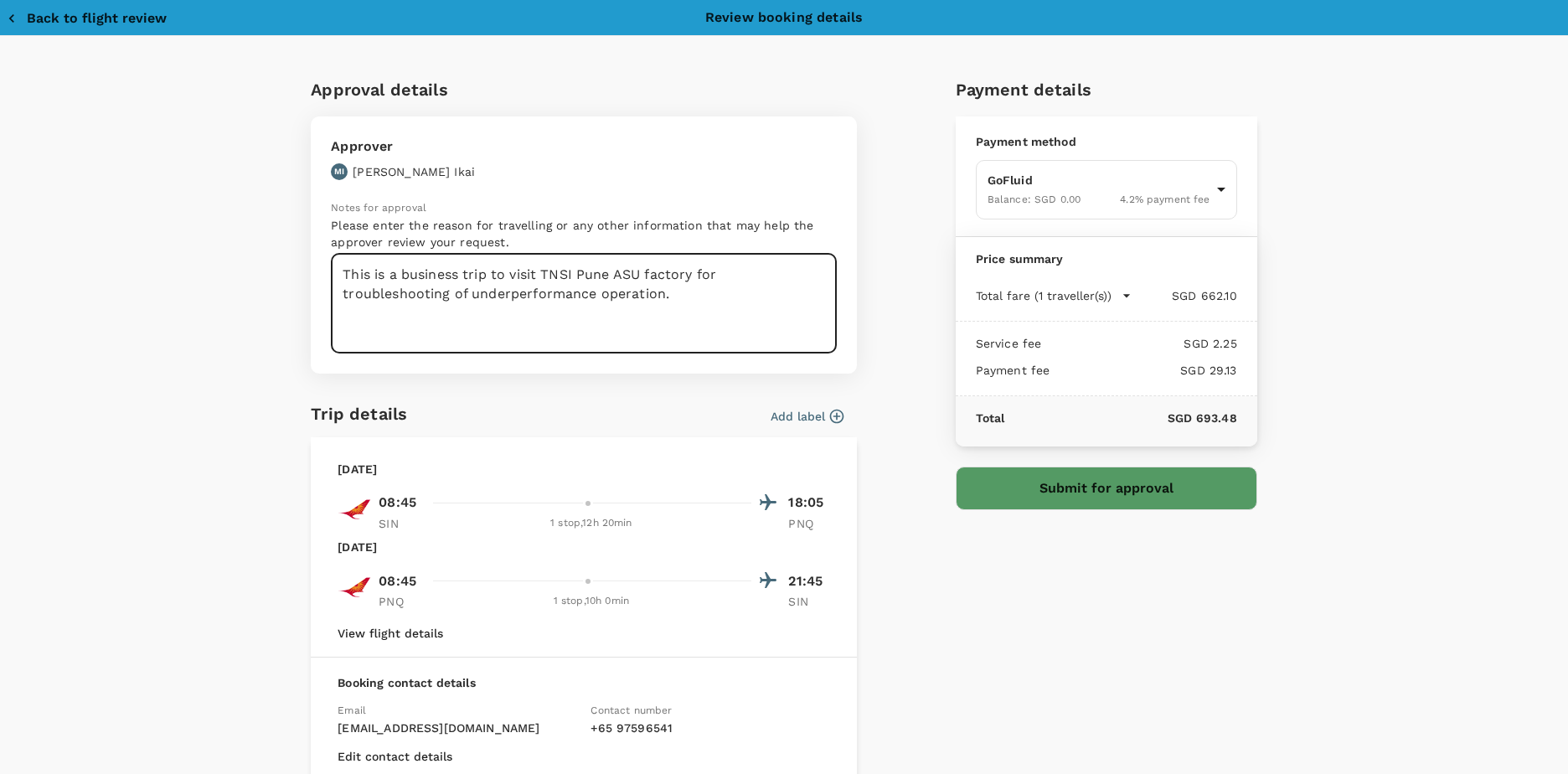
drag, startPoint x: 673, startPoint y: 299, endPoint x: 330, endPoint y: 272, distance: 344.1
click at [331, 272] on textarea "This is a business trip to visit TNSI Pune ASU factory for troubleshooting of u…" at bounding box center [584, 304] width 506 height 100
type textarea "This is a business trip to visit TNSI Pune ASU factory for troubleshooting of u…"
click at [722, 318] on textarea "This is a business trip to visit TNSI Pune ASU factory for troubleshooting of u…" at bounding box center [584, 304] width 506 height 100
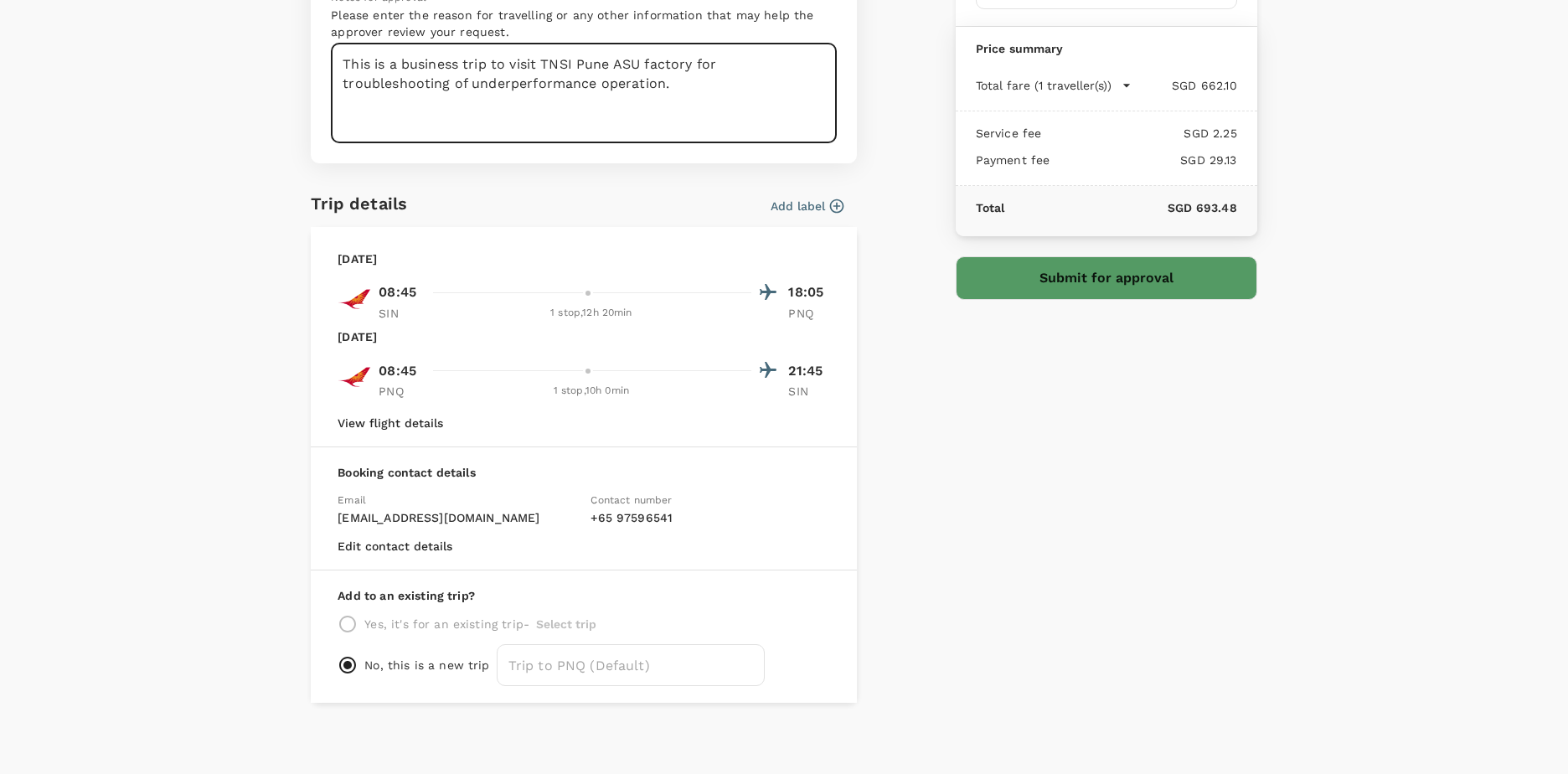
scroll to position [215, 0]
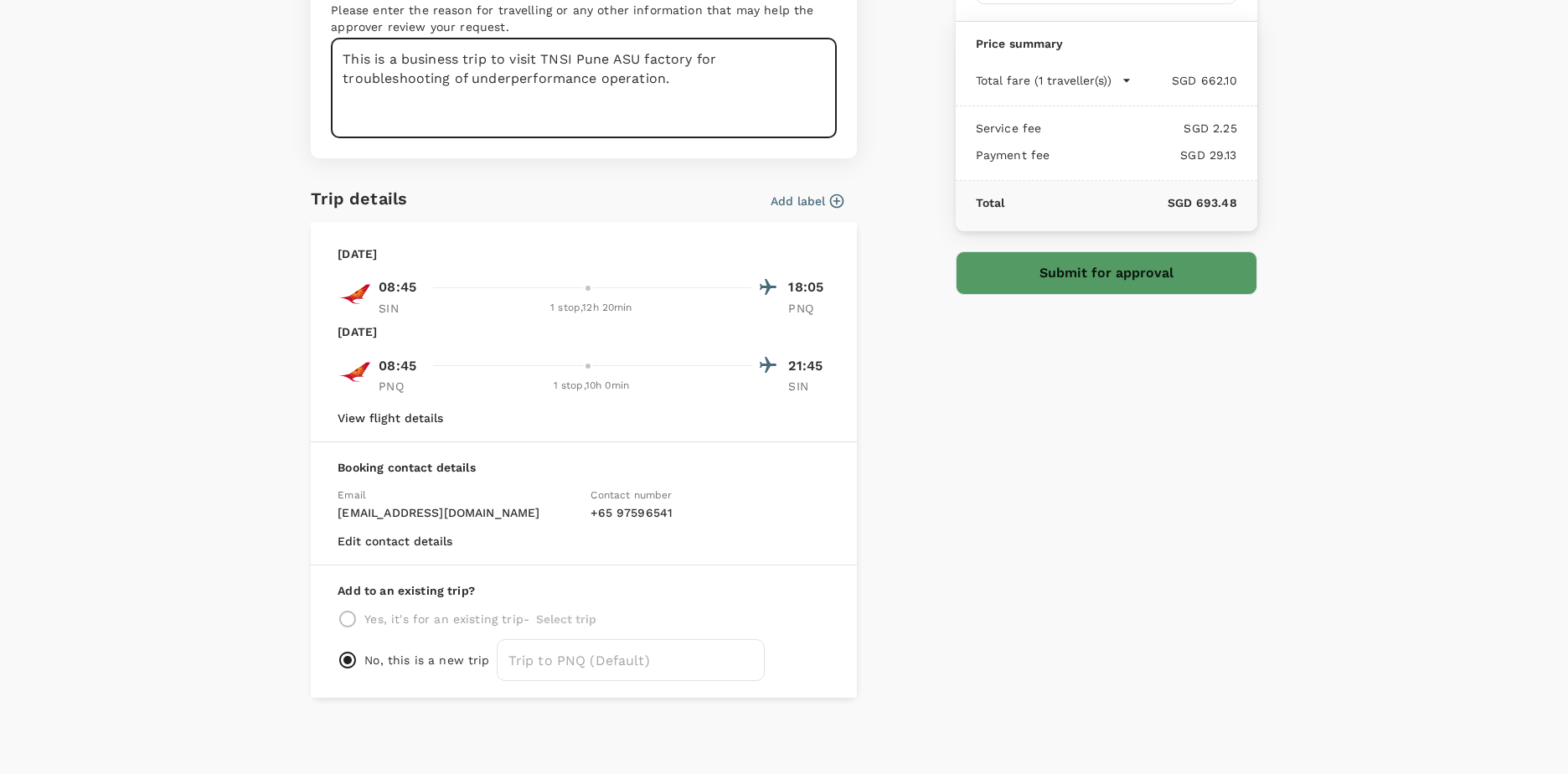
click at [203, 429] on div "Approval details Approver MI [PERSON_NAME] Notes for approval Please enter the …" at bounding box center [784, 297] width 1568 height 953
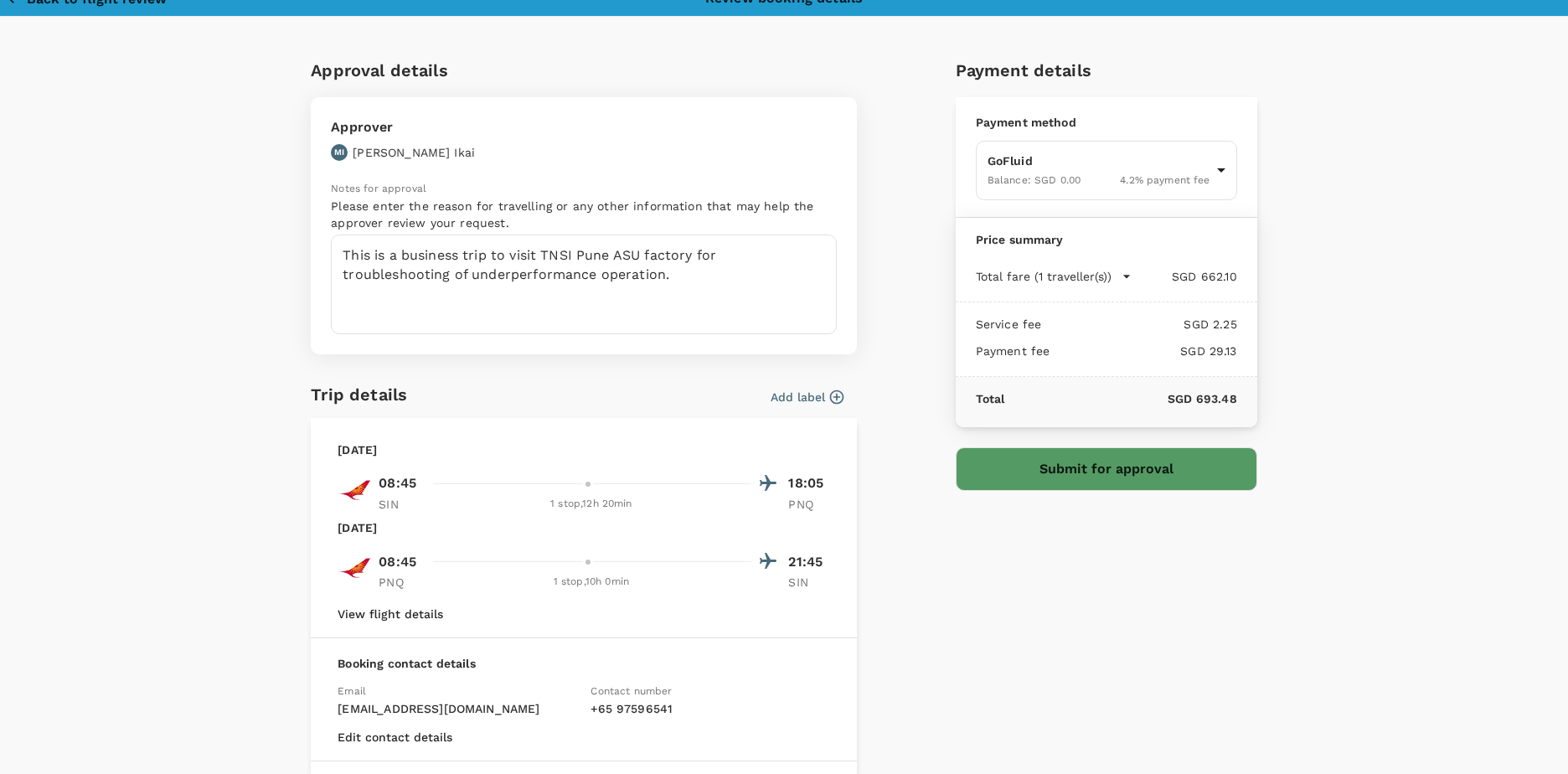
scroll to position [0, 0]
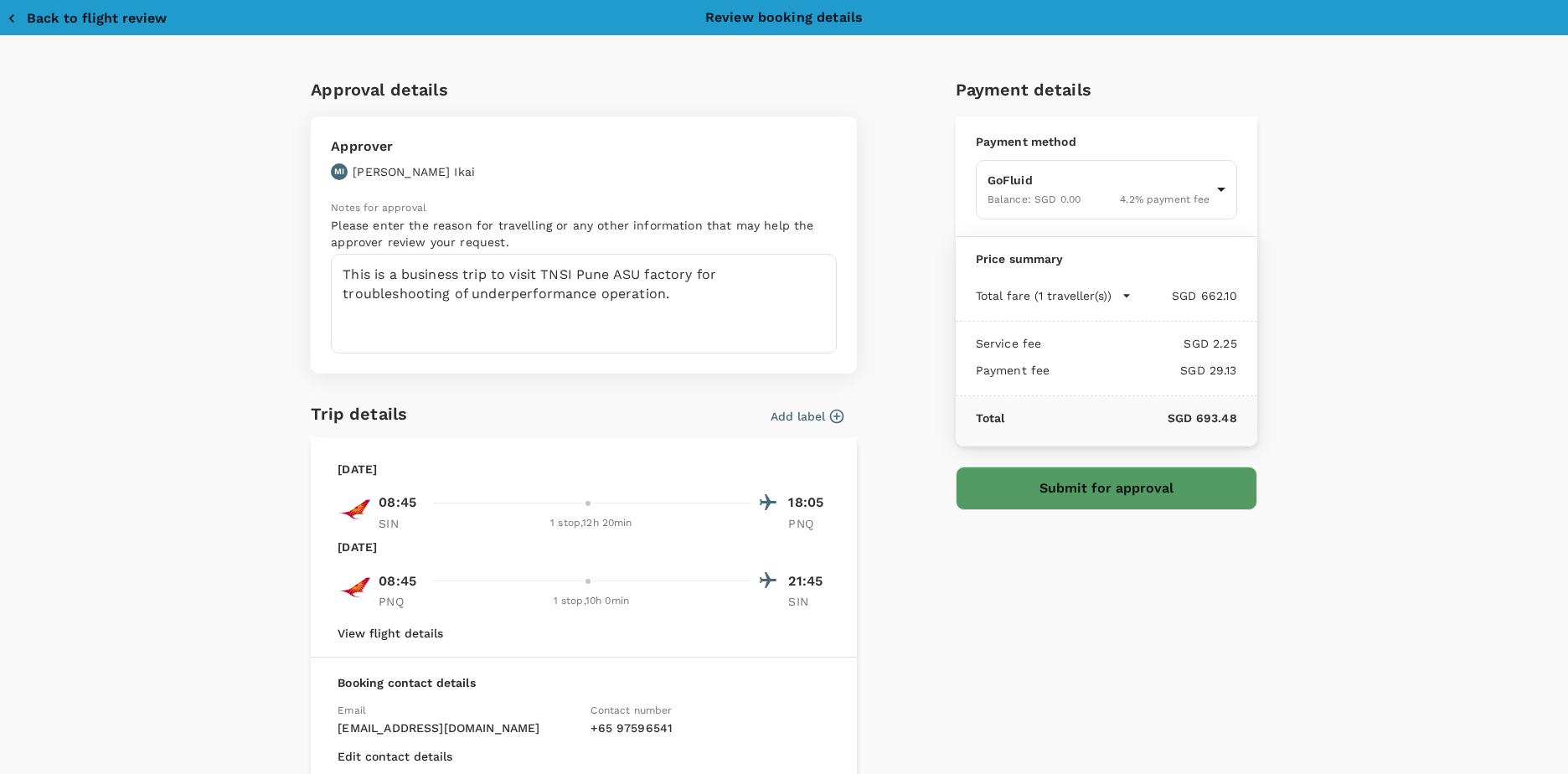
click at [1134, 496] on button "Submit for approval" at bounding box center [1106, 489] width 301 height 44
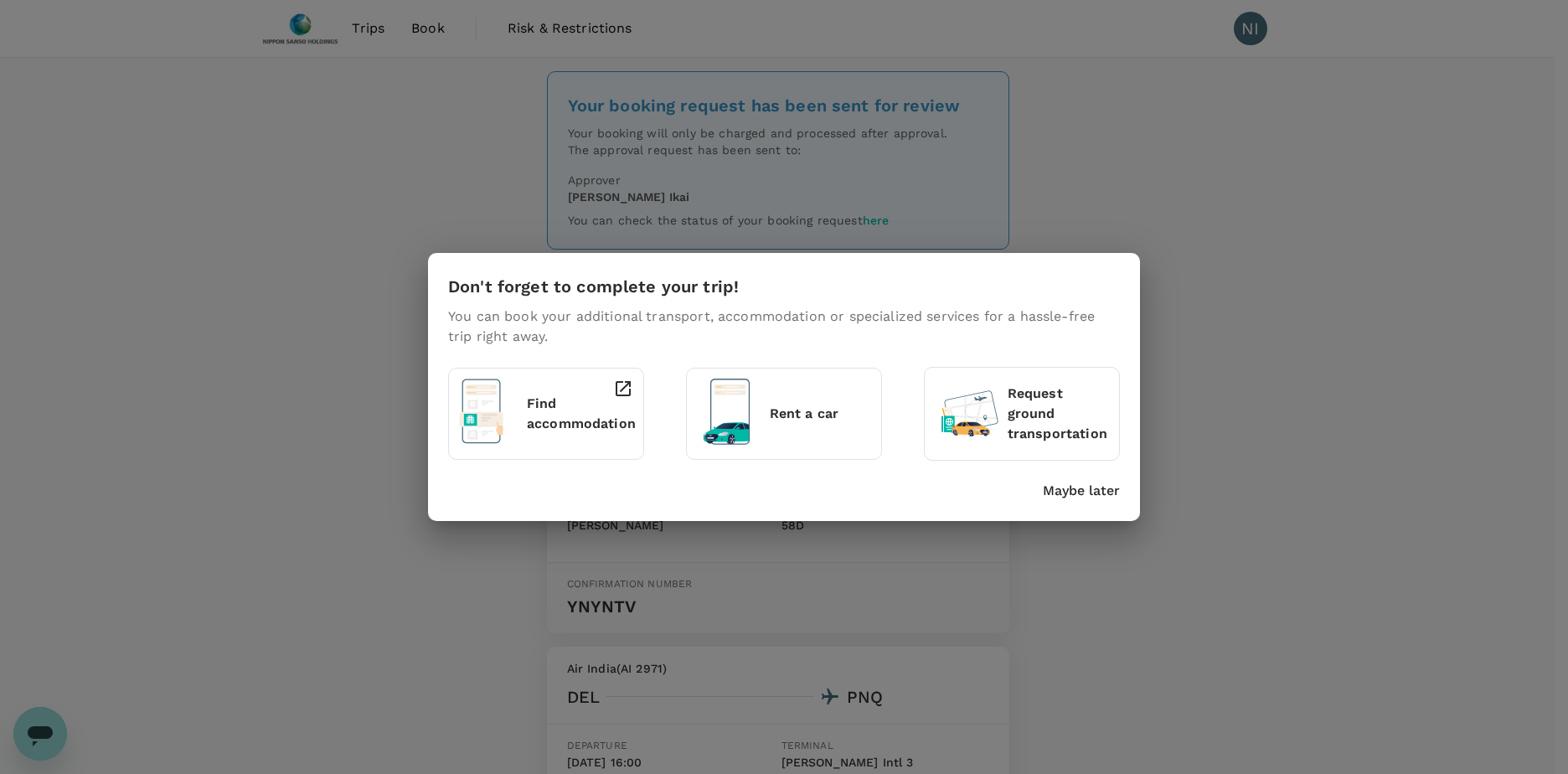
click at [1103, 489] on p "Maybe later" at bounding box center [1082, 490] width 77 height 20
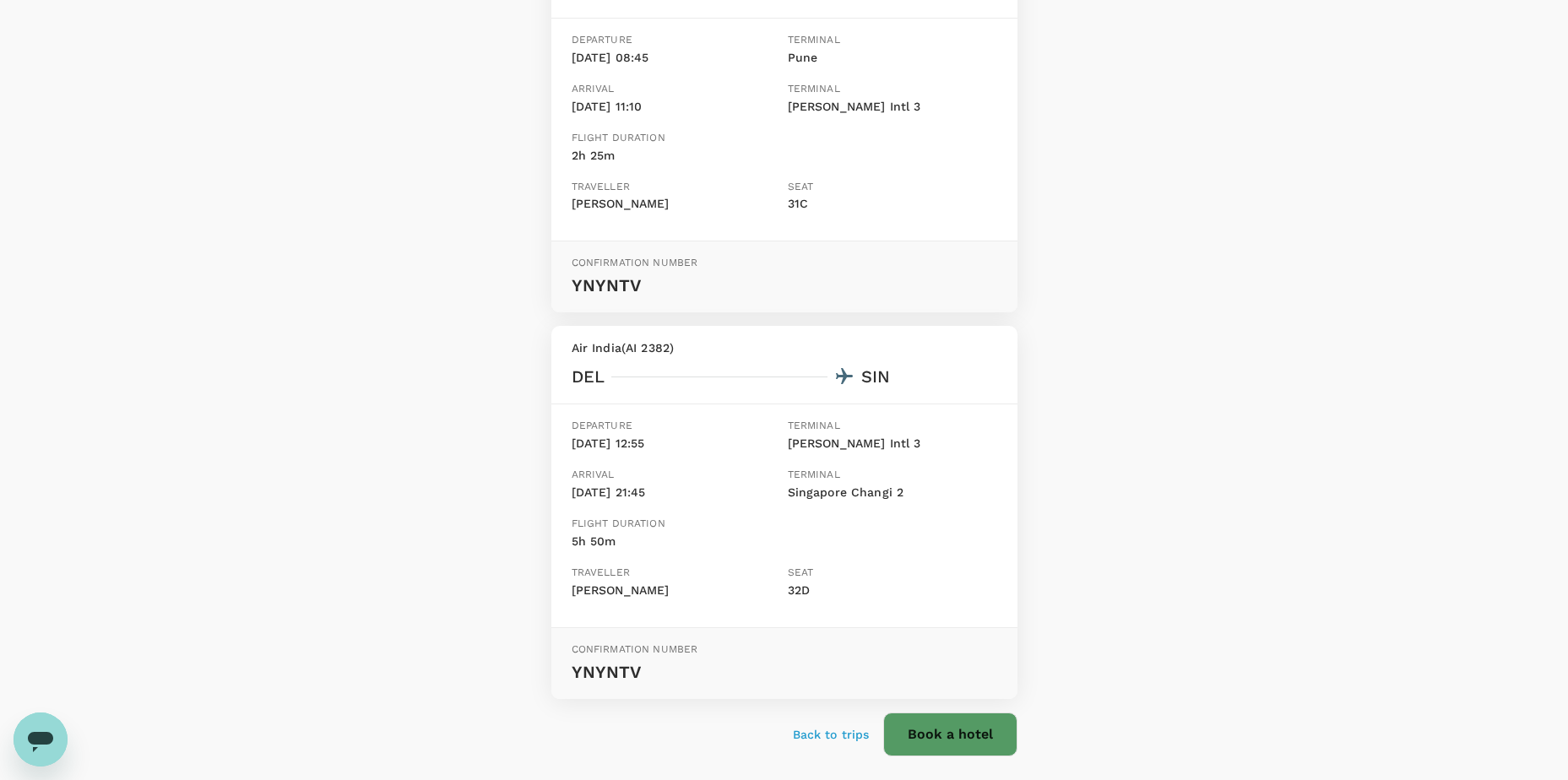
scroll to position [1173, 0]
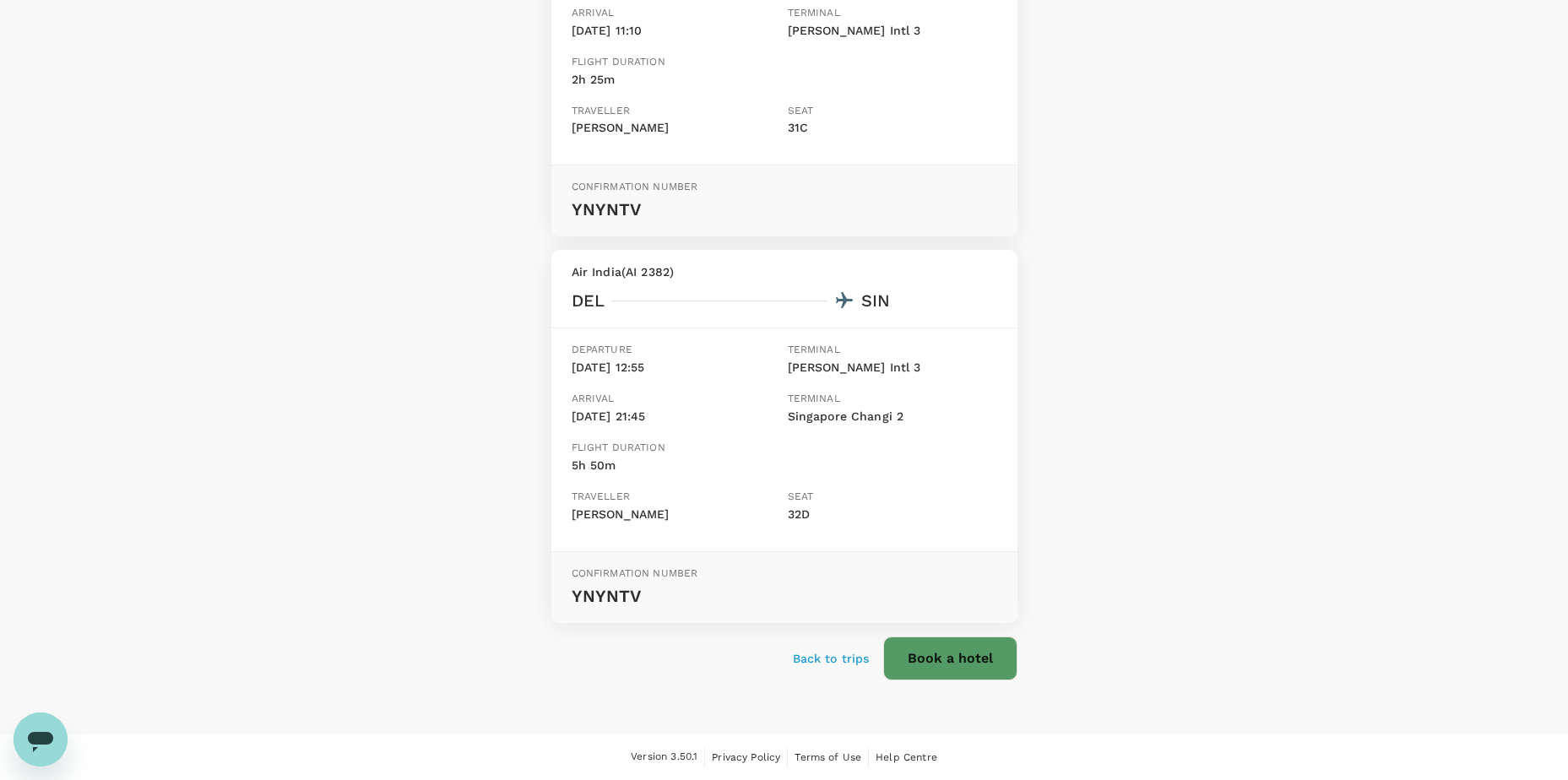
click at [829, 663] on p "Back to trips" at bounding box center [831, 657] width 77 height 17
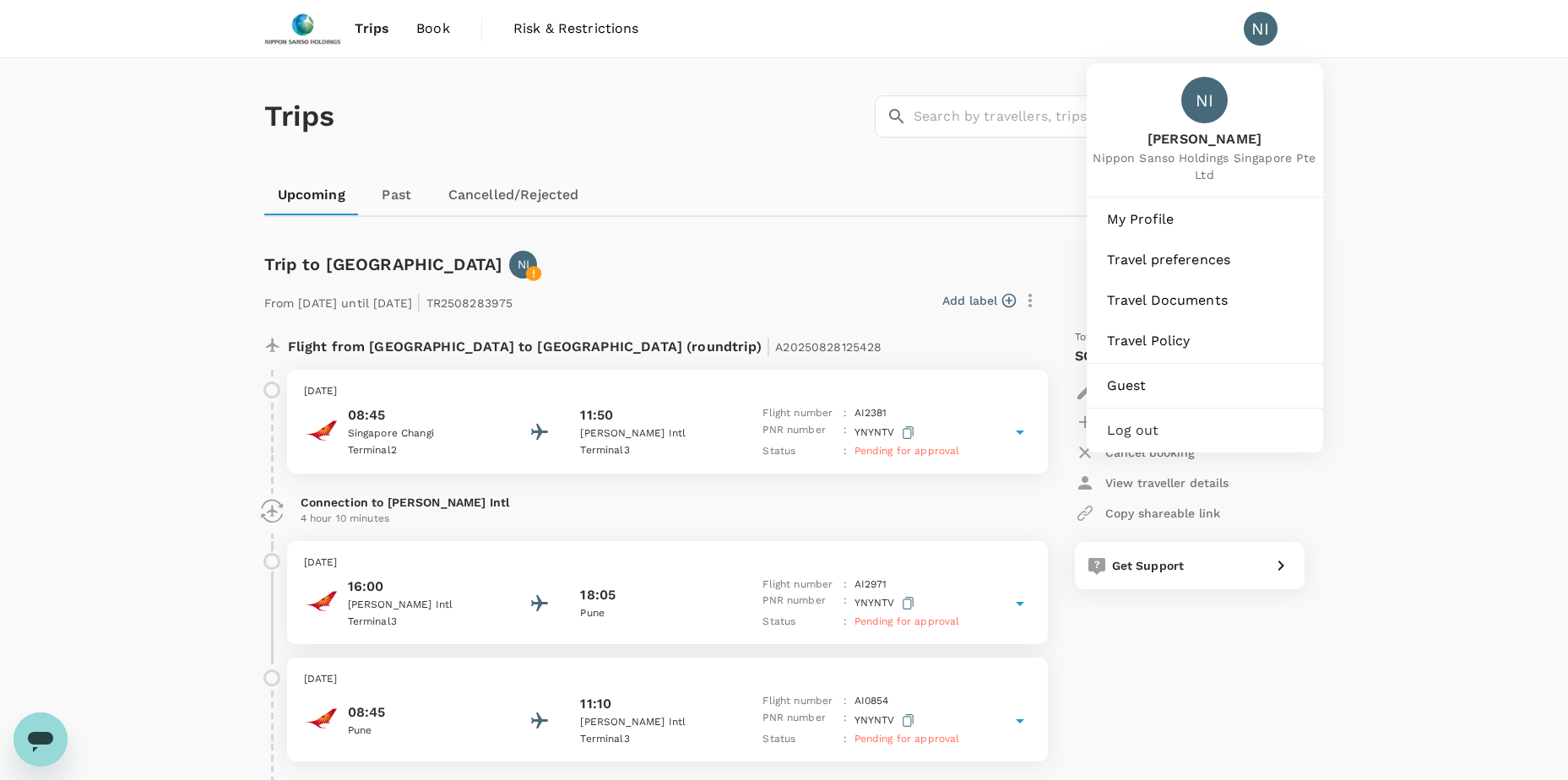
click at [1148, 431] on span "Log out" at bounding box center [1205, 430] width 196 height 20
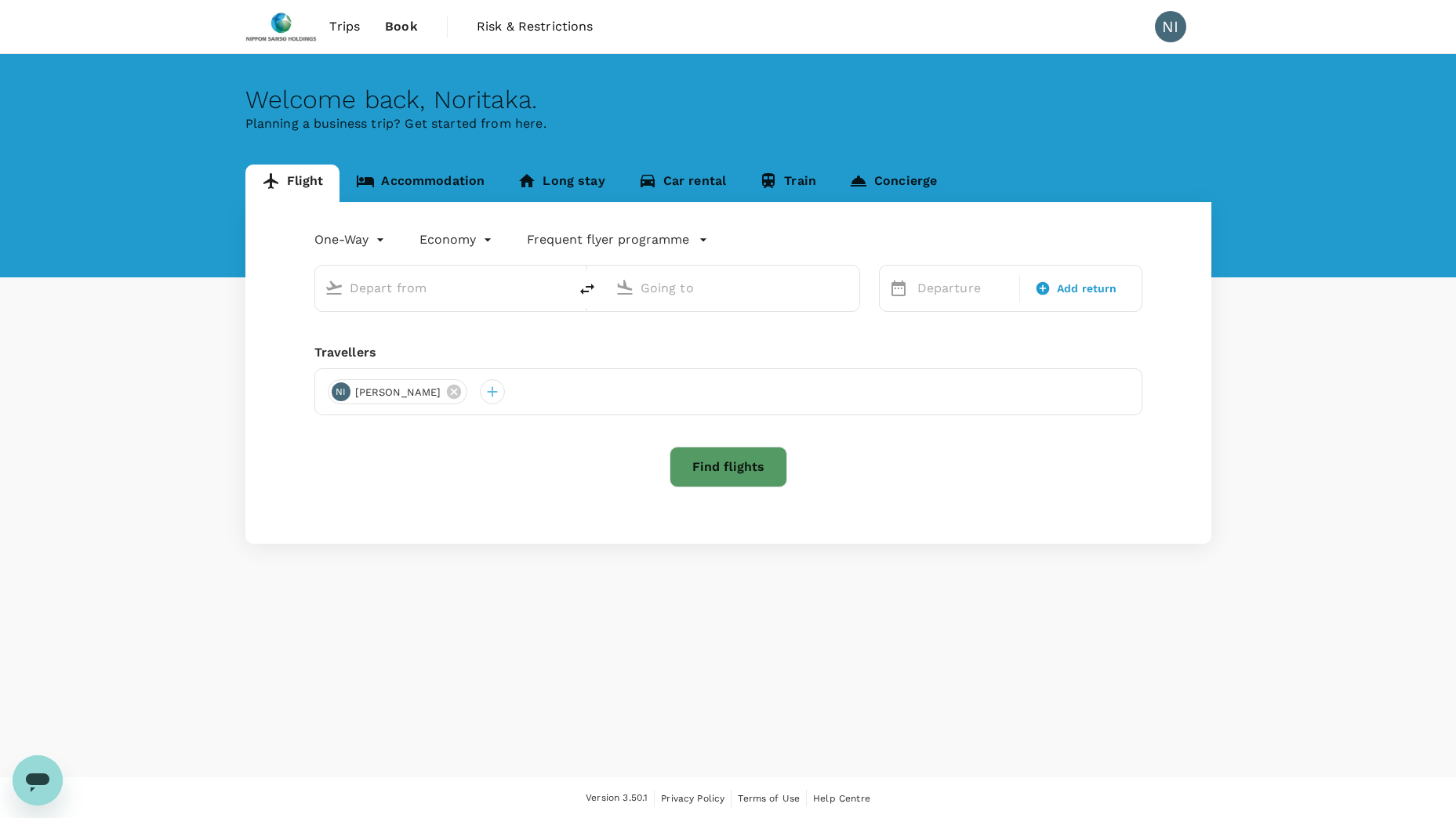
type input "roundtrip"
type input "Singapore Changi (SIN)"
type input "Pune (PNQ)"
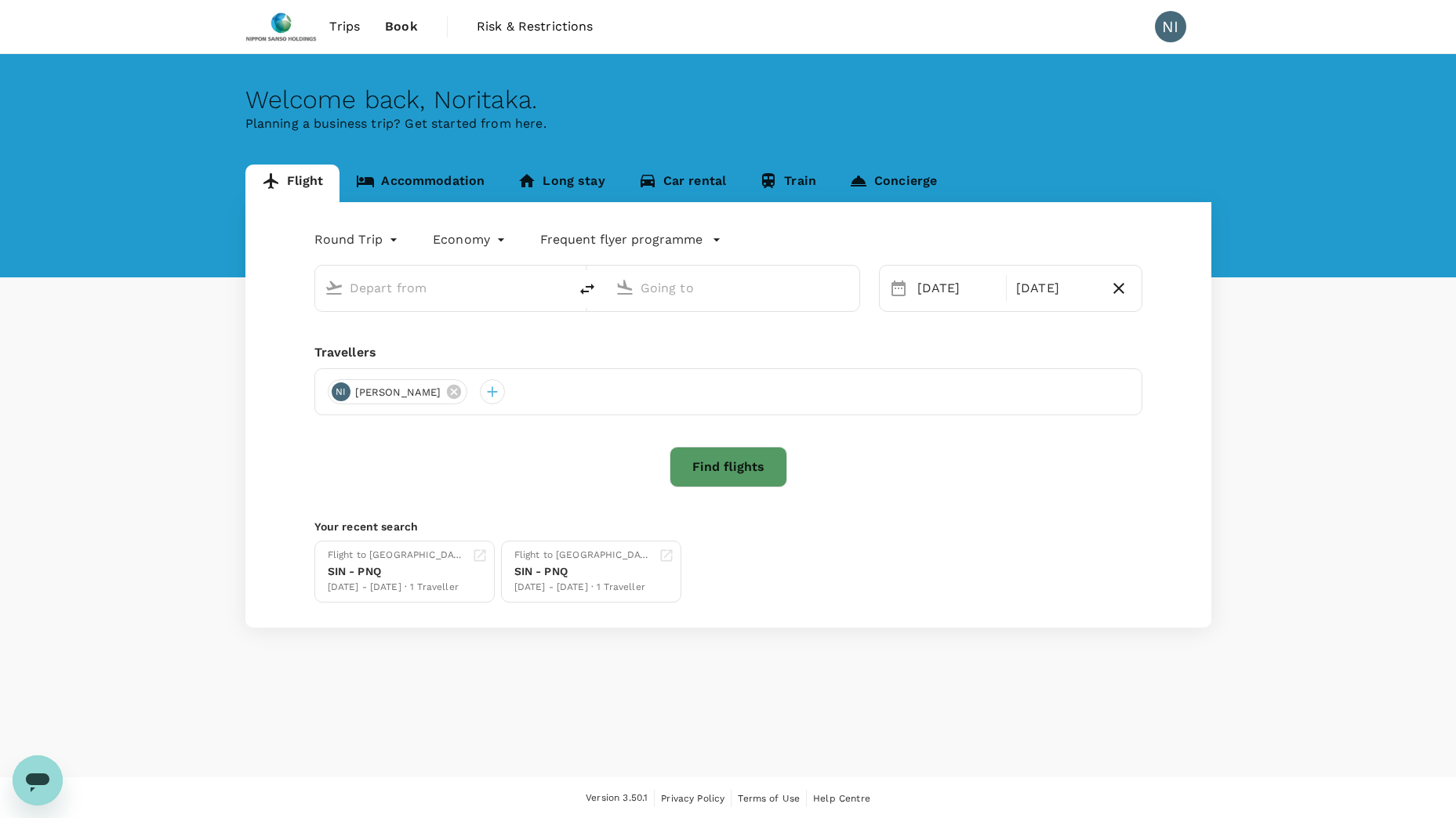
type input "Singapore Changi (SIN)"
type input "Pune (PNQ)"
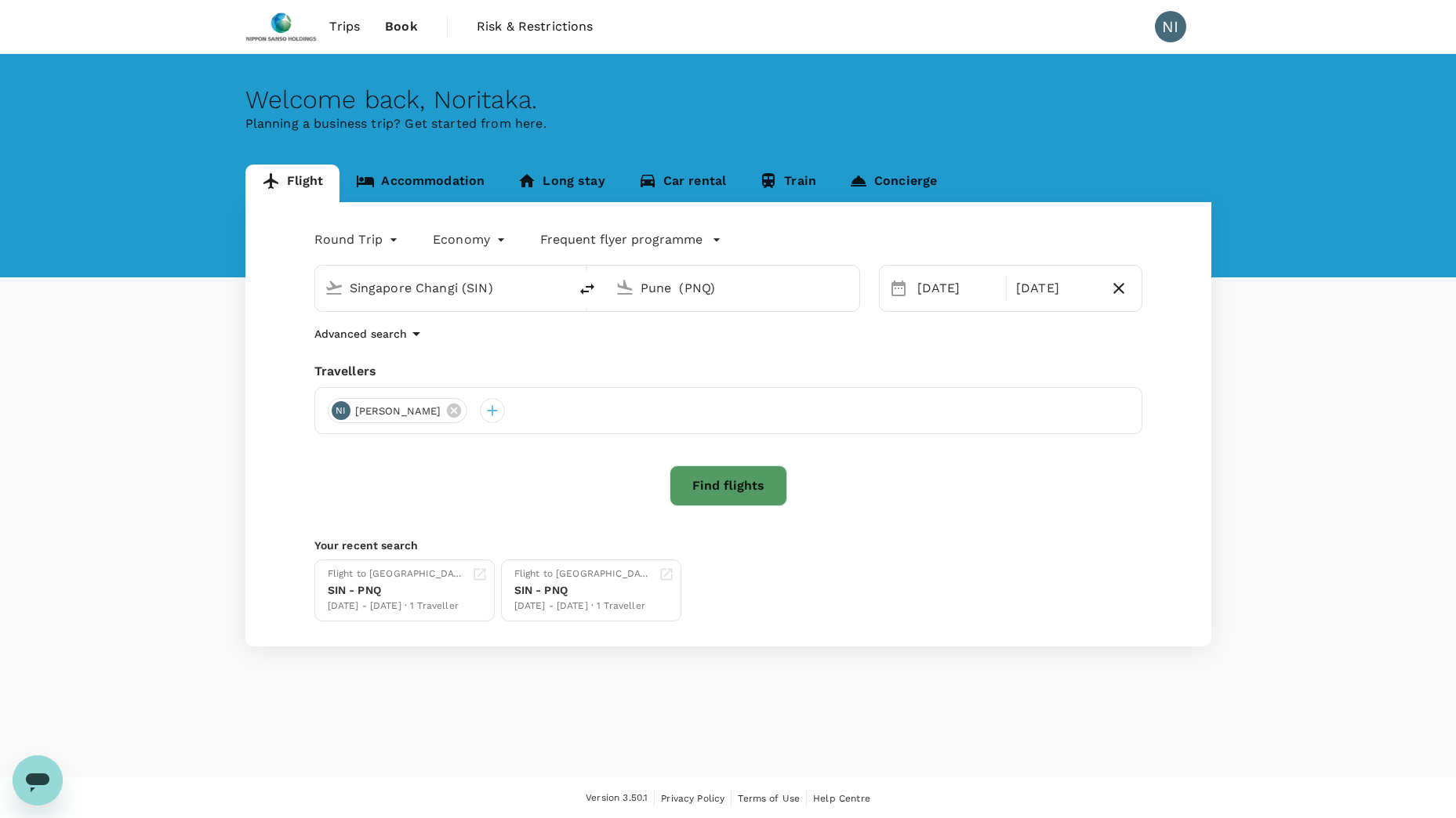
click at [352, 26] on span "Trips" at bounding box center [344, 26] width 30 height 19
